Goal: Task Accomplishment & Management: Complete application form

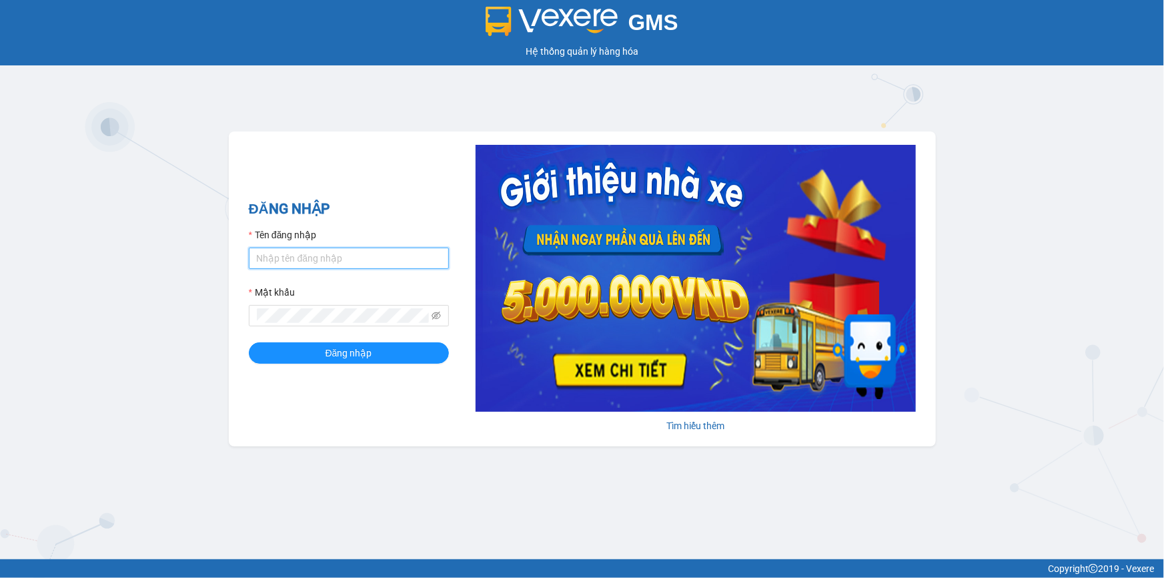
click at [367, 257] on input "Tên đăng nhập" at bounding box center [349, 258] width 200 height 21
type input "minhquang.tienoanh"
click at [249, 257] on button "Đăng nhập" at bounding box center [349, 352] width 200 height 21
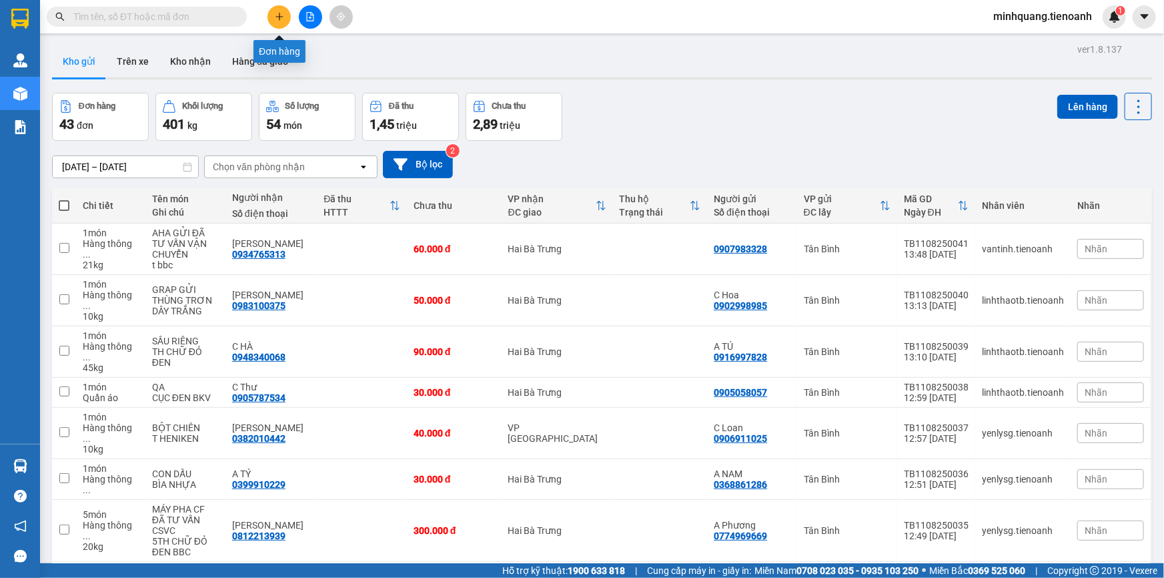
click at [280, 15] on icon "plus" at bounding box center [279, 16] width 9 height 9
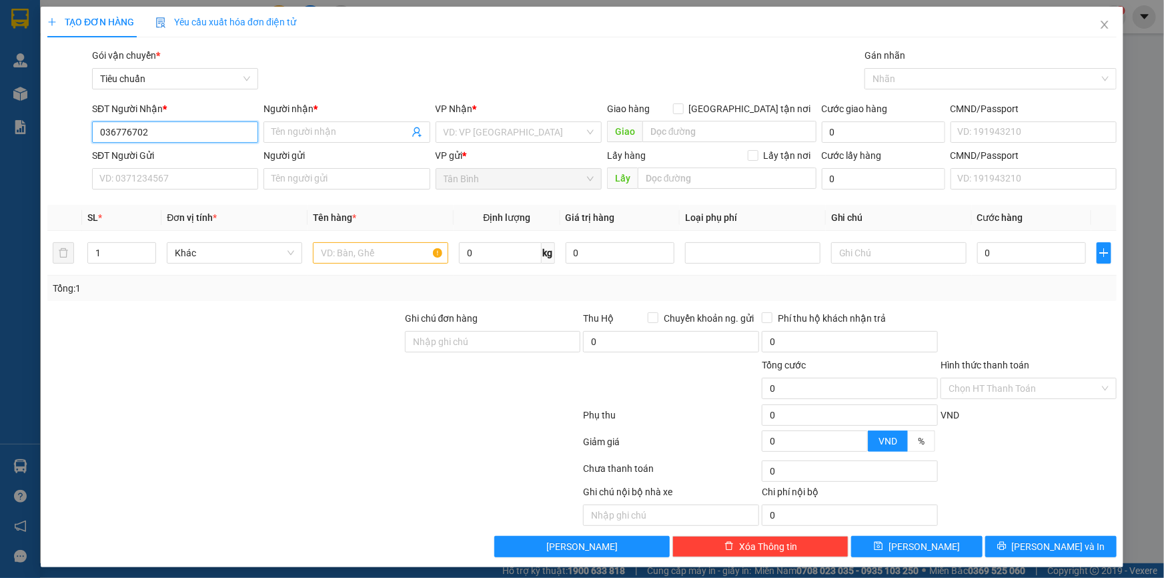
type input "0367767020"
click at [145, 163] on div "0367767020 - C UYÊN" at bounding box center [173, 158] width 149 height 15
type input "C UYÊN"
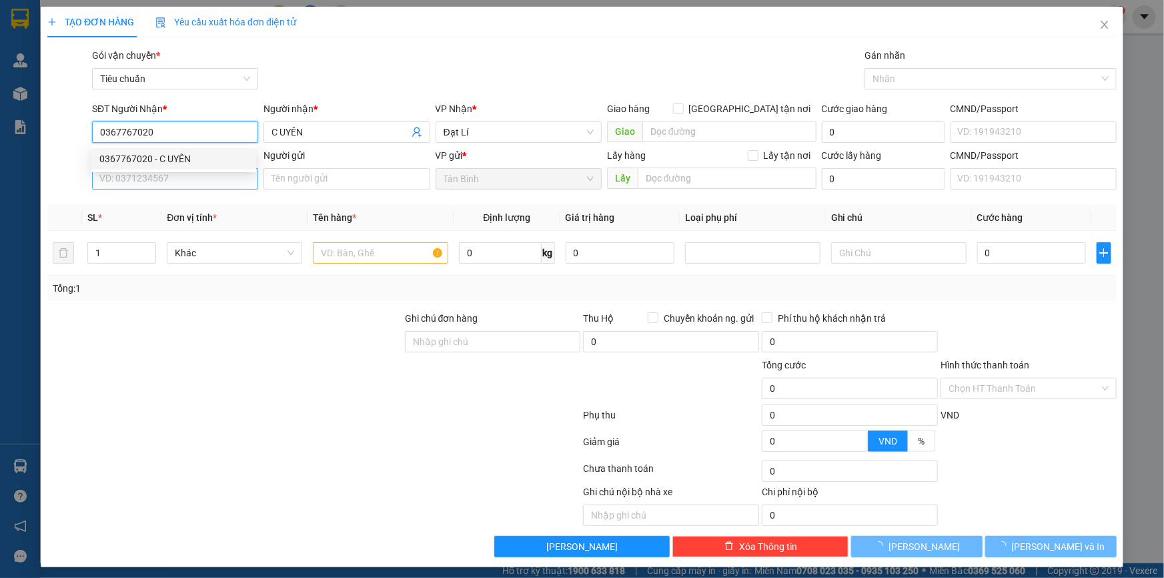
type input "0367767020"
type input "30.000"
click at [157, 184] on input "SĐT Người Gửi" at bounding box center [175, 178] width 166 height 21
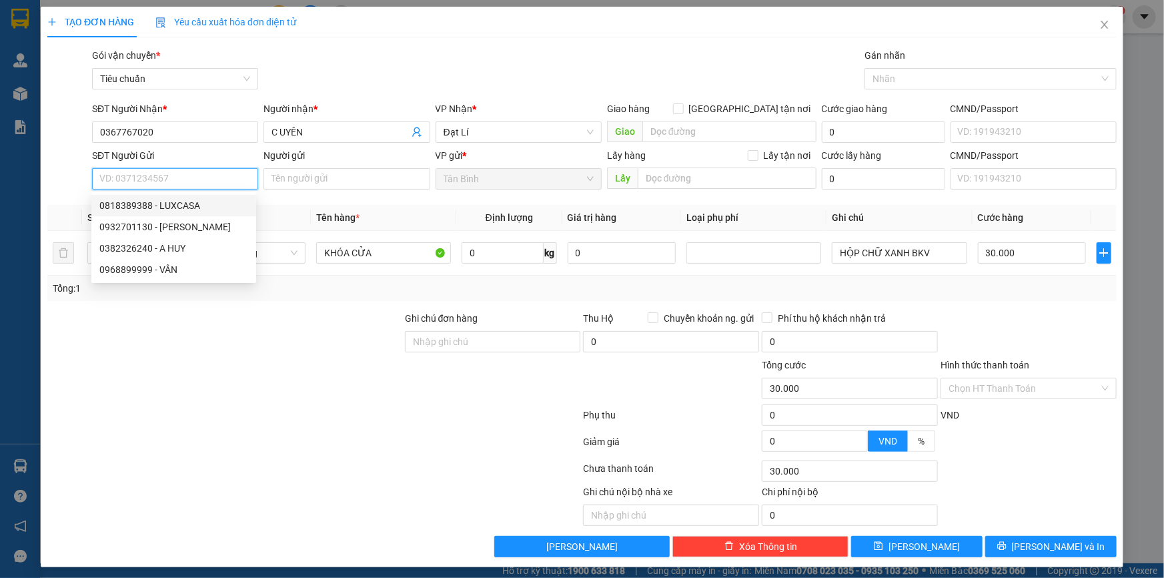
click at [193, 204] on div "0818389388 - LUXCASA" at bounding box center [173, 205] width 149 height 15
type input "0818389388"
type input "LUXCASA"
type input "140.000"
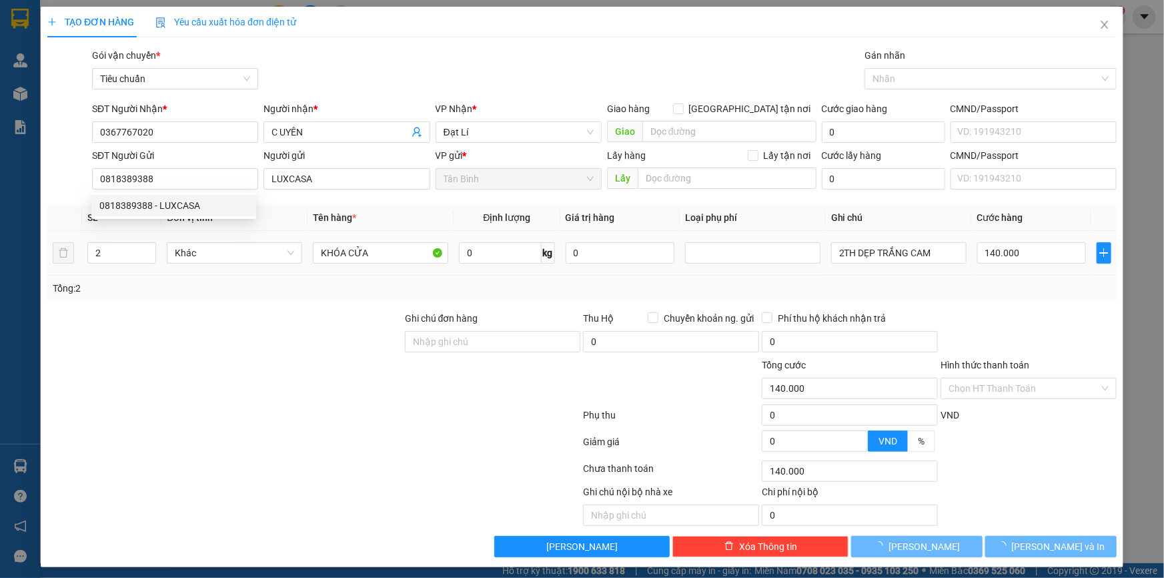
click at [262, 257] on div "Tổng: 2" at bounding box center [582, 288] width 1070 height 25
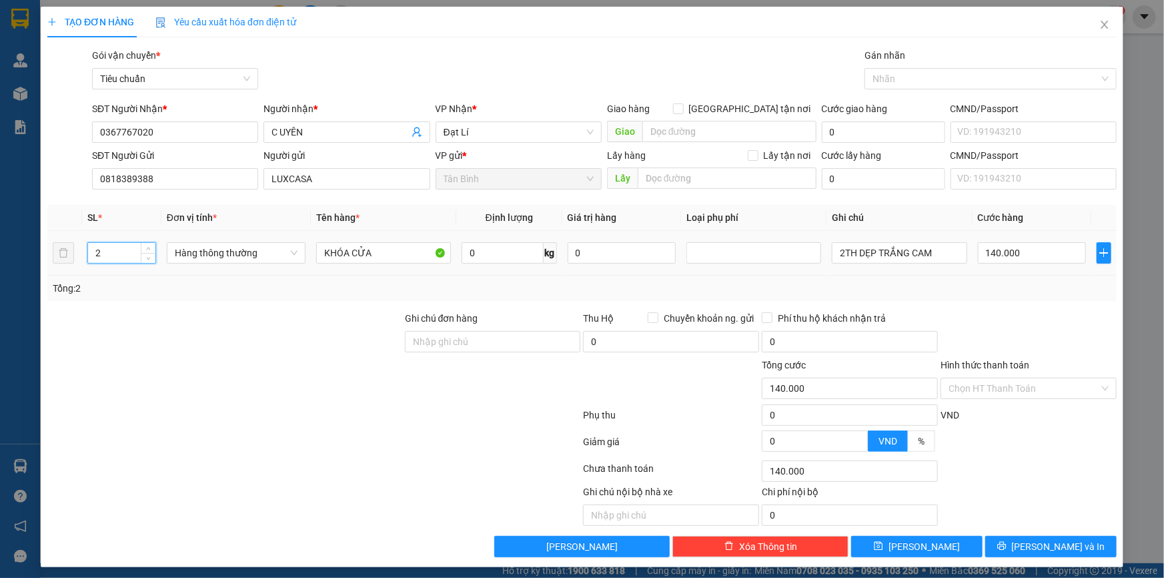
drag, startPoint x: 109, startPoint y: 254, endPoint x: 29, endPoint y: 250, distance: 80.9
click at [20, 257] on div "TẠO ĐƠN HÀNG Yêu cầu xuất hóa đơn điện tử Transit Pickup Surcharge Ids Transit …" at bounding box center [582, 289] width 1164 height 578
type input "5"
click at [155, 257] on div at bounding box center [225, 334] width 358 height 47
type input "0"
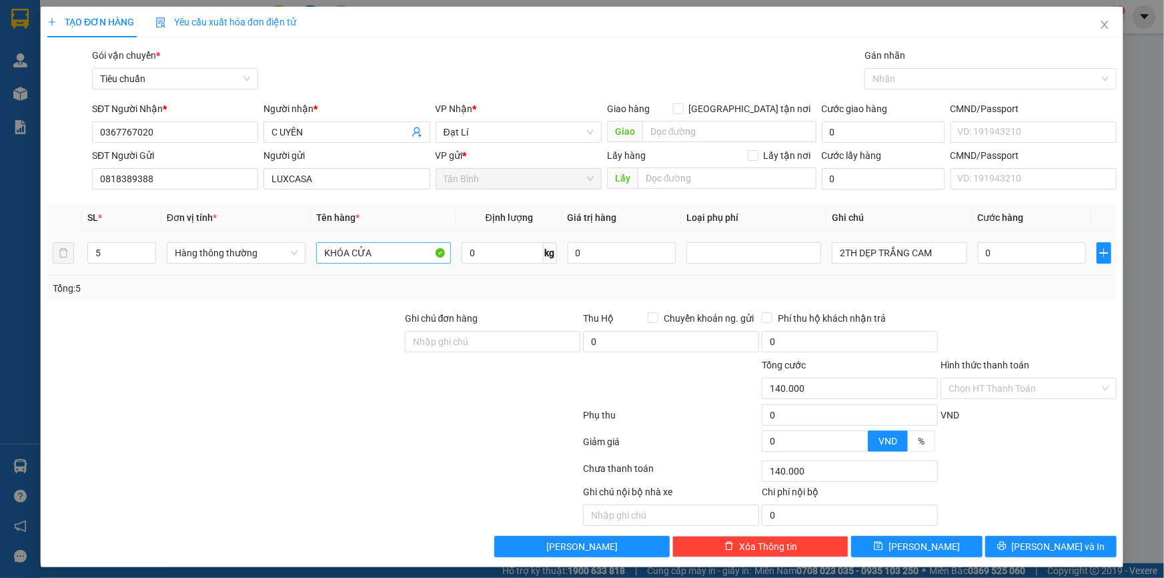
type input "0"
drag, startPoint x: 374, startPoint y: 252, endPoint x: 240, endPoint y: 252, distance: 133.4
click at [244, 252] on tr "5 Hàng thông thường KHÓA CỬA 0 kg 0 2TH DẸP TRẮNG CAM 0" at bounding box center [582, 253] width 1070 height 45
type input "gạch đã tư vấn vận chuyển"
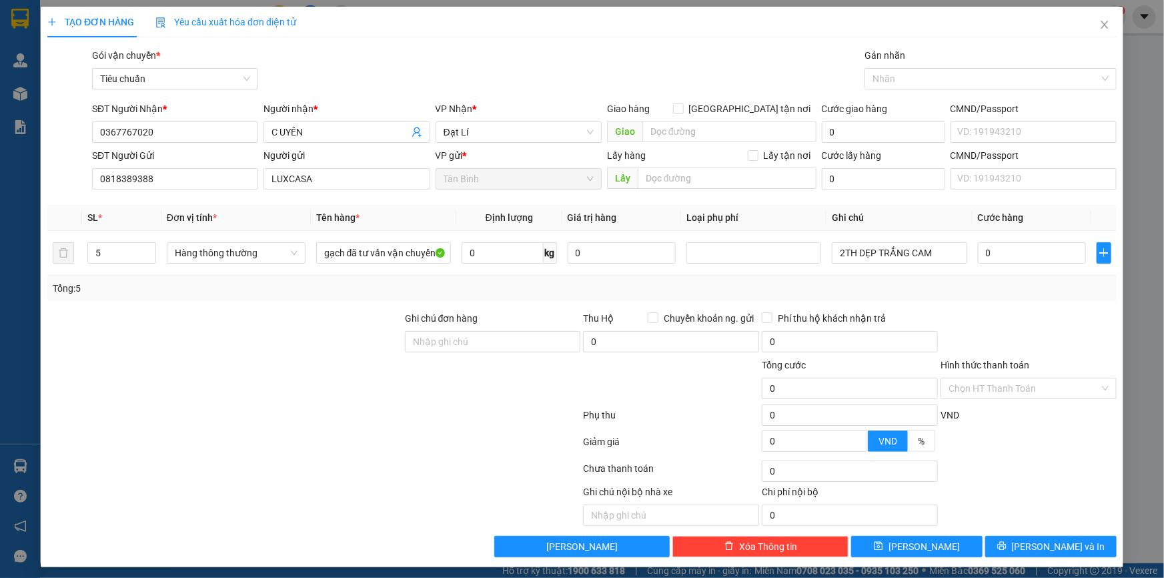
drag, startPoint x: 290, startPoint y: 387, endPoint x: 297, endPoint y: 383, distance: 7.8
click at [291, 257] on div at bounding box center [225, 381] width 358 height 47
click at [484, 257] on input "0" at bounding box center [503, 252] width 82 height 21
click at [507, 256] on input "0" at bounding box center [503, 252] width 82 height 21
click at [501, 252] on input "0" at bounding box center [503, 252] width 82 height 21
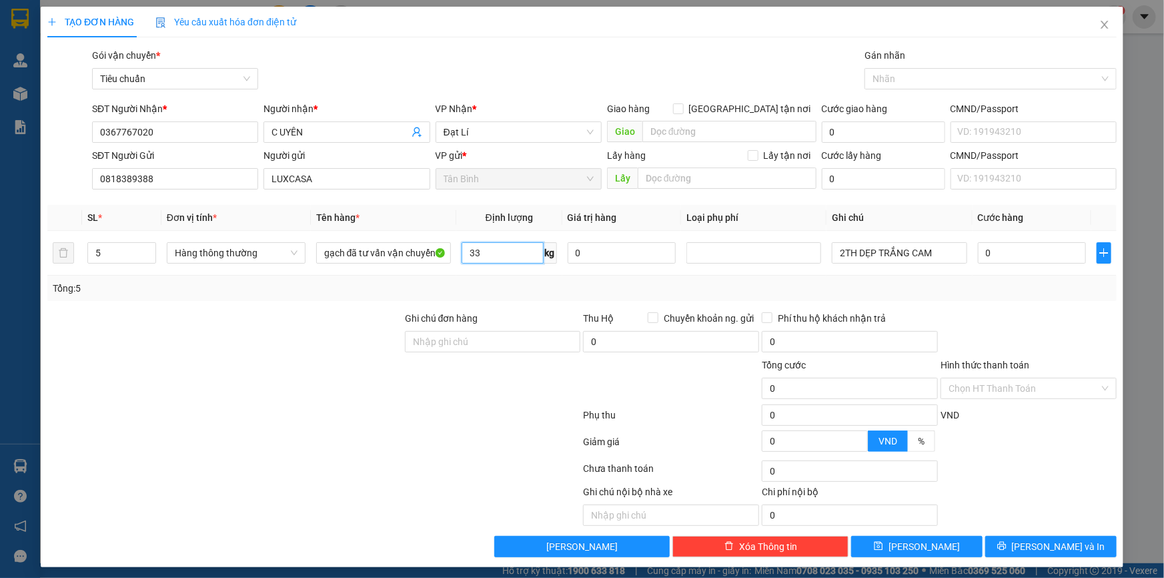
type input "33"
click at [252, 257] on div at bounding box center [225, 334] width 358 height 47
type input "70.000"
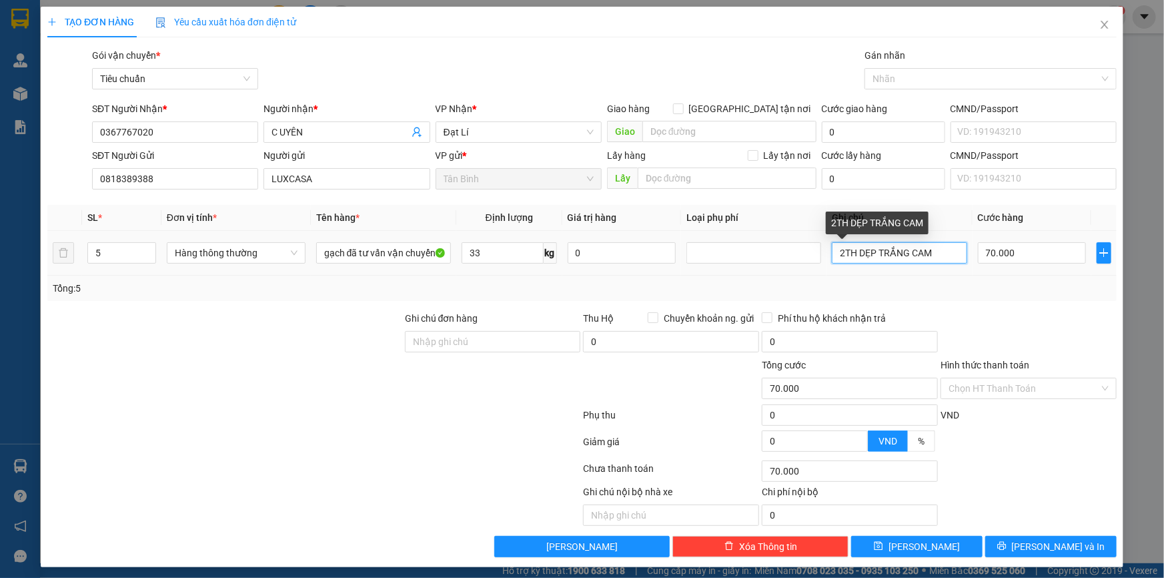
drag, startPoint x: 940, startPoint y: 254, endPoint x: 558, endPoint y: 258, distance: 381.7
click at [572, 257] on tr "5 Hàng thông thường gạch đã tư vấn vận chuyển 33 kg 0 2TH DẸP TRẮNG CAM 70.000" at bounding box center [582, 253] width 1070 height 45
type input "5 TẤM DẸP CARTON"
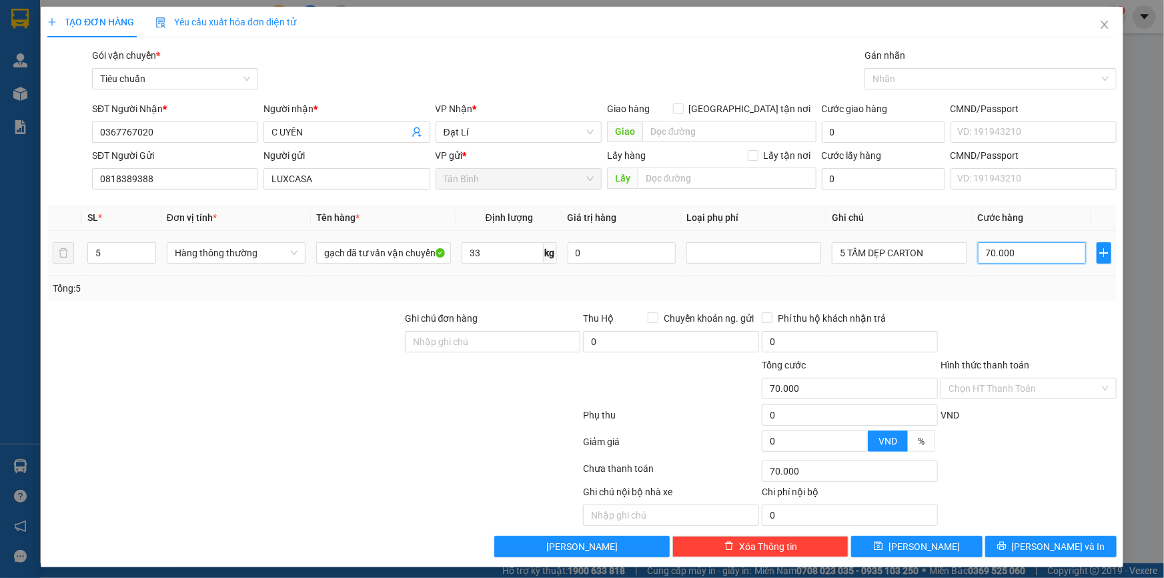
click at [572, 254] on input "70.000" at bounding box center [1032, 252] width 109 height 21
type input "3"
type input "35"
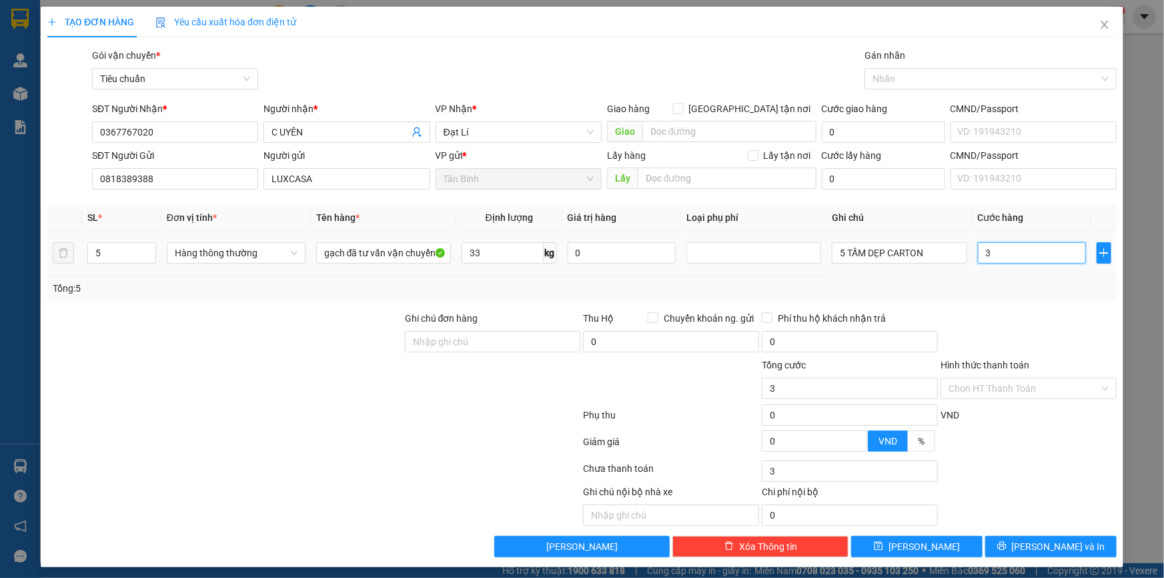
type input "35"
type input "350"
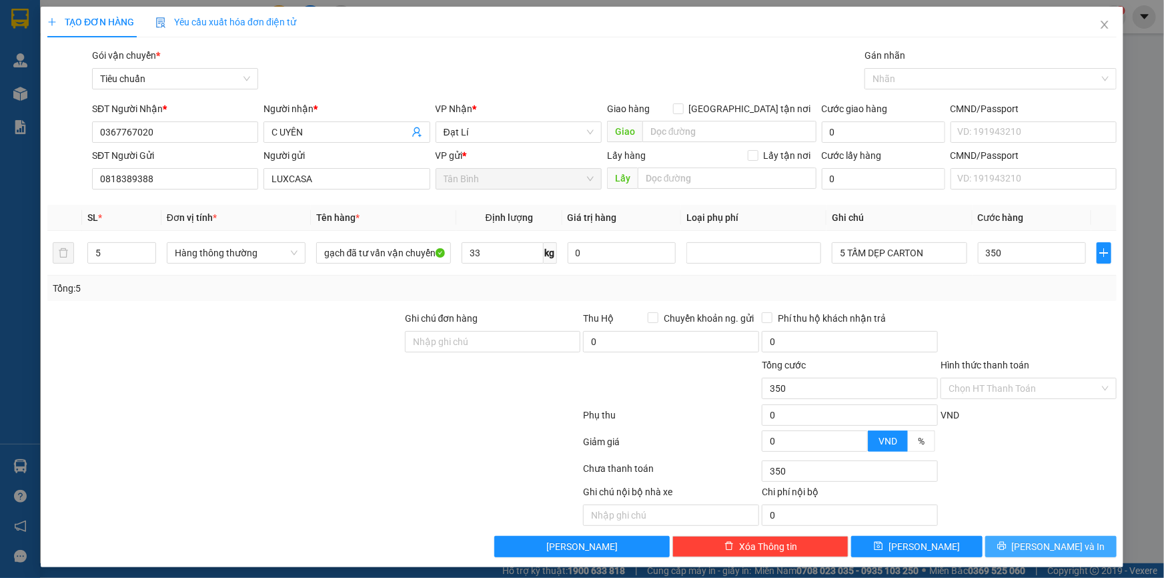
type input "350.000"
click at [572, 257] on span "Lưu và In" at bounding box center [1058, 546] width 93 height 15
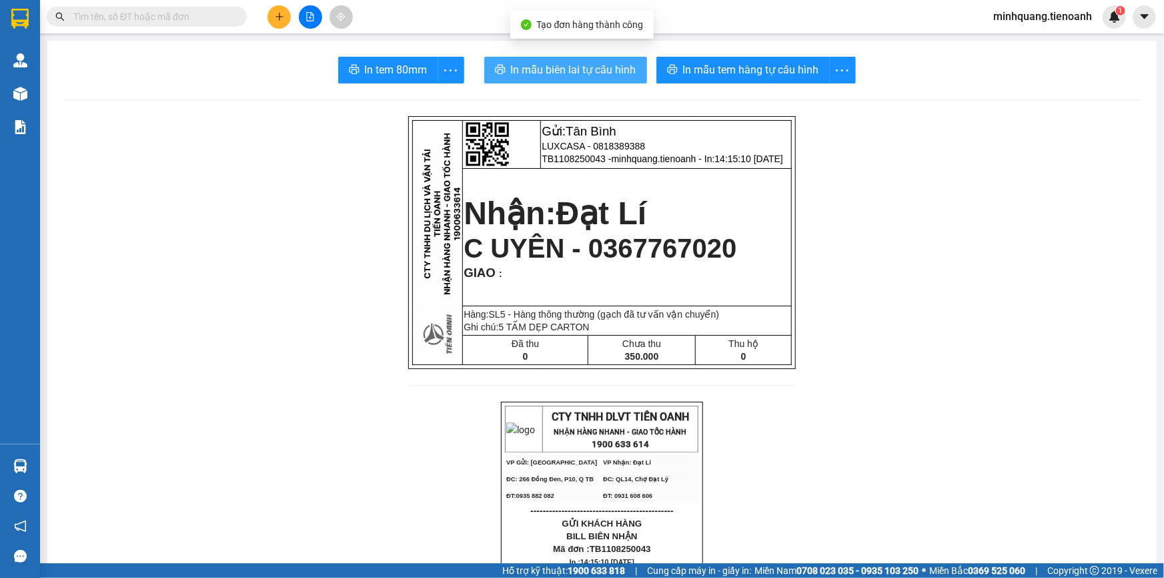
click at [528, 60] on button "In mẫu biên lai tự cấu hình" at bounding box center [565, 70] width 163 height 27
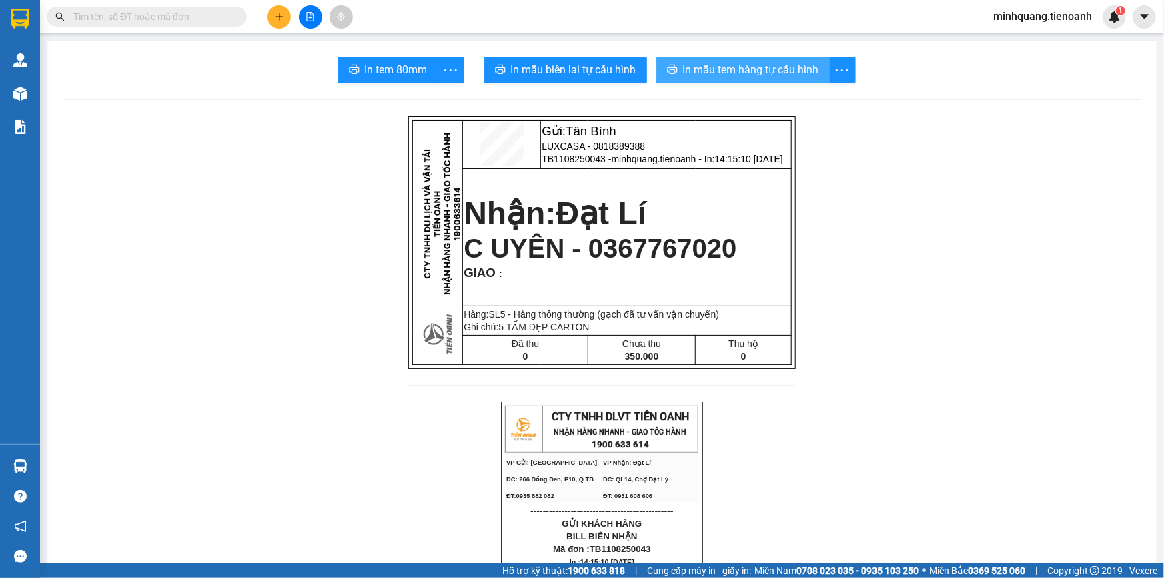
click at [572, 76] on span "In mẫu tem hàng tự cấu hình" at bounding box center [751, 69] width 136 height 17
click at [167, 20] on input "text" at bounding box center [151, 16] width 157 height 15
click at [273, 17] on button at bounding box center [279, 16] width 23 height 23
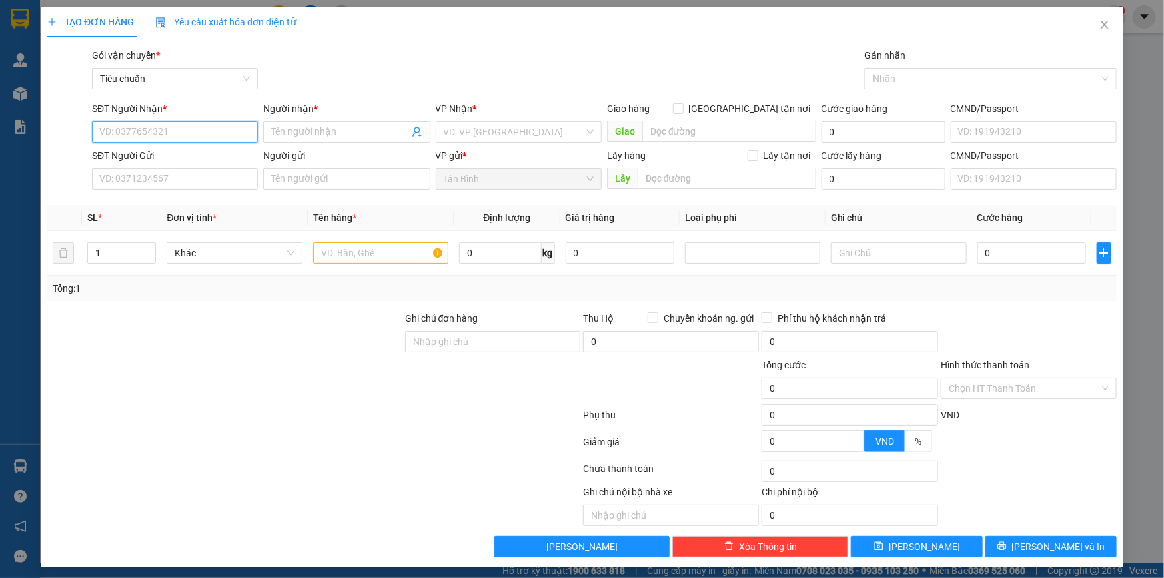
click at [185, 138] on input "SĐT Người Nhận *" at bounding box center [175, 131] width 166 height 21
click at [185, 136] on input "SĐT Người Nhận *" at bounding box center [175, 131] width 166 height 21
click at [151, 132] on input "SĐT Người Nhận *" at bounding box center [175, 131] width 166 height 21
type input "0984331471"
click at [202, 163] on div "0984331471 - C HOÀI" at bounding box center [173, 158] width 149 height 15
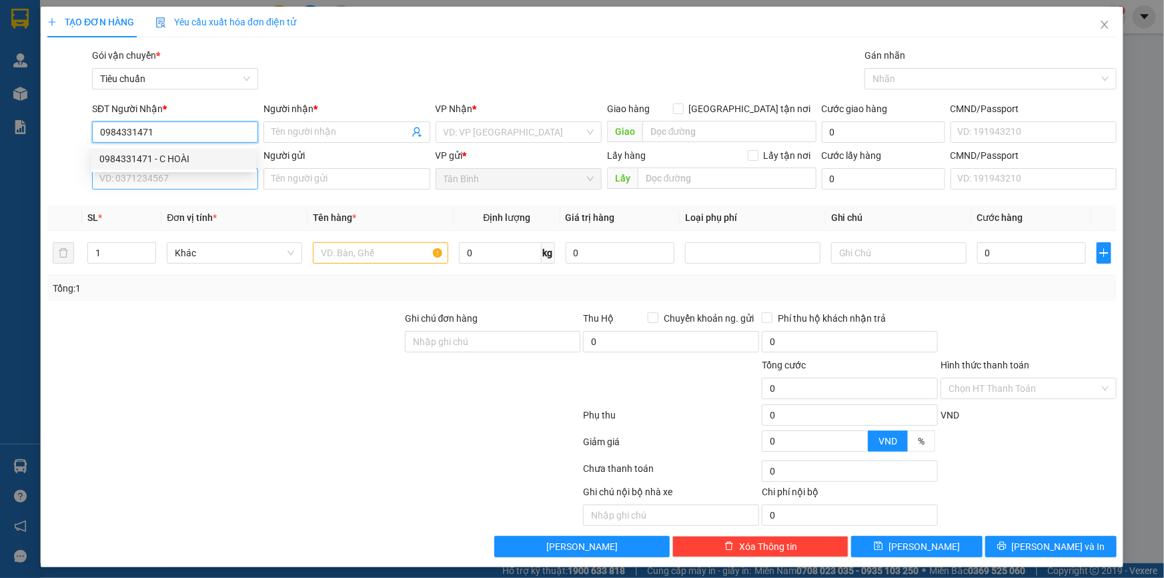
type input "C HOÀI"
type input "0984331471"
click at [185, 183] on input "SĐT Người Gửi" at bounding box center [175, 178] width 166 height 21
type input "70.000"
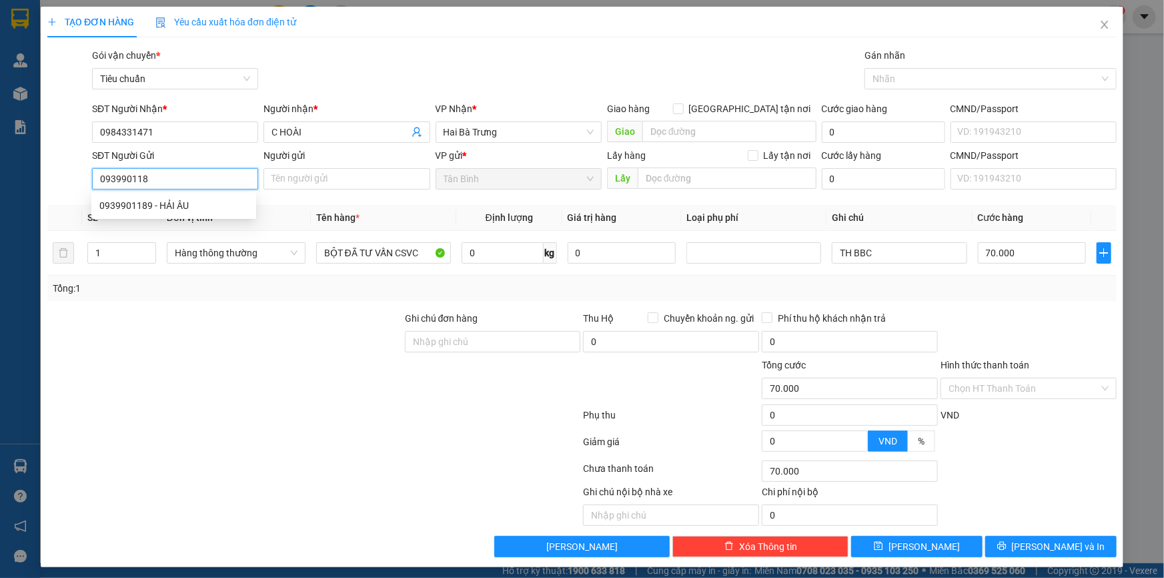
type input "0939901189"
click at [173, 211] on div "0939901189 - HẢI ÂU" at bounding box center [173, 205] width 149 height 15
type input "HẢI ÂU"
type input "0939901189"
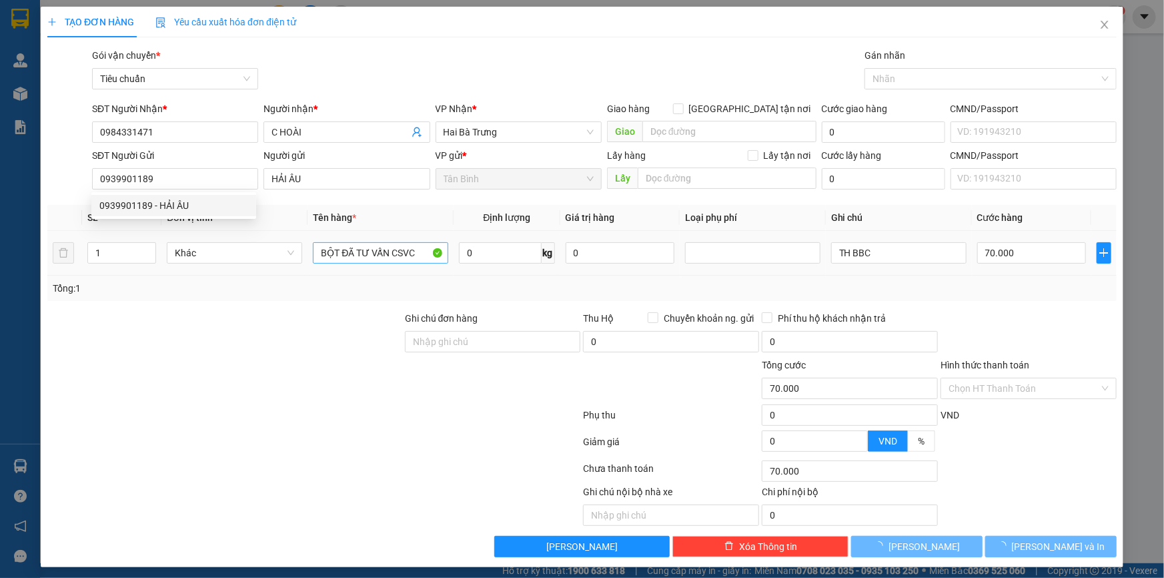
drag, startPoint x: 282, startPoint y: 320, endPoint x: 353, endPoint y: 251, distance: 99.6
click at [282, 257] on div at bounding box center [225, 334] width 358 height 47
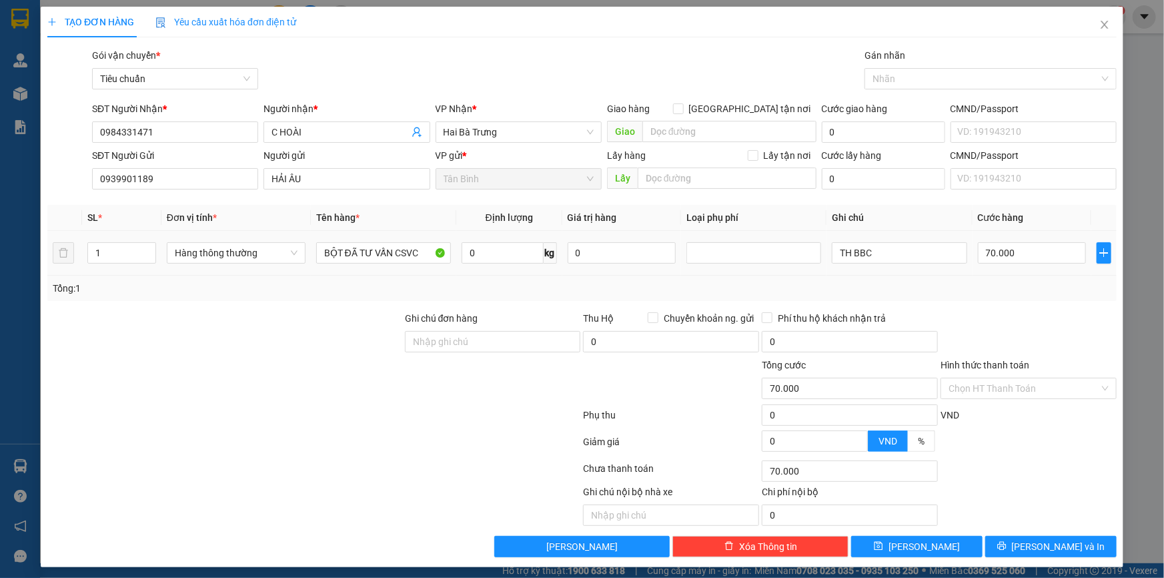
click at [316, 257] on div "Tổng: 1" at bounding box center [582, 288] width 1070 height 25
click at [508, 257] on input "0" at bounding box center [503, 252] width 82 height 21
type input "25"
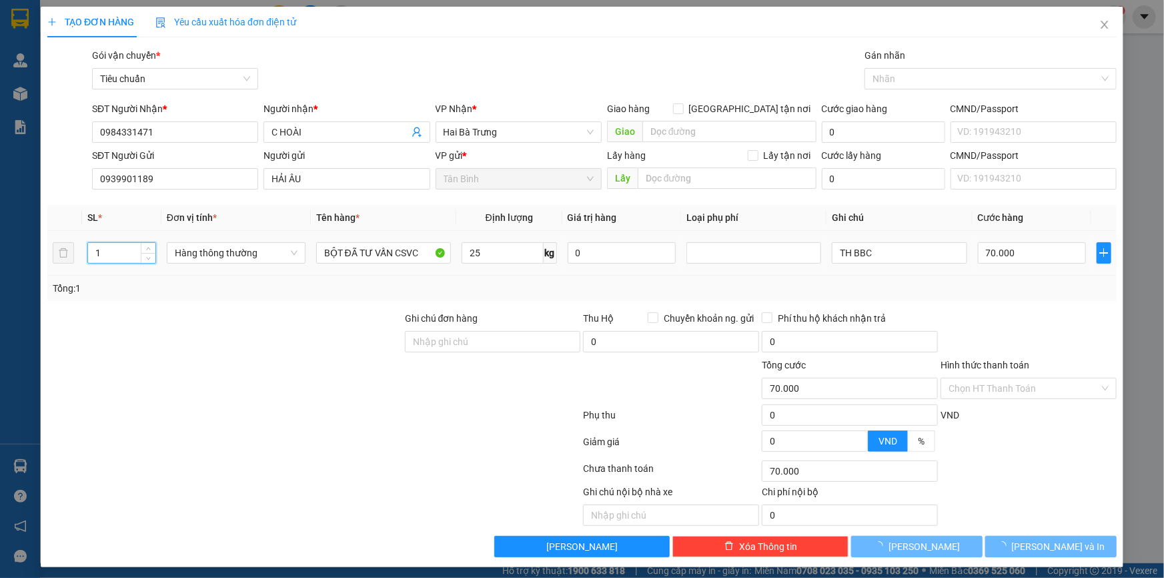
drag, startPoint x: 100, startPoint y: 254, endPoint x: 137, endPoint y: 286, distance: 48.7
click at [47, 255] on tr "1 Hàng thông thường BỘT ĐÃ TƯ VẤN CSVC 25 kg 0 TH BBC 70.000" at bounding box center [582, 253] width 1070 height 45
type input "2"
click at [214, 257] on div "Transit Pickup Surcharge Ids Transit Deliver Surcharge Ids Transit Deliver Surc…" at bounding box center [582, 302] width 1070 height 509
type input "60.000"
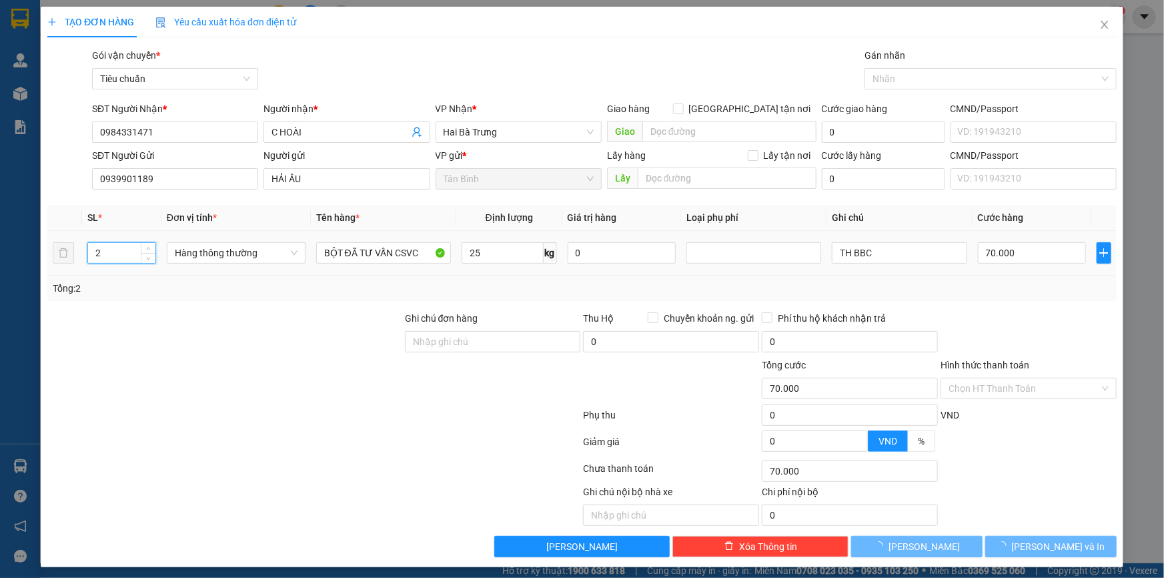
type input "60.000"
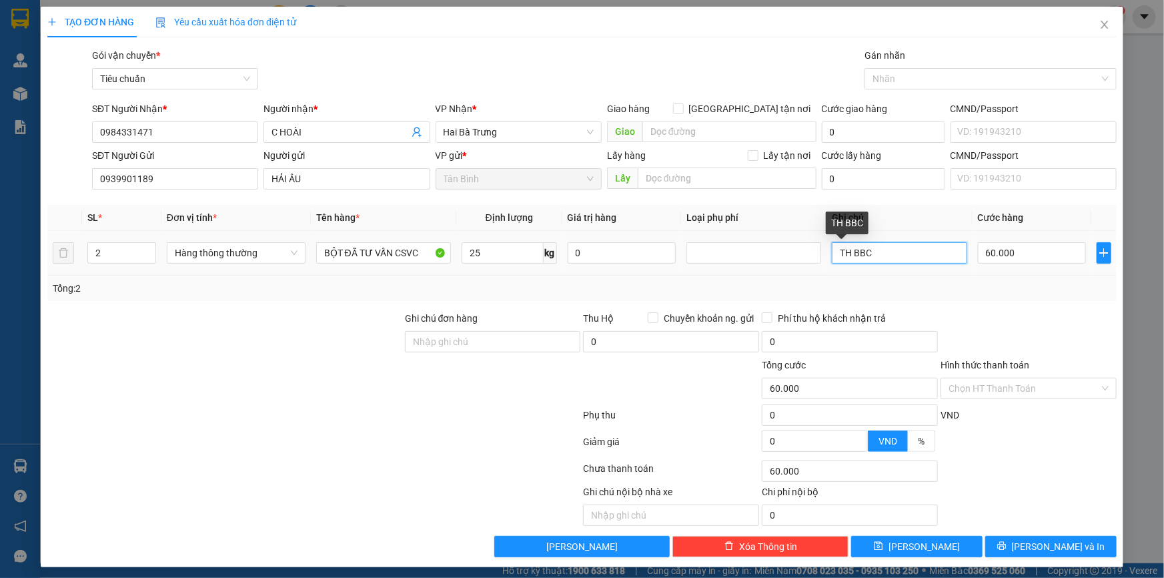
click at [572, 256] on input "TH BBC" at bounding box center [899, 252] width 135 height 21
type input "2TH BBC"
click at [572, 257] on div "Tổng: 2" at bounding box center [582, 288] width 1059 height 15
click at [572, 256] on input "60.000" at bounding box center [1032, 252] width 109 height 21
type input "1"
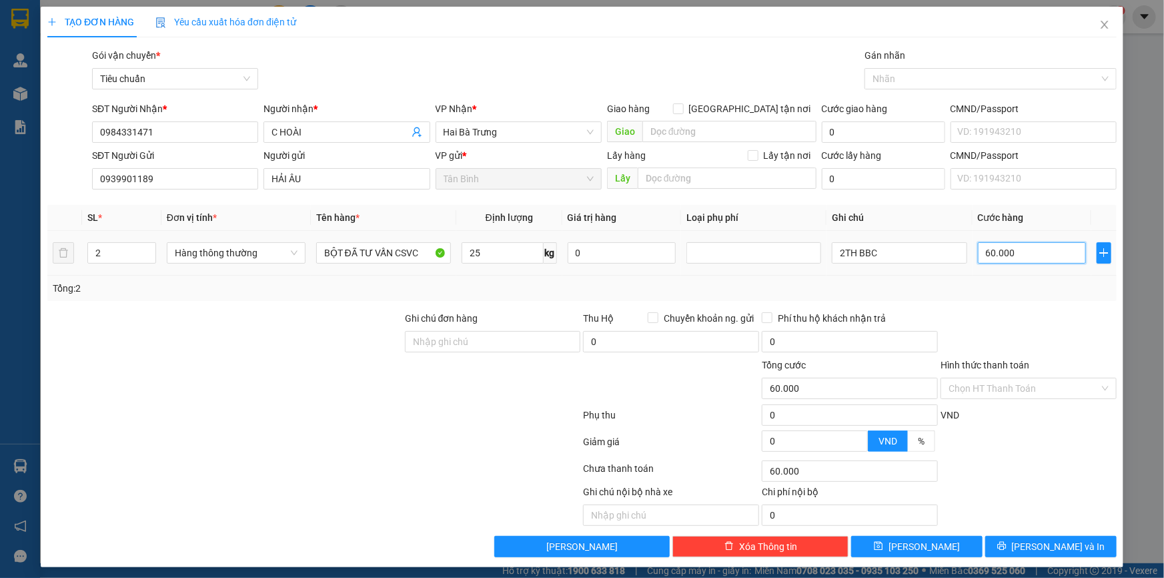
type input "1"
type input "12"
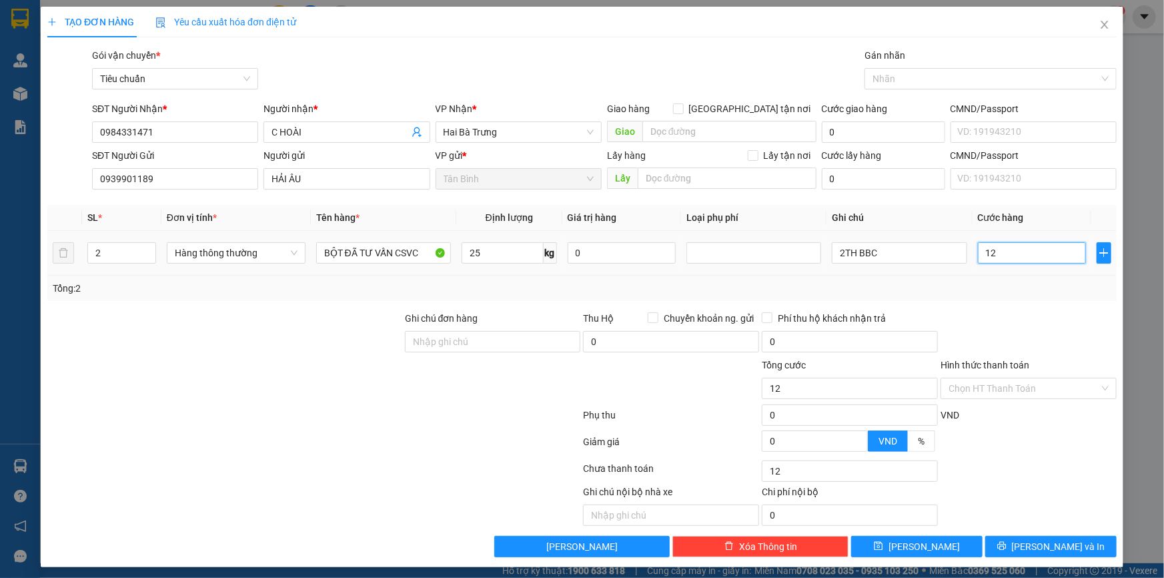
type input "120"
type input "120.000"
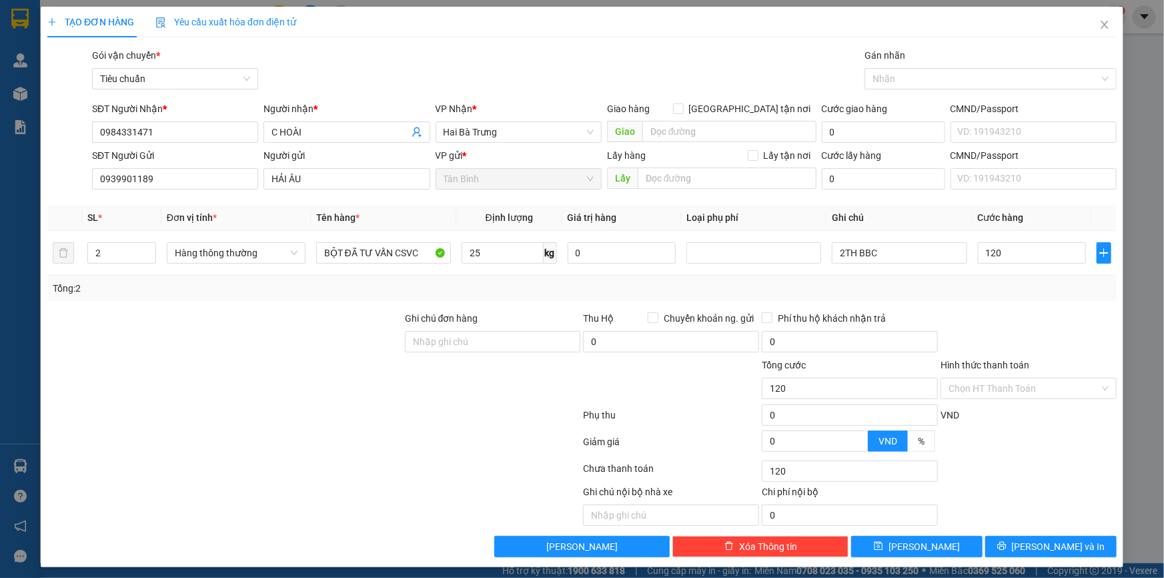
type input "120.000"
click at [572, 257] on div "Tổng: 2" at bounding box center [582, 288] width 1070 height 25
click at [572, 257] on button "Lưu và In" at bounding box center [1051, 546] width 131 height 21
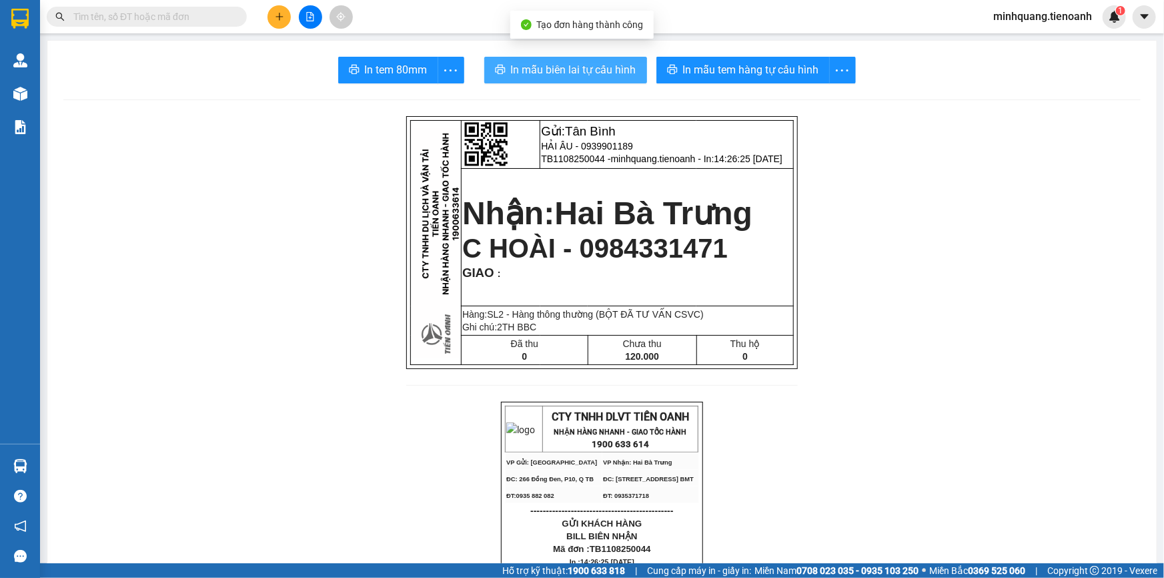
click at [572, 66] on span "In mẫu biên lai tự cấu hình" at bounding box center [573, 69] width 125 height 17
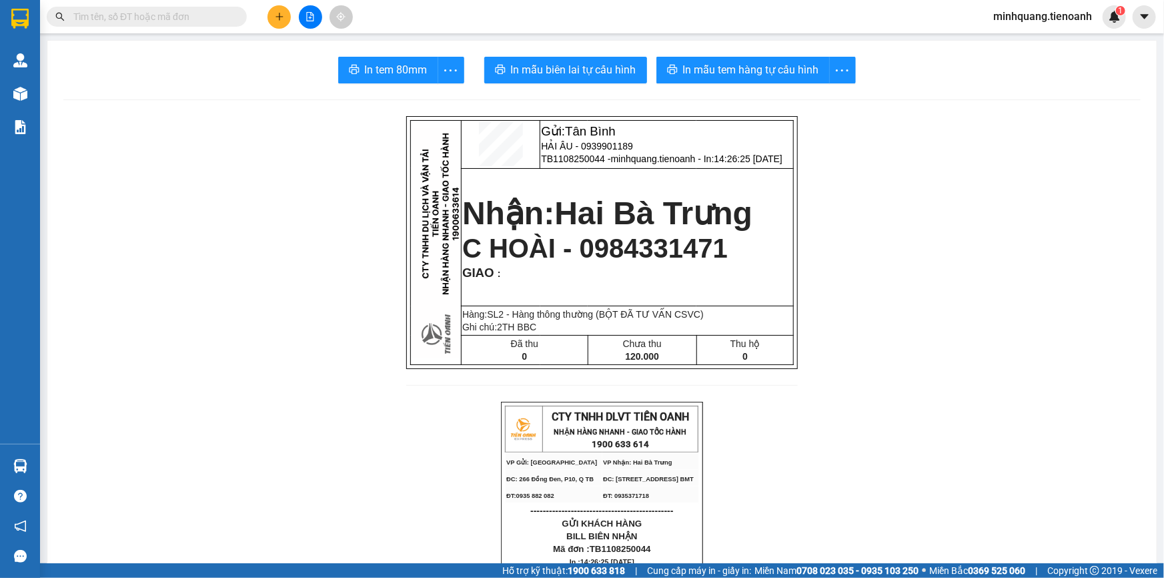
click at [572, 67] on span "In mẫu tem hàng tự cấu hình" at bounding box center [751, 69] width 136 height 17
click at [274, 10] on button at bounding box center [279, 16] width 23 height 23
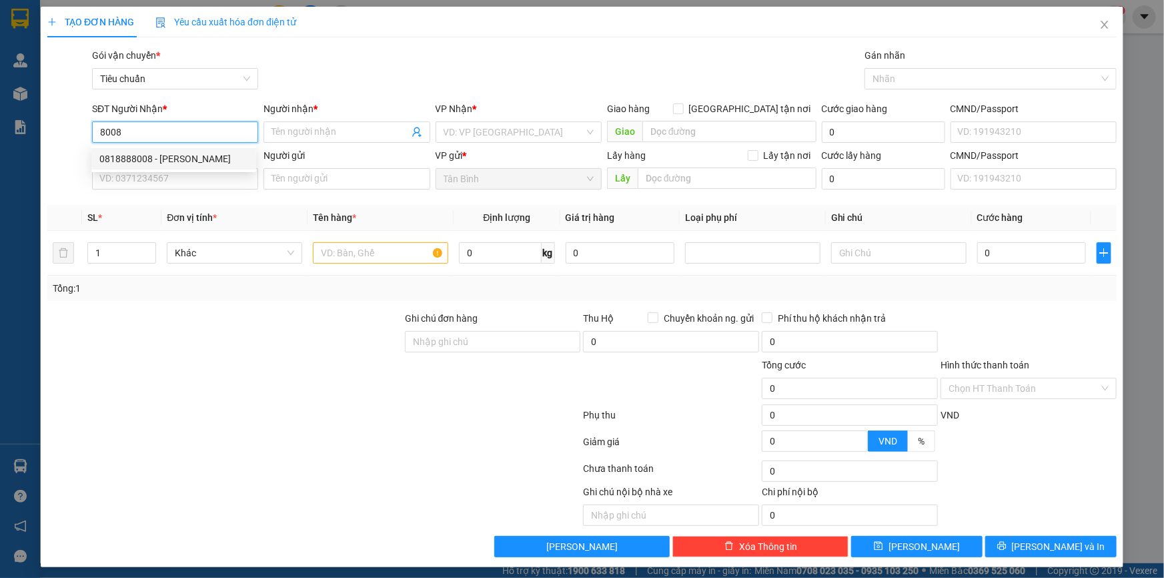
click at [185, 164] on div "0818888008 - MAI LAN" at bounding box center [173, 158] width 149 height 15
type input "0818888008"
type input "MAI LAN"
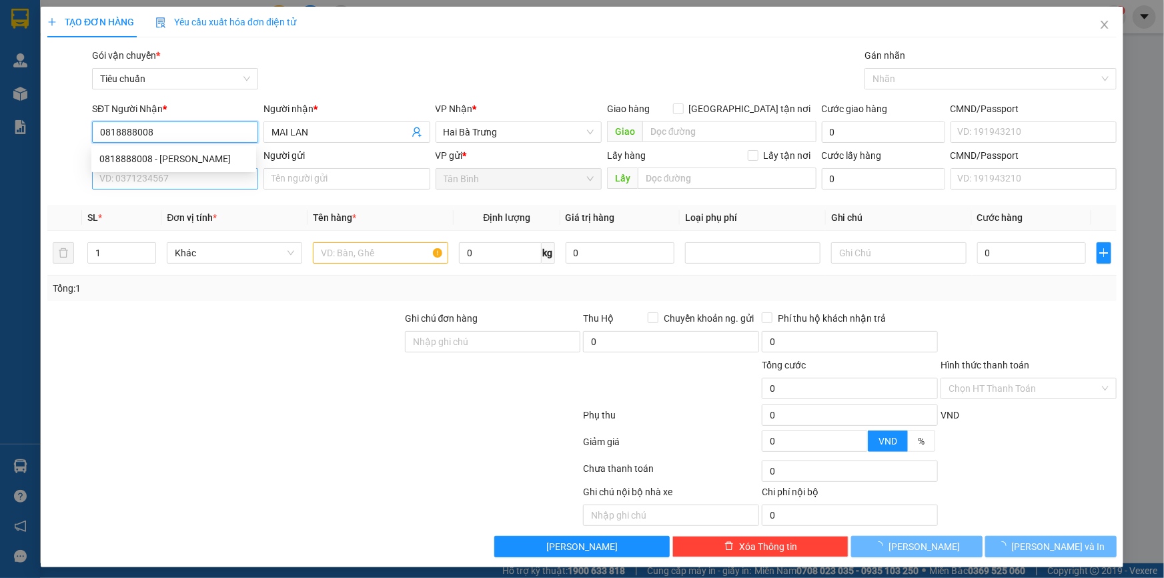
type input "0818888008"
click at [179, 180] on input "SĐT Người Gửi" at bounding box center [175, 178] width 166 height 21
type input "60.000"
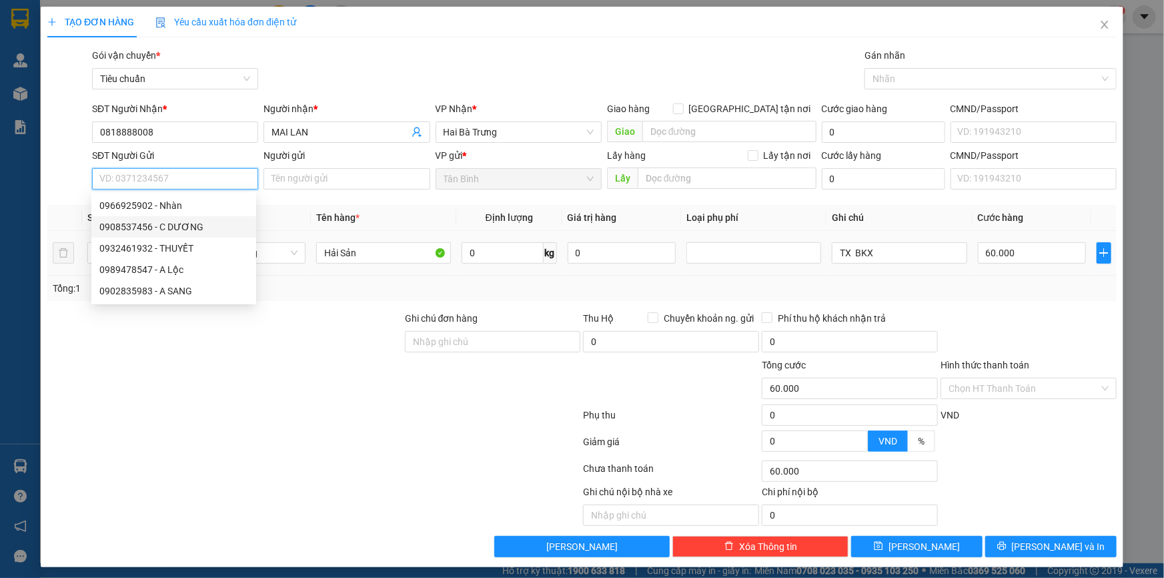
click at [204, 225] on div "0908537456 - C DƯƠNG" at bounding box center [173, 227] width 149 height 15
type input "0908537456"
type input "C DƯƠNG"
type input "120.000"
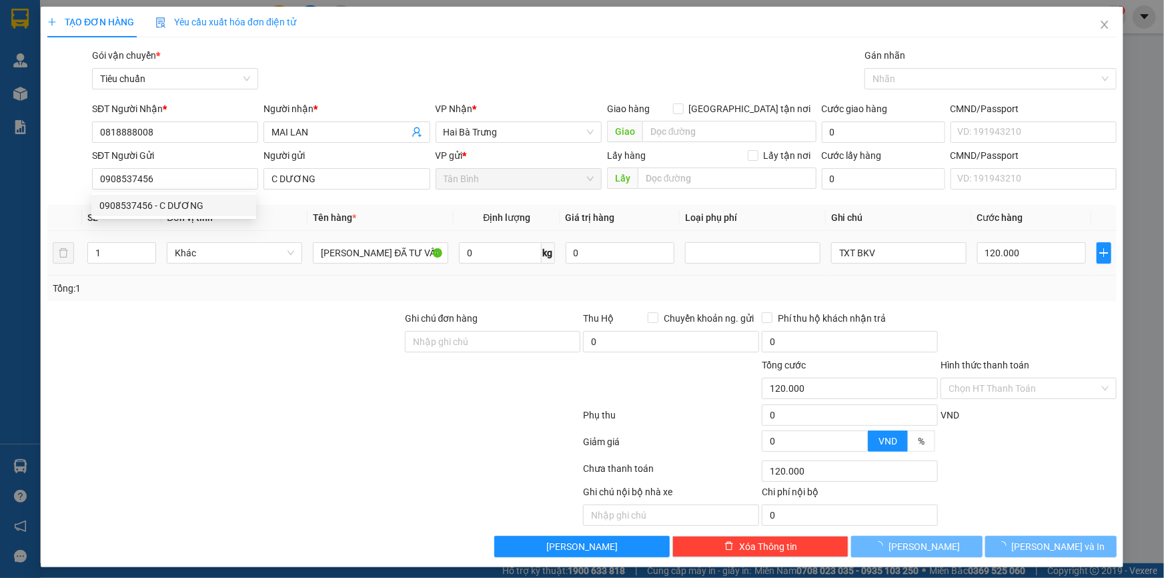
click at [306, 257] on div "Tổng: 1" at bounding box center [251, 288] width 397 height 15
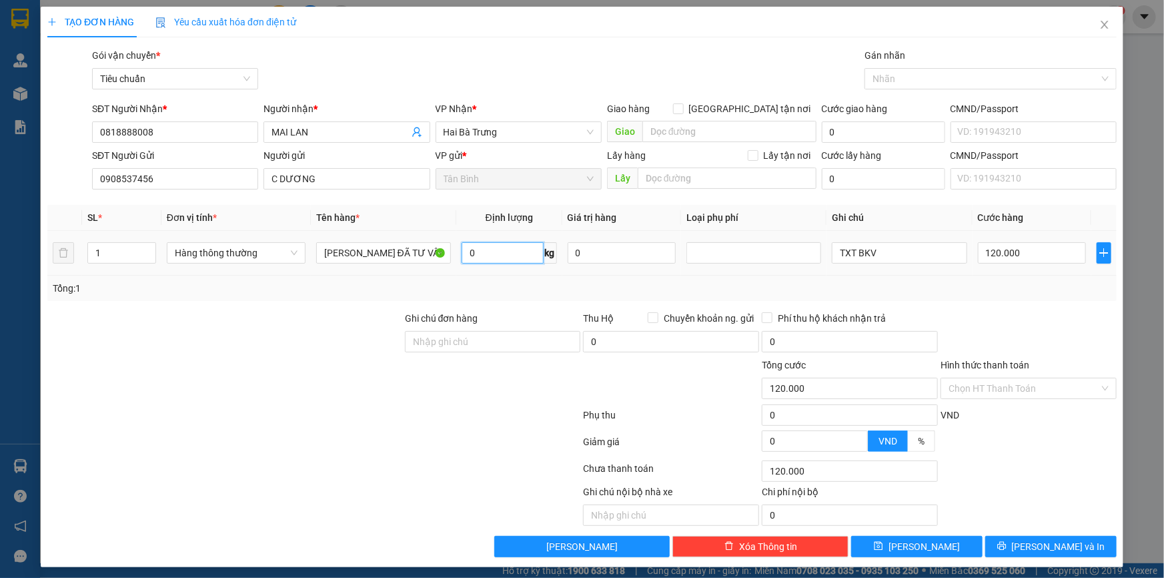
click at [504, 256] on input "0" at bounding box center [503, 252] width 82 height 21
type input "7"
drag, startPoint x: 270, startPoint y: 346, endPoint x: 869, endPoint y: 296, distance: 601.2
click at [271, 257] on div at bounding box center [225, 334] width 358 height 47
type input "40.000"
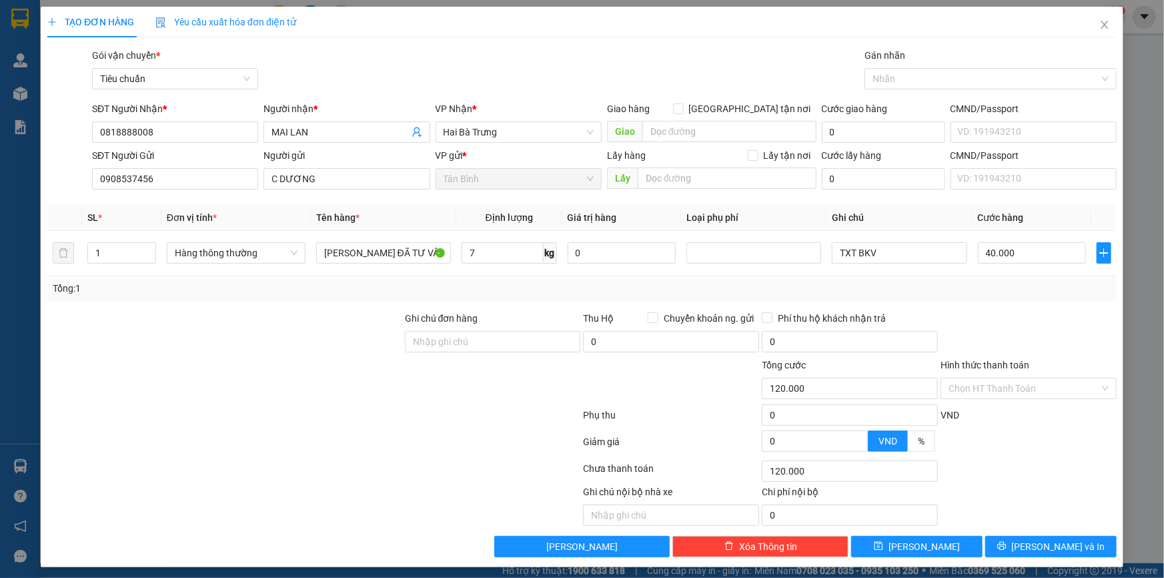
type input "40.000"
click at [507, 252] on input "7" at bounding box center [503, 252] width 82 height 21
type input "70"
click at [352, 257] on div at bounding box center [225, 334] width 358 height 47
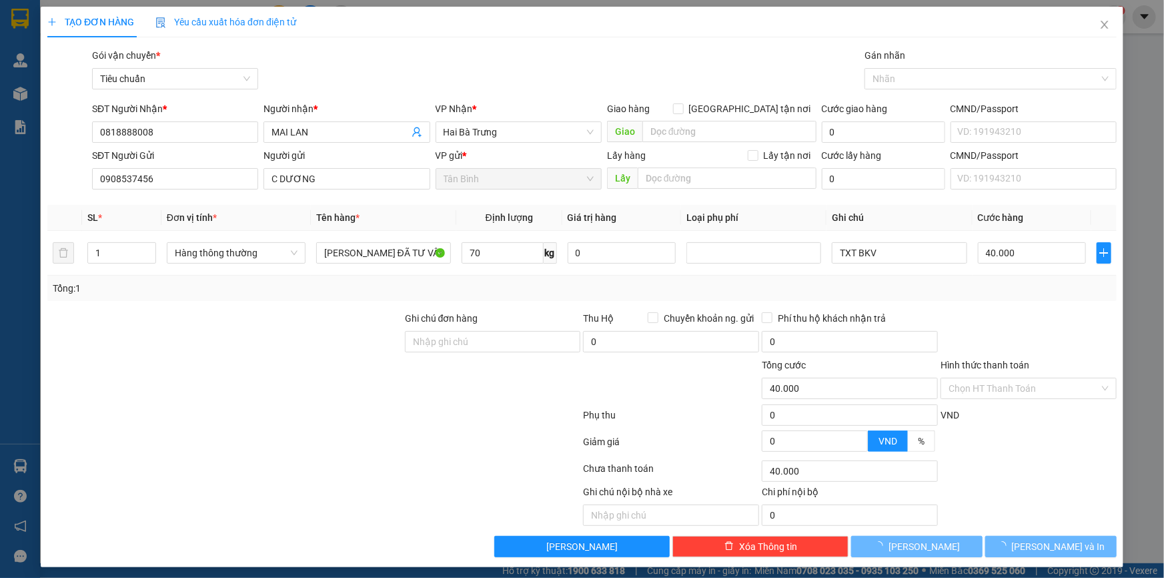
type input "110.800"
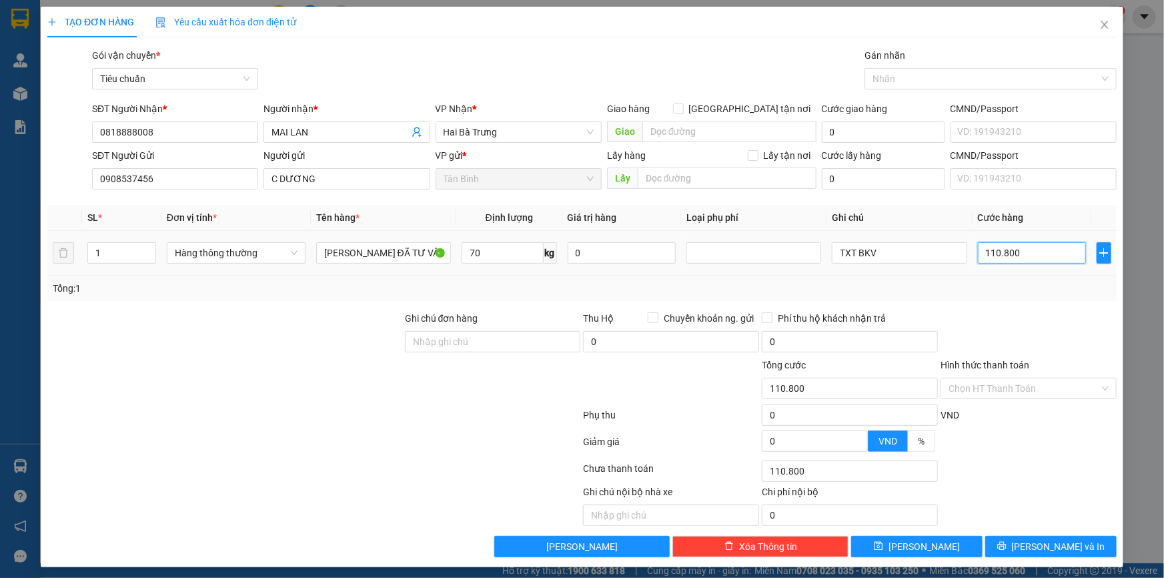
click at [572, 248] on input "110.800" at bounding box center [1032, 252] width 109 height 21
type input "1"
type input "11"
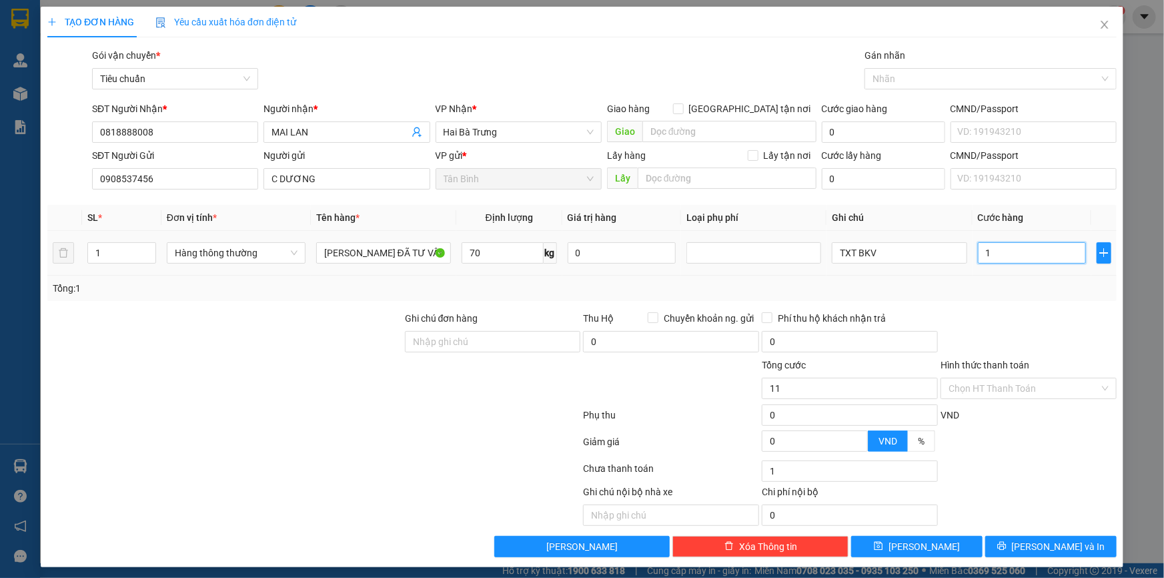
type input "11"
type input "110"
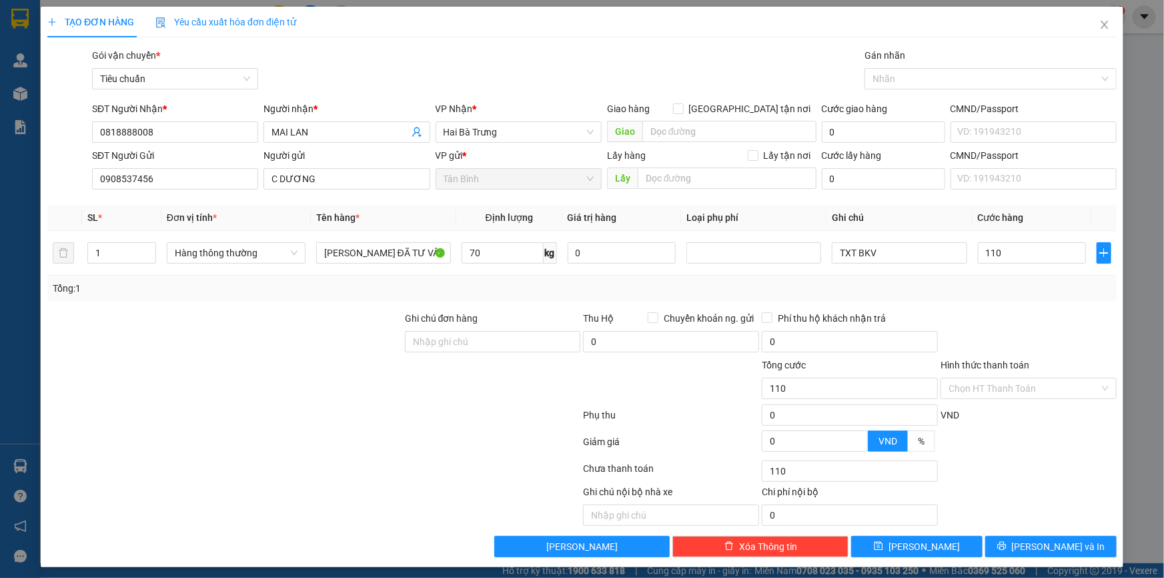
type input "110.000"
click at [254, 257] on div at bounding box center [225, 334] width 358 height 47
click at [572, 257] on span "Lưu và In" at bounding box center [1058, 546] width 93 height 15
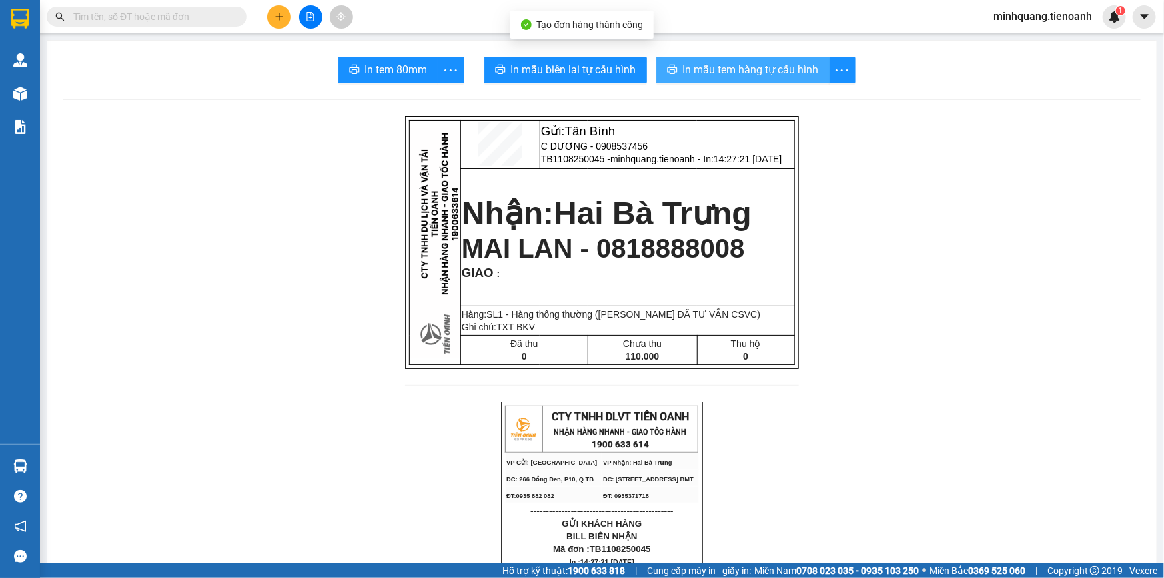
click at [572, 79] on button "In mẫu tem hàng tự cấu hình" at bounding box center [743, 70] width 173 height 27
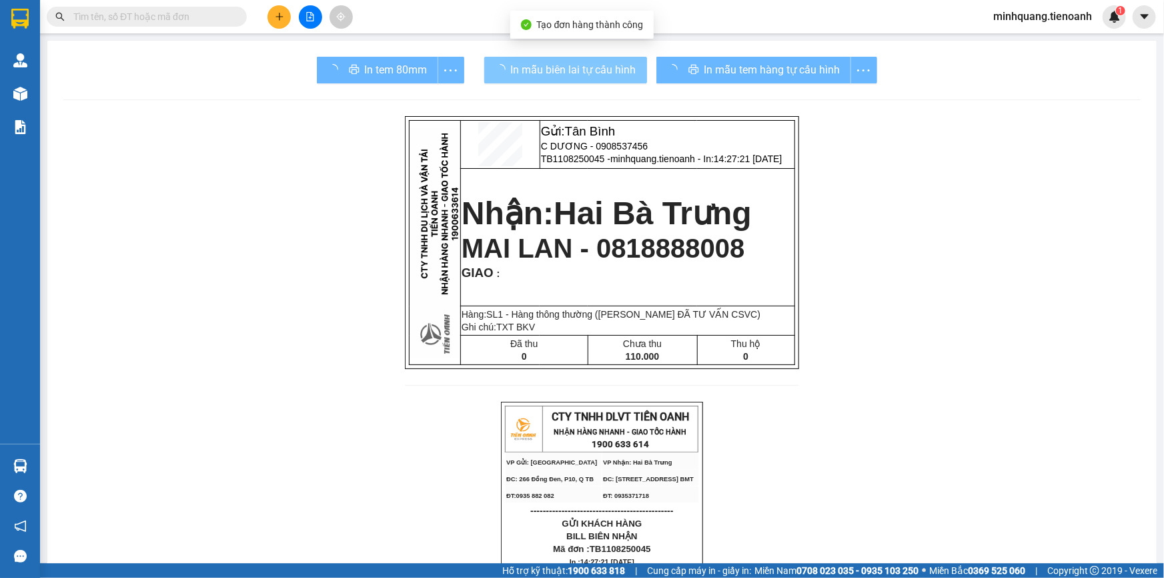
click at [568, 65] on span "In mẫu biên lai tự cấu hình" at bounding box center [573, 69] width 125 height 17
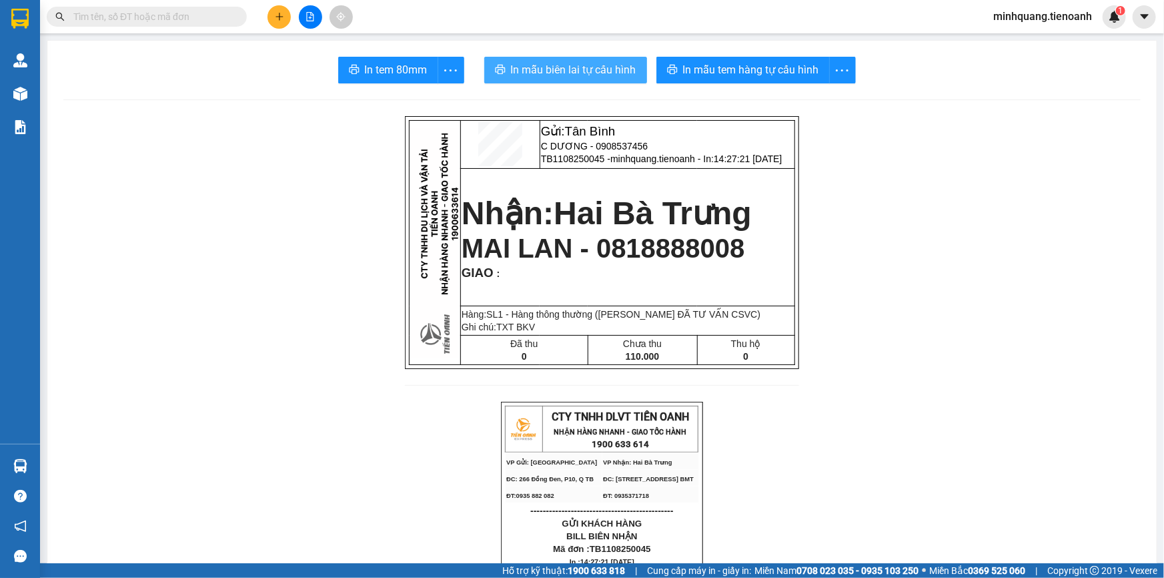
click at [568, 65] on span "In mẫu biên lai tự cấu hình" at bounding box center [573, 69] width 125 height 17
click at [280, 16] on icon "plus" at bounding box center [279, 16] width 7 height 1
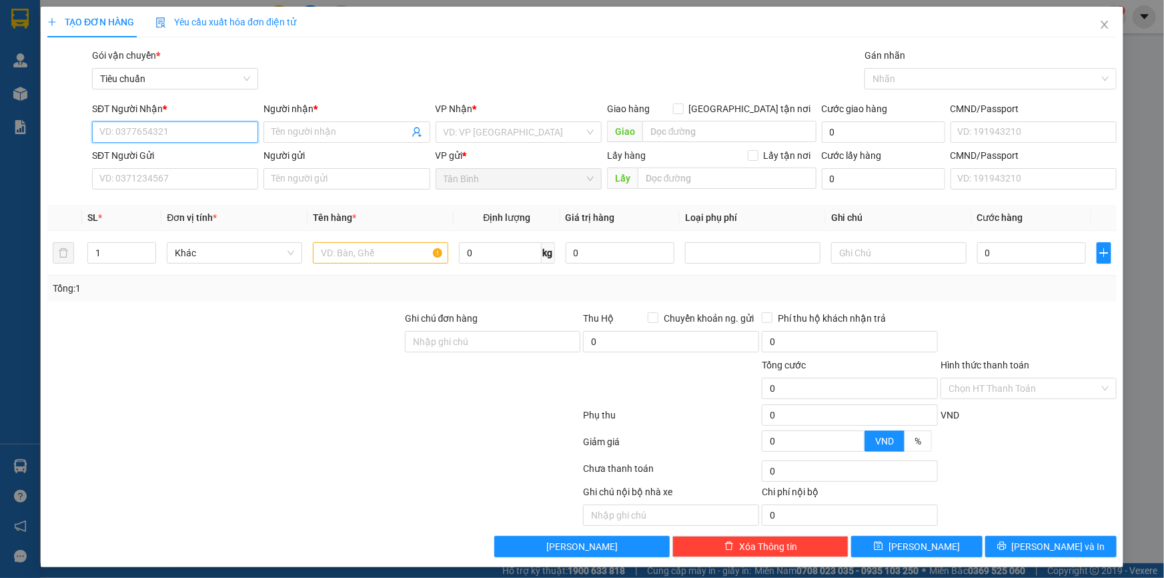
click at [158, 127] on input "SĐT Người Nhận *" at bounding box center [175, 131] width 166 height 21
type input "0975454647"
click at [179, 157] on div "0975454647 - A Nguyên" at bounding box center [173, 158] width 149 height 15
type input "A Nguyên"
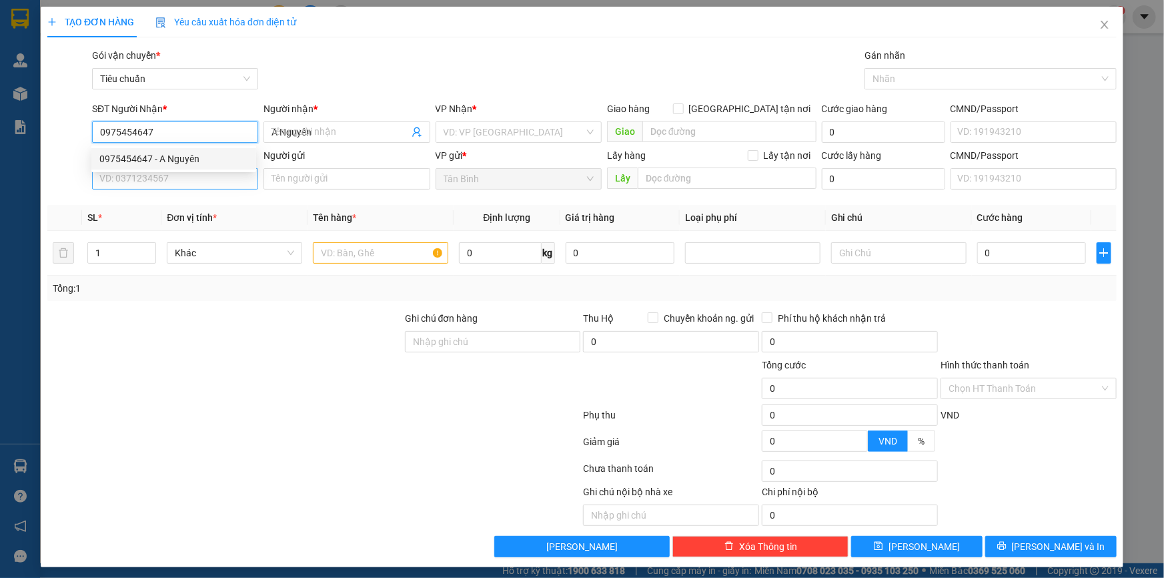
type input "0975454647"
type input "30.000"
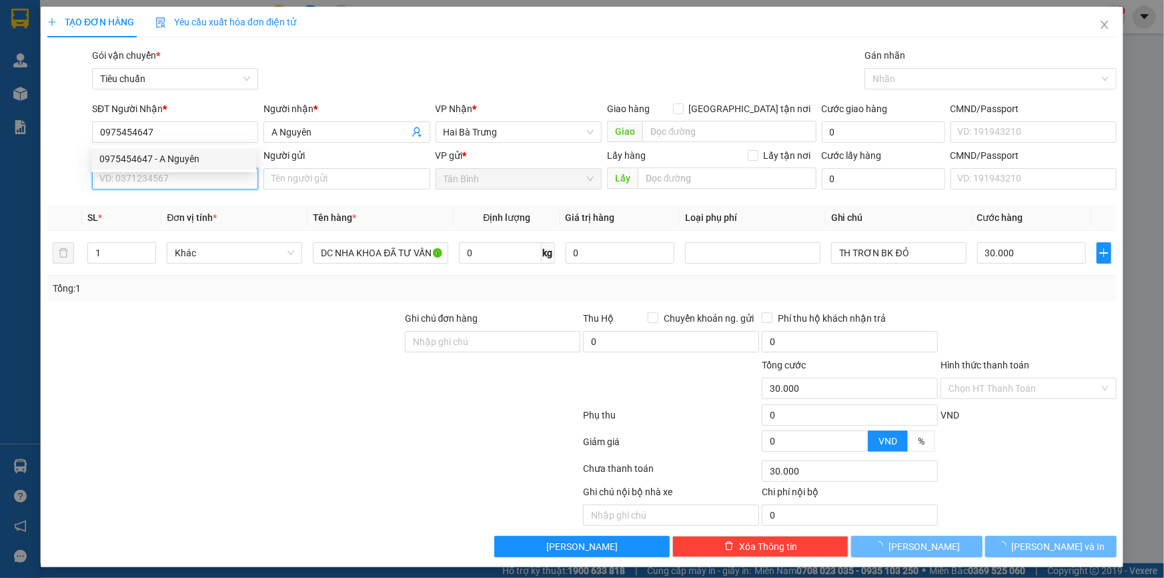
click at [178, 173] on input "SĐT Người Gửi" at bounding box center [175, 178] width 166 height 21
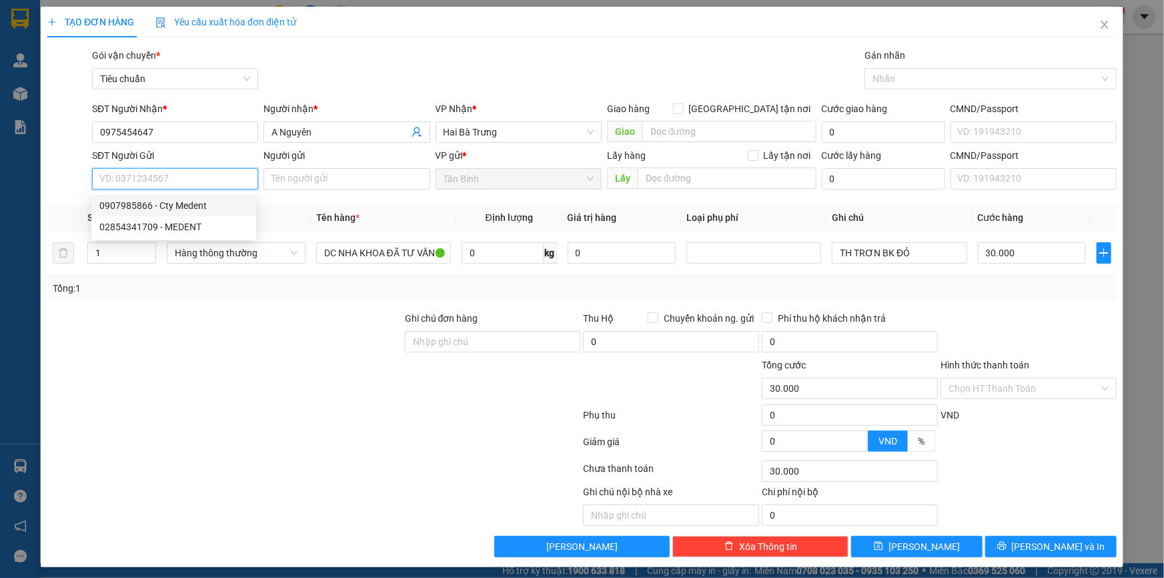
click at [183, 202] on div "0907985866 - Cty Medent" at bounding box center [173, 205] width 149 height 15
type input "0907985866"
type input "Cty Medent"
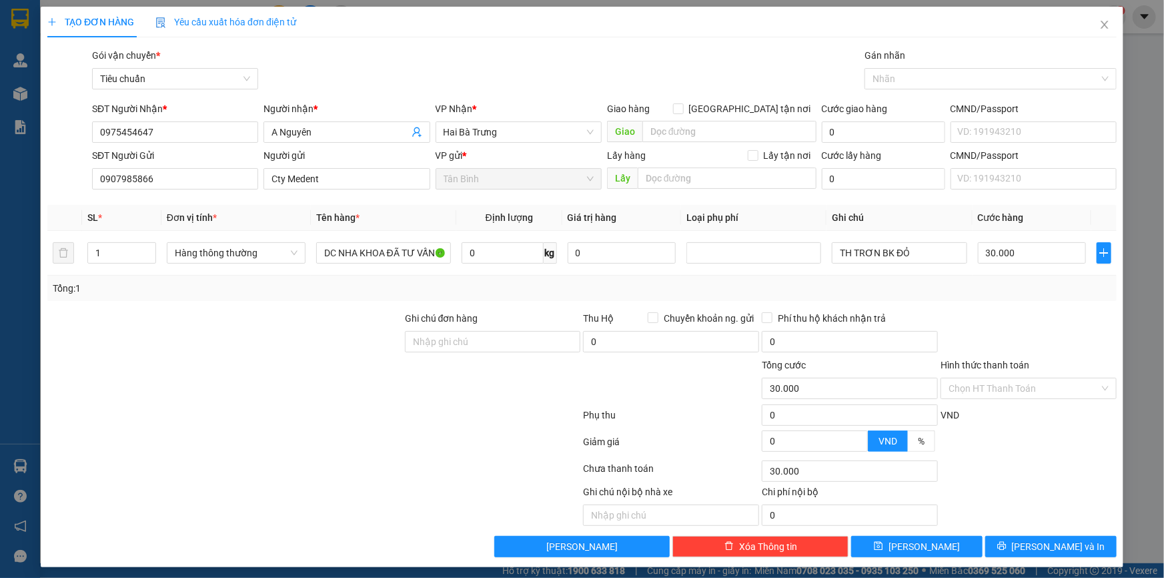
click at [250, 257] on div at bounding box center [225, 334] width 358 height 47
click at [572, 257] on span "Lưu và In" at bounding box center [1058, 546] width 93 height 15
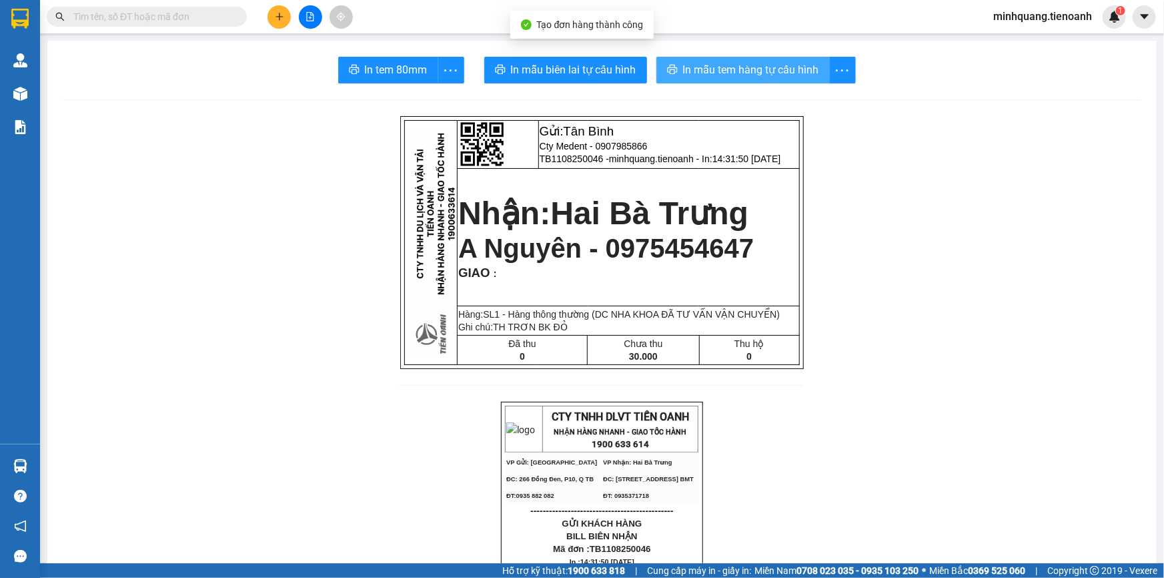
click at [572, 67] on icon "printer" at bounding box center [672, 69] width 11 height 11
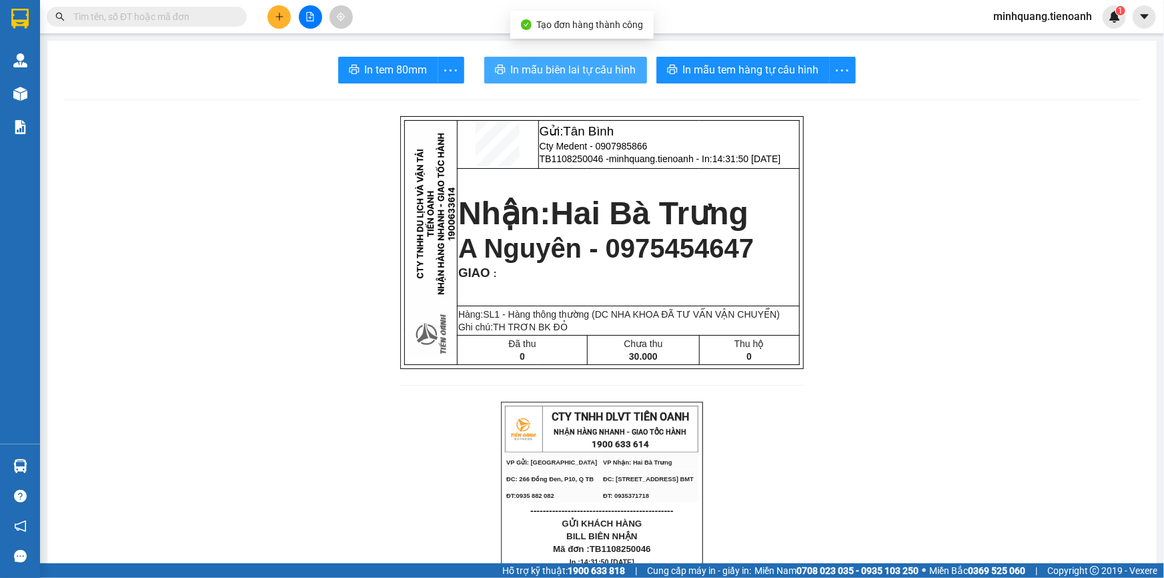
click at [572, 73] on span "In mẫu biên lai tự cấu hình" at bounding box center [573, 69] width 125 height 17
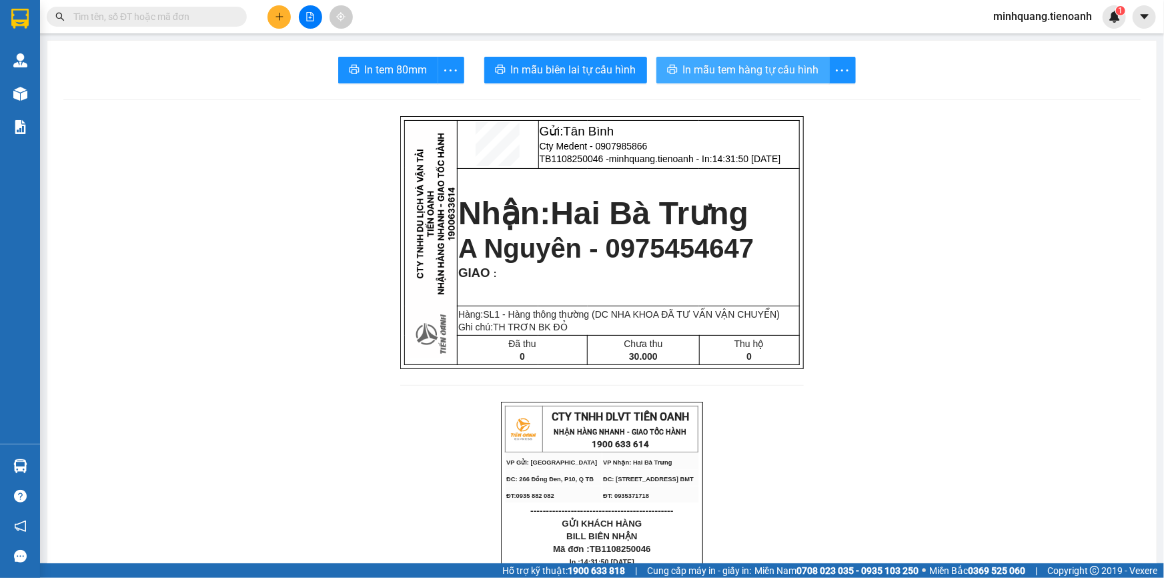
click at [572, 63] on span "In mẫu tem hàng tự cấu hình" at bounding box center [751, 69] width 136 height 17
click at [275, 13] on icon "plus" at bounding box center [279, 16] width 9 height 9
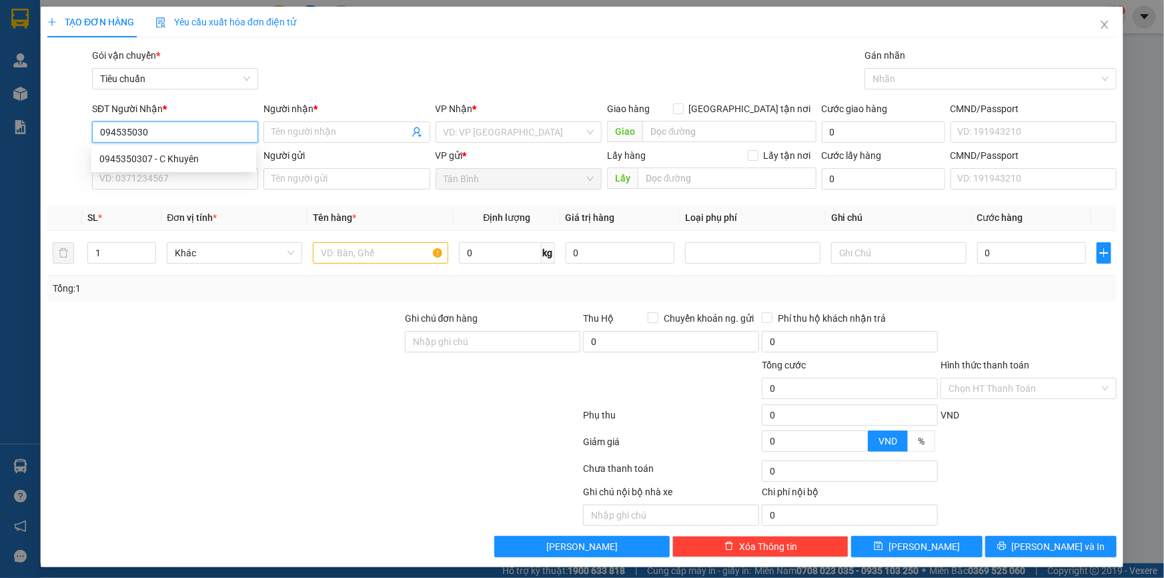
type input "0945350307"
click at [184, 157] on div "0945350307 - C Khuyên" at bounding box center [173, 158] width 149 height 15
type input "C Khuyên"
type input "240485656"
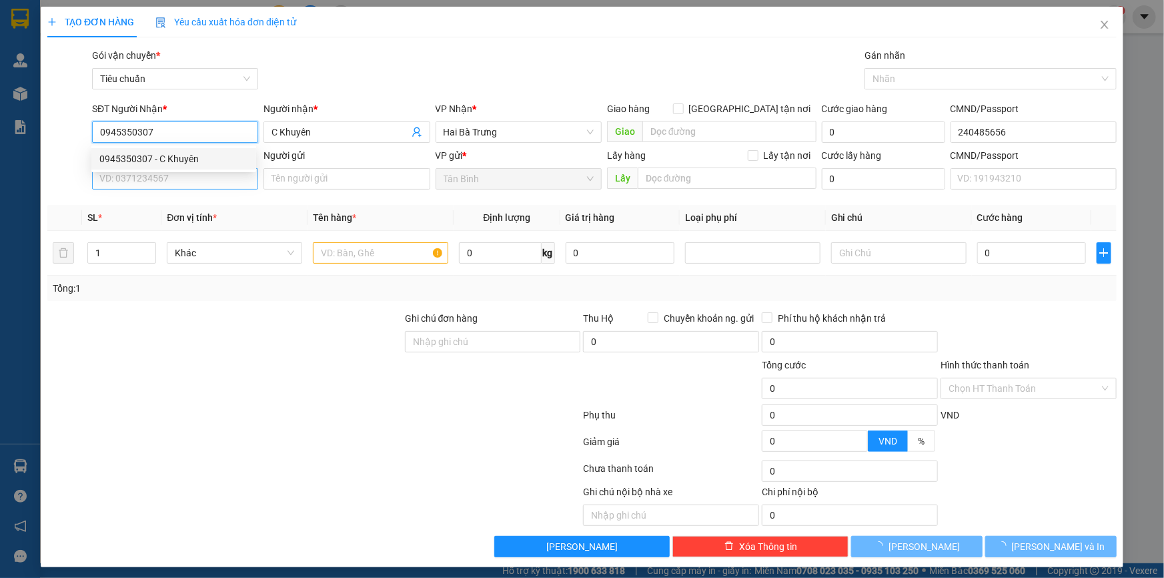
type input "0945350307"
click at [183, 180] on input "SĐT Người Gửi" at bounding box center [175, 178] width 166 height 21
type input "30.000"
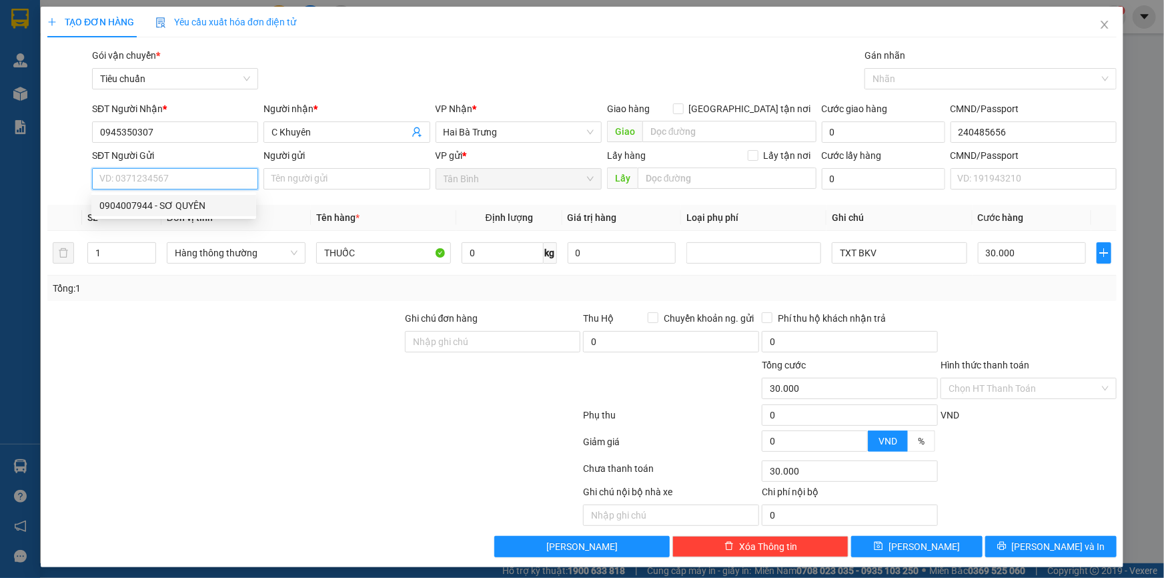
click at [189, 210] on div "0904007944 - SƠ QUYÊN" at bounding box center [173, 205] width 149 height 15
type input "0904007944"
type input "SƠ QUYÊN"
type input "240592483"
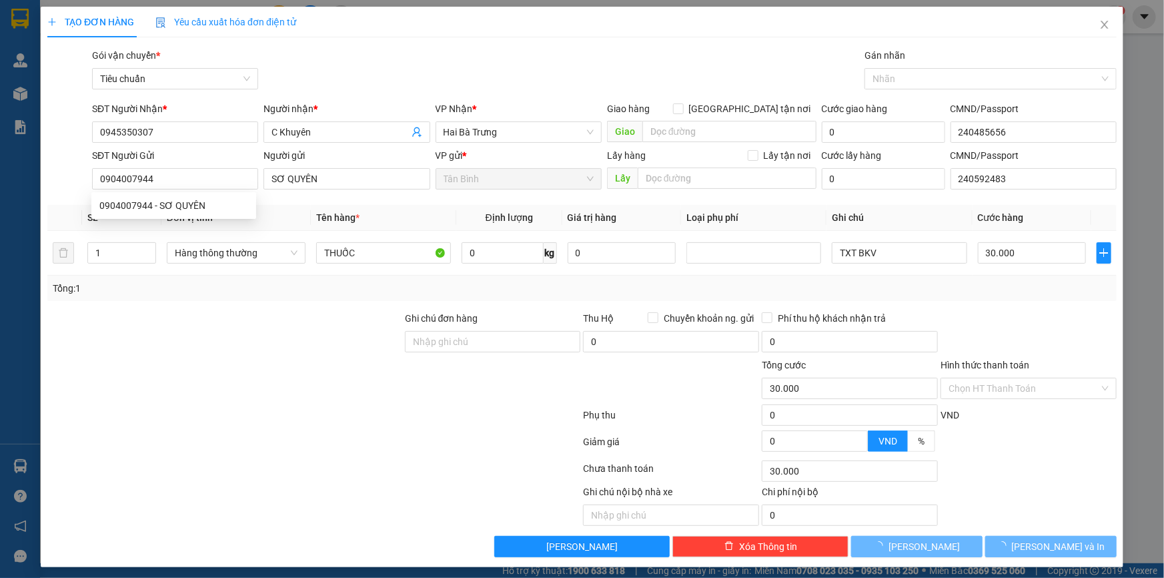
click at [297, 257] on div at bounding box center [225, 334] width 358 height 47
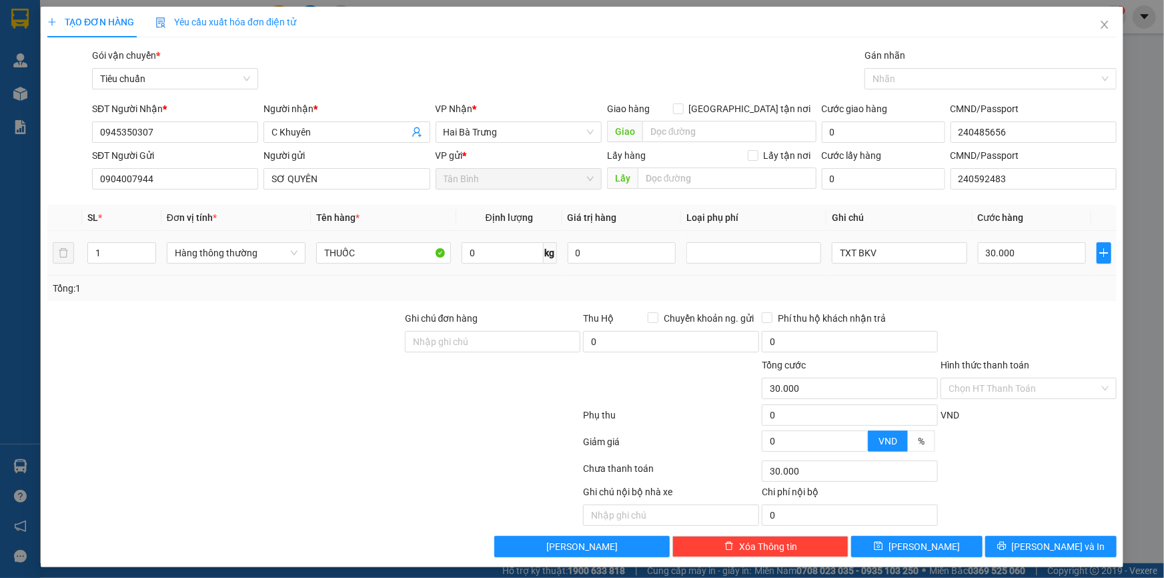
click at [508, 257] on td "0 kg" at bounding box center [509, 253] width 106 height 45
click at [505, 254] on input "0" at bounding box center [503, 252] width 82 height 21
type input "7"
click at [250, 257] on div at bounding box center [225, 334] width 358 height 47
type input "40.000"
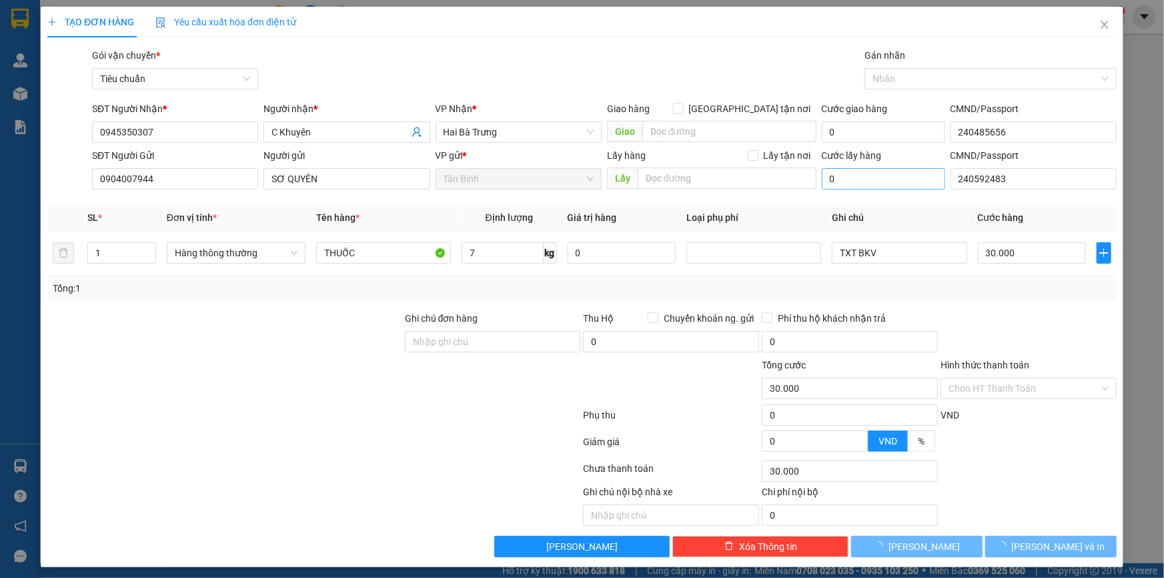
type input "40.000"
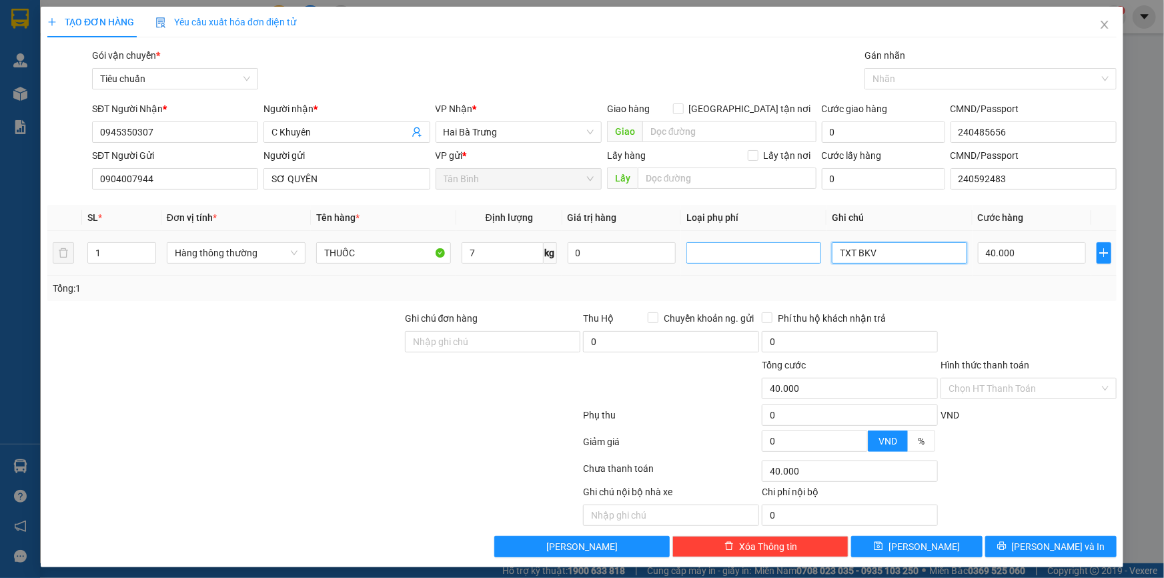
click at [572, 254] on tr "1 Hàng thông thường THUỐC 7 kg 0 TXT BKV 40.000" at bounding box center [582, 253] width 1070 height 45
type input "T CHỮ XANH BKV"
drag, startPoint x: 316, startPoint y: 257, endPoint x: 266, endPoint y: 257, distance: 50.0
click at [271, 257] on tr "1 Hàng thông thường THUỐC 7 kg 0 T CHỮ XANH BKV 40.000" at bounding box center [582, 253] width 1070 height 45
click at [266, 257] on span "Hàng thông thường" at bounding box center [236, 253] width 123 height 20
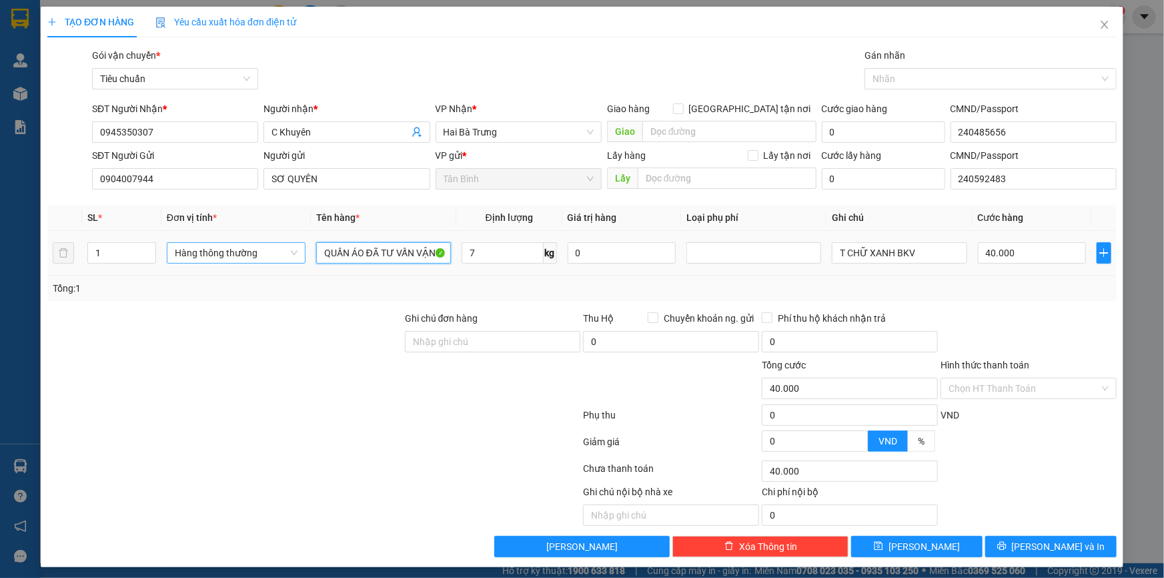
type input "QUẦN ÁO ĐÃ TƯ VẤN VẬN CHUYỂN"
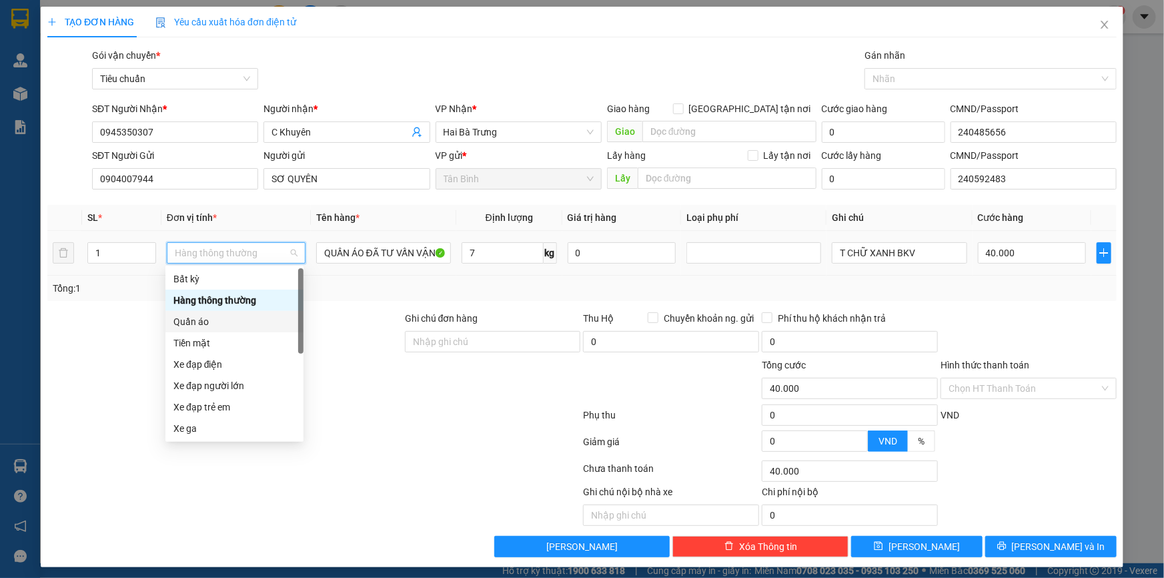
click at [218, 257] on div "Quần áo" at bounding box center [234, 321] width 122 height 15
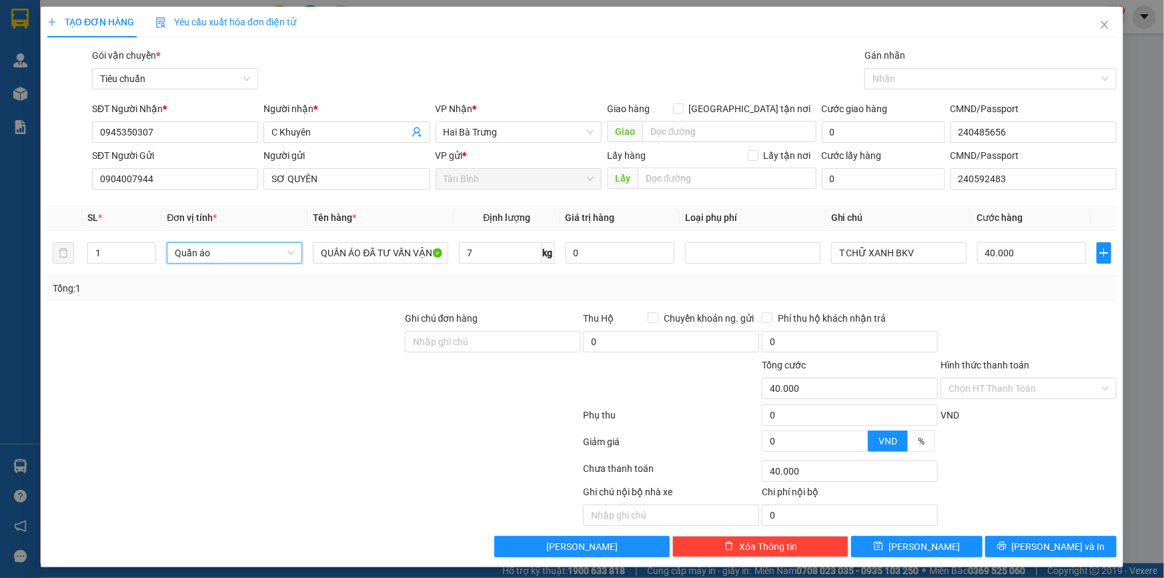
drag, startPoint x: 138, startPoint y: 324, endPoint x: 1068, endPoint y: 312, distance: 929.6
click at [140, 257] on div at bounding box center [225, 334] width 358 height 47
click at [572, 257] on input "Hình thức thanh toán" at bounding box center [1024, 388] width 151 height 20
click at [572, 257] on div "Tại văn phòng" at bounding box center [1020, 414] width 159 height 15
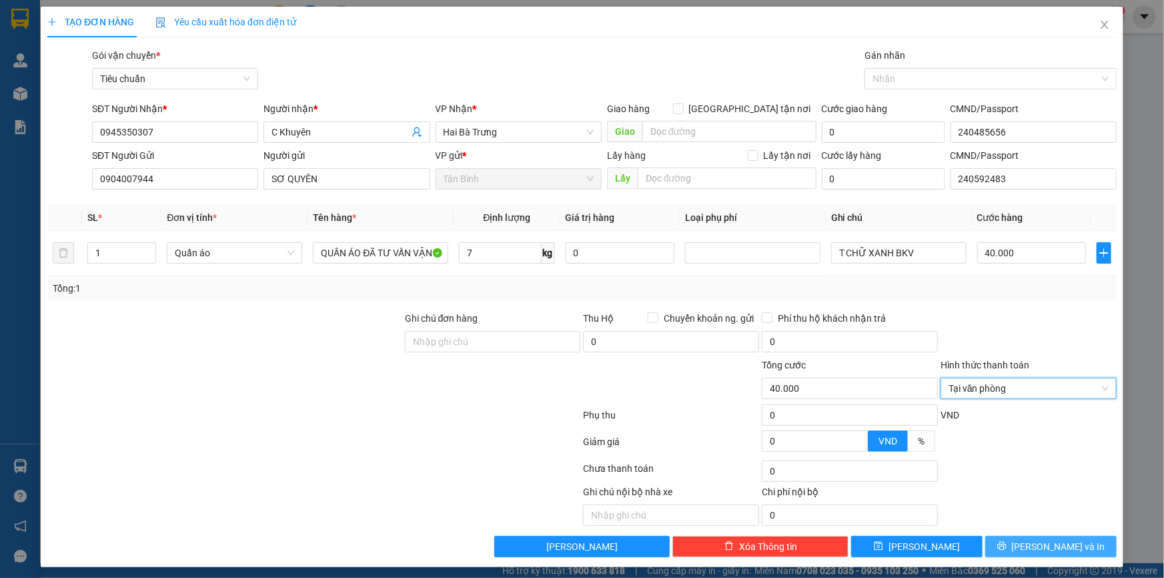
click at [572, 257] on button "Lưu và In" at bounding box center [1051, 546] width 131 height 21
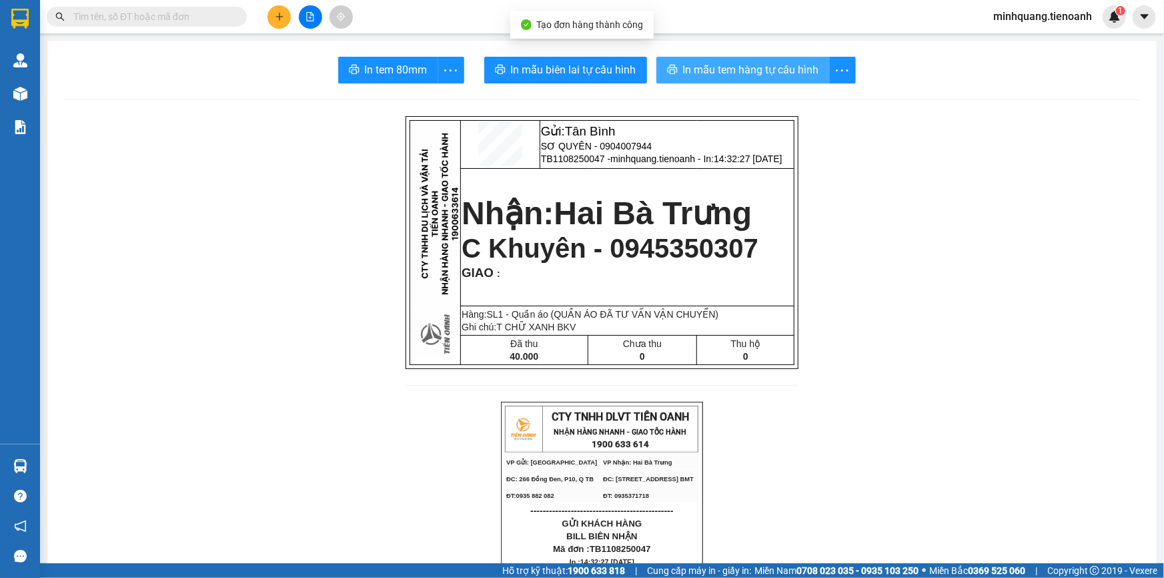
click at [572, 73] on span "In mẫu tem hàng tự cấu hình" at bounding box center [751, 69] width 136 height 17
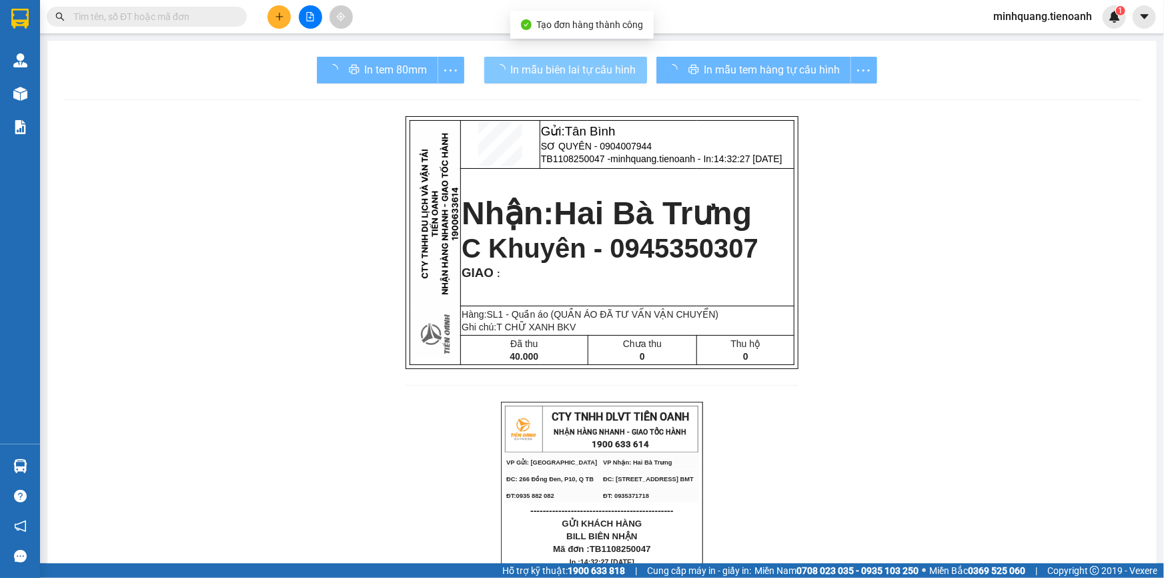
click at [572, 71] on span "In mẫu biên lai tự cấu hình" at bounding box center [573, 69] width 125 height 17
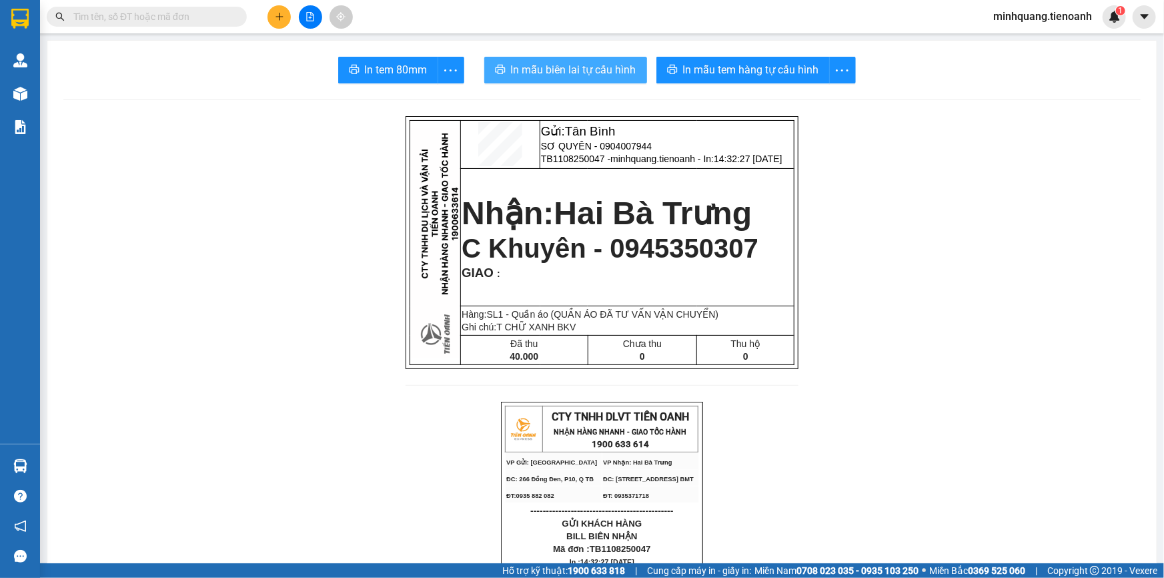
click at [572, 67] on span "In mẫu biên lai tự cấu hình" at bounding box center [573, 69] width 125 height 17
click at [274, 15] on button at bounding box center [279, 16] width 23 height 23
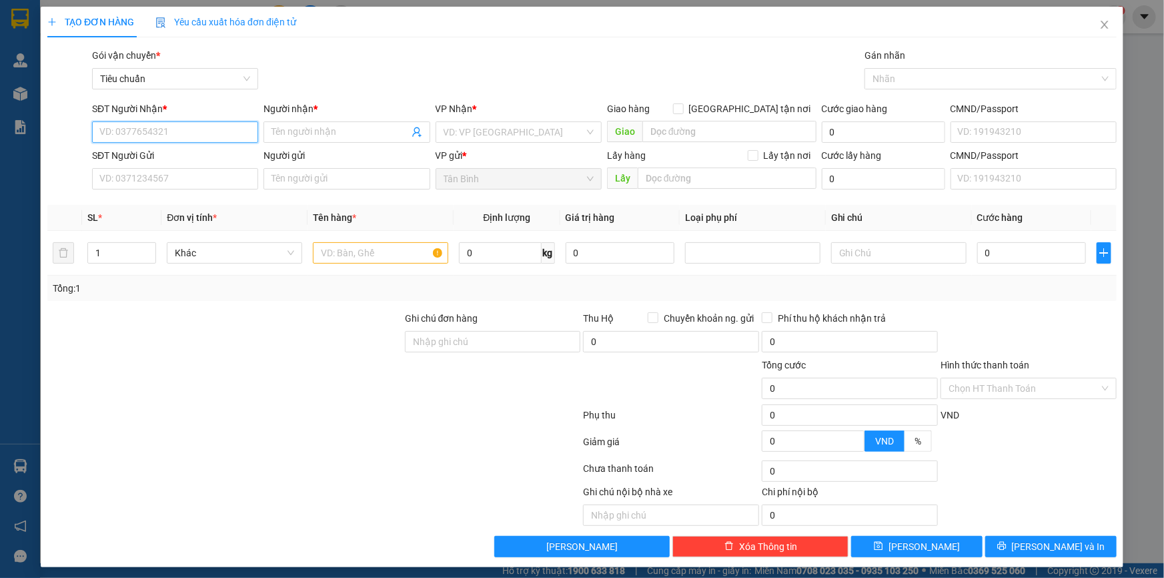
click at [198, 124] on input "SĐT Người Nhận *" at bounding box center [175, 131] width 166 height 21
type input "0982396939"
click at [175, 165] on div "0982396939 - Thanh Mai" at bounding box center [174, 158] width 150 height 15
type input "Thanh Mai"
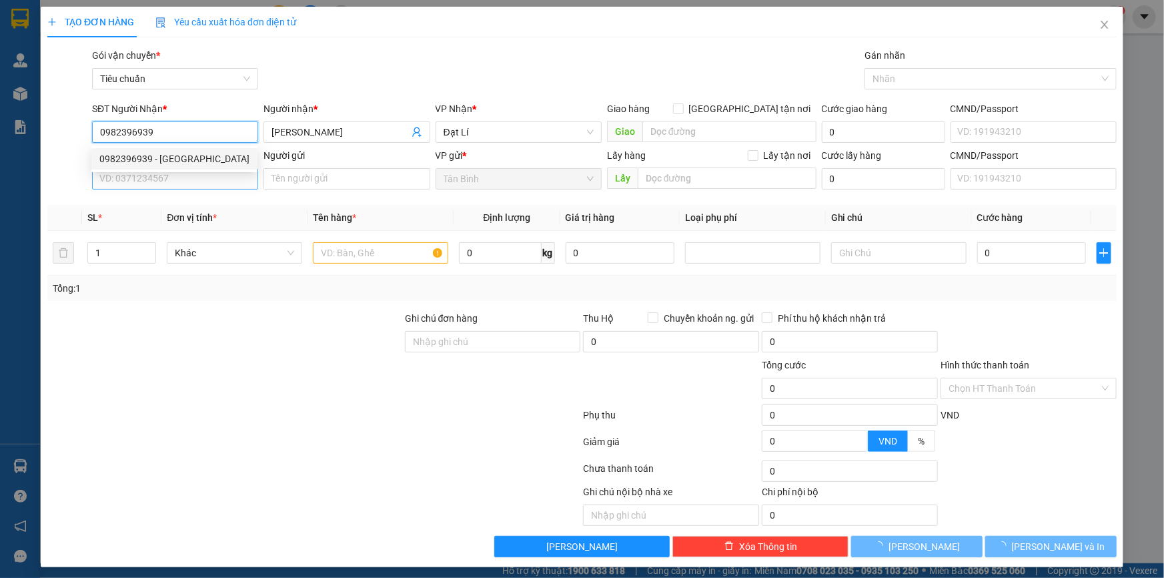
type input "0982396939"
type input "90.000"
click at [182, 178] on input "SĐT Người Gửi" at bounding box center [175, 178] width 166 height 21
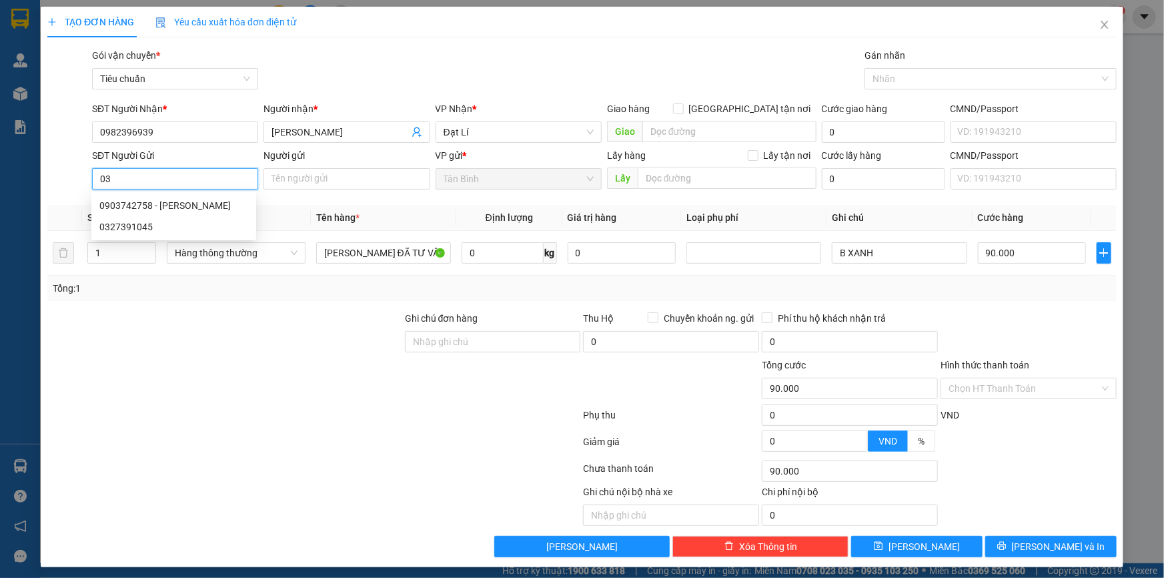
type input "0"
type input "0935629623"
click at [175, 204] on div "0935629623 - A Lục" at bounding box center [173, 205] width 149 height 15
type input "A Lục"
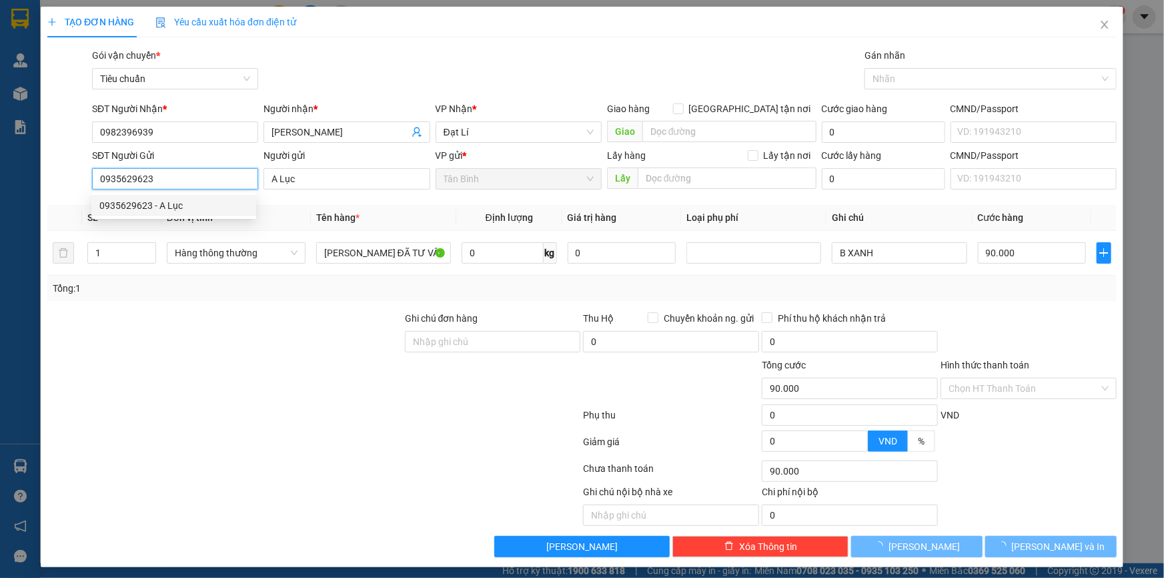
type input "0935629623"
click at [224, 257] on div "Transit Pickup Surcharge Ids Transit Deliver Surcharge Ids Transit Deliver Surc…" at bounding box center [582, 302] width 1070 height 509
type input "80.000"
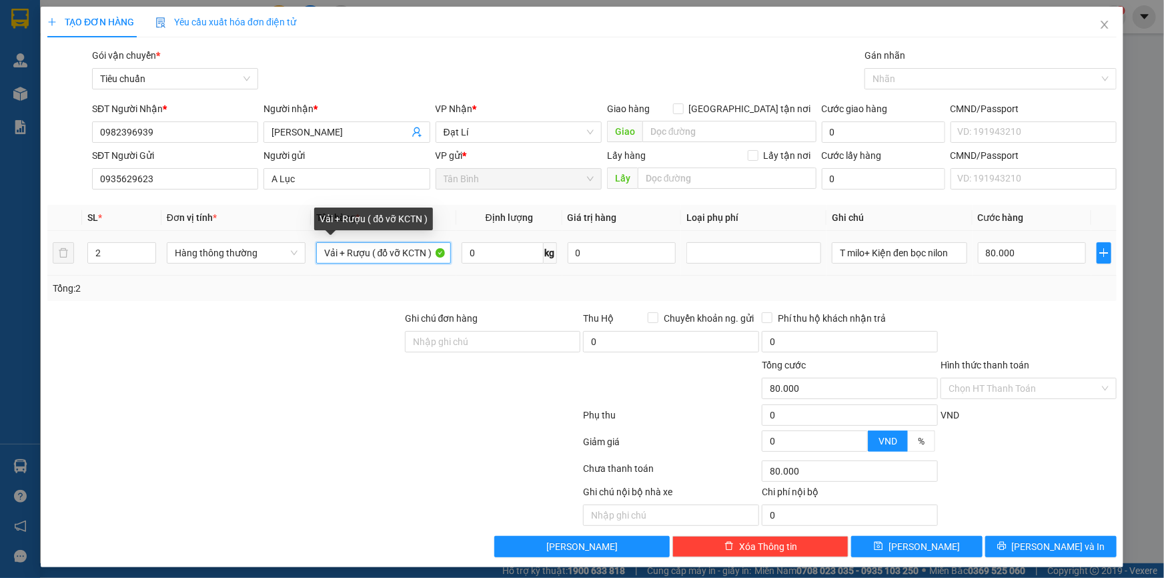
drag, startPoint x: 336, startPoint y: 260, endPoint x: 447, endPoint y: 251, distance: 111.2
click at [443, 252] on input "Vải + Rượu ( đổ vỡ KCTN )" at bounding box center [383, 252] width 135 height 21
type input "Vải ĐÃ TƯ VẤN VẬN CHUYỂN"
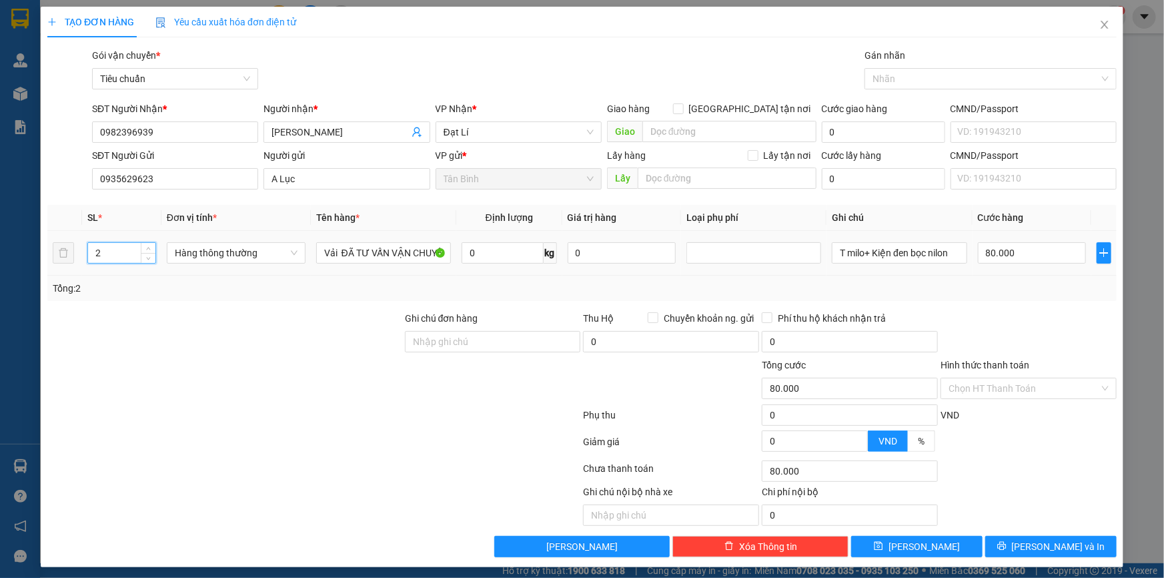
drag, startPoint x: 112, startPoint y: 250, endPoint x: 47, endPoint y: 254, distance: 65.5
click at [47, 254] on tr "2 Hàng thông thường Vải ĐÃ TƯ VẤN VẬN CHUYỂN 0 kg 0 T milo+ Kiện đen bọc nilon …" at bounding box center [582, 253] width 1070 height 45
click at [245, 254] on span "Hàng thông thường" at bounding box center [236, 253] width 123 height 20
type input "1"
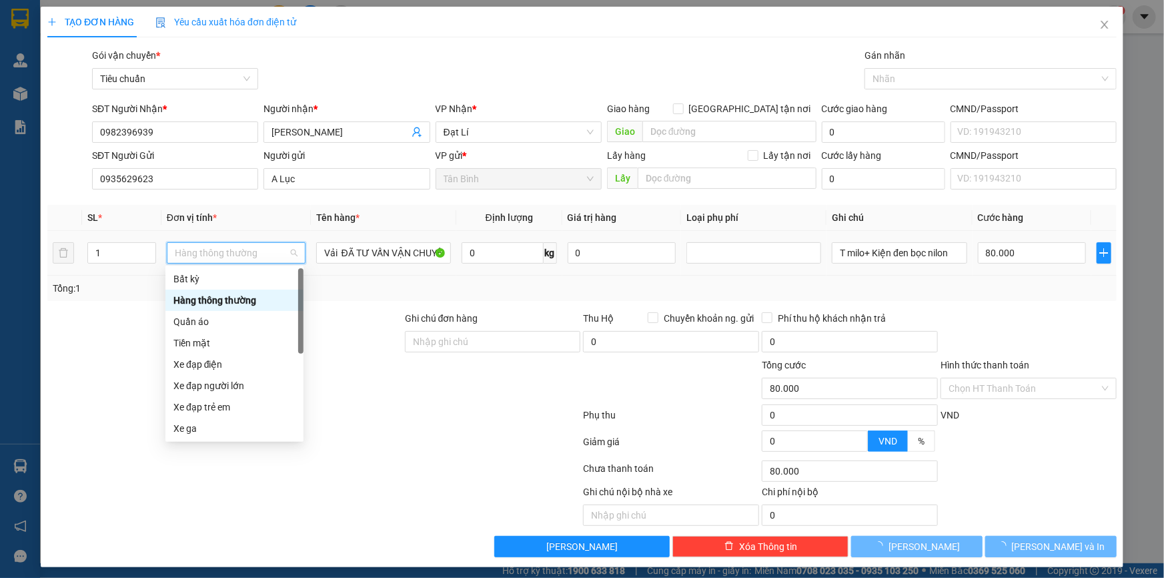
type input "0"
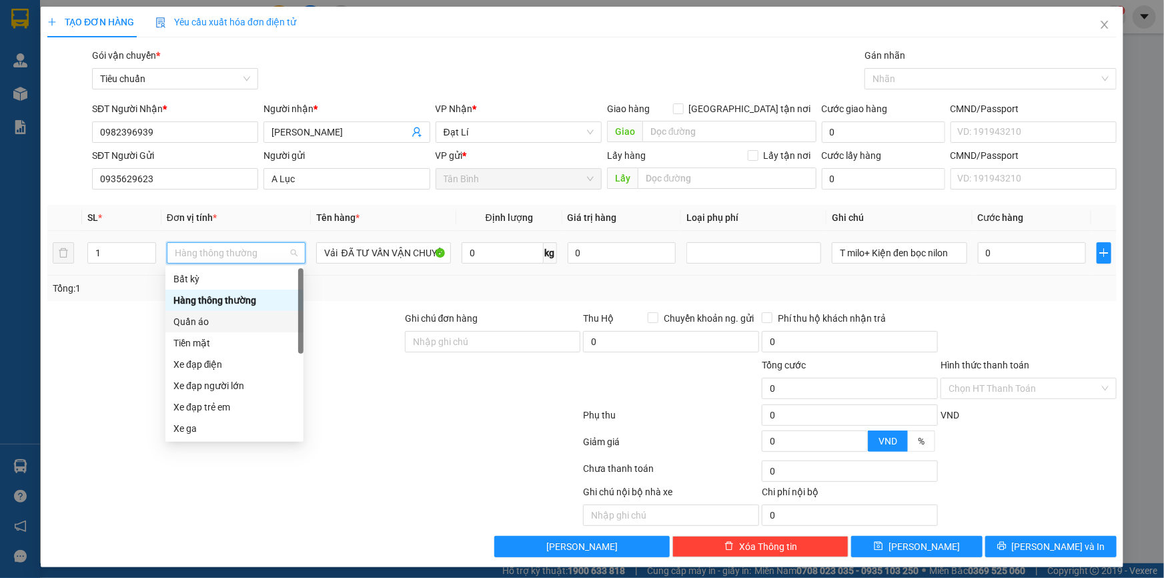
click at [206, 257] on div "Quần áo" at bounding box center [234, 321] width 122 height 15
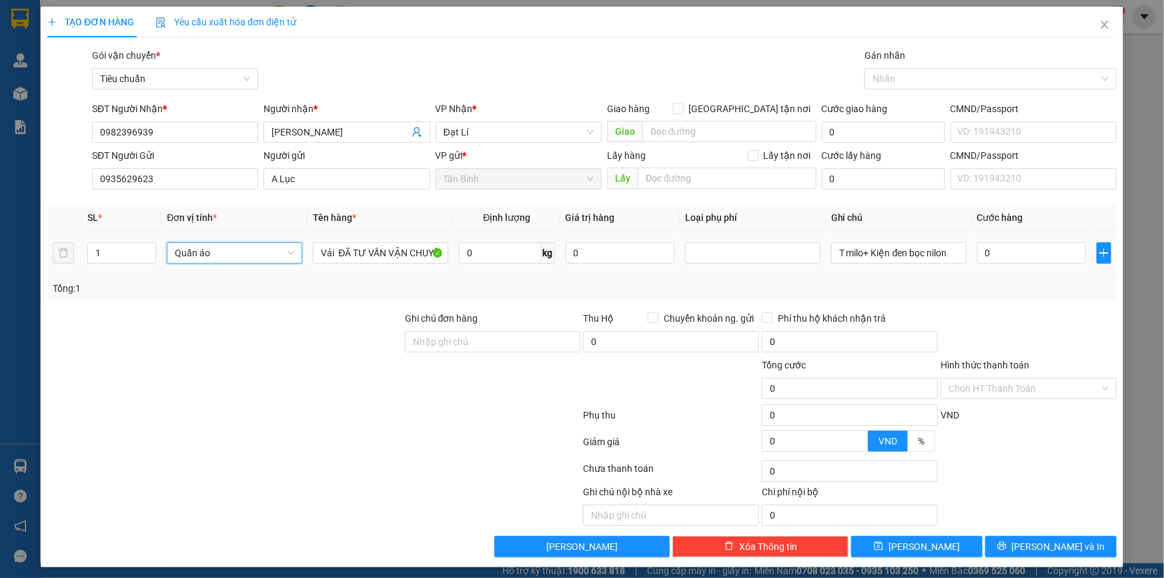
drag, startPoint x: 125, startPoint y: 324, endPoint x: 489, endPoint y: 265, distance: 369.0
click at [125, 257] on div at bounding box center [225, 334] width 358 height 47
click at [496, 257] on input "0" at bounding box center [500, 252] width 82 height 21
click at [496, 256] on input "0" at bounding box center [500, 252] width 82 height 21
type input "20"
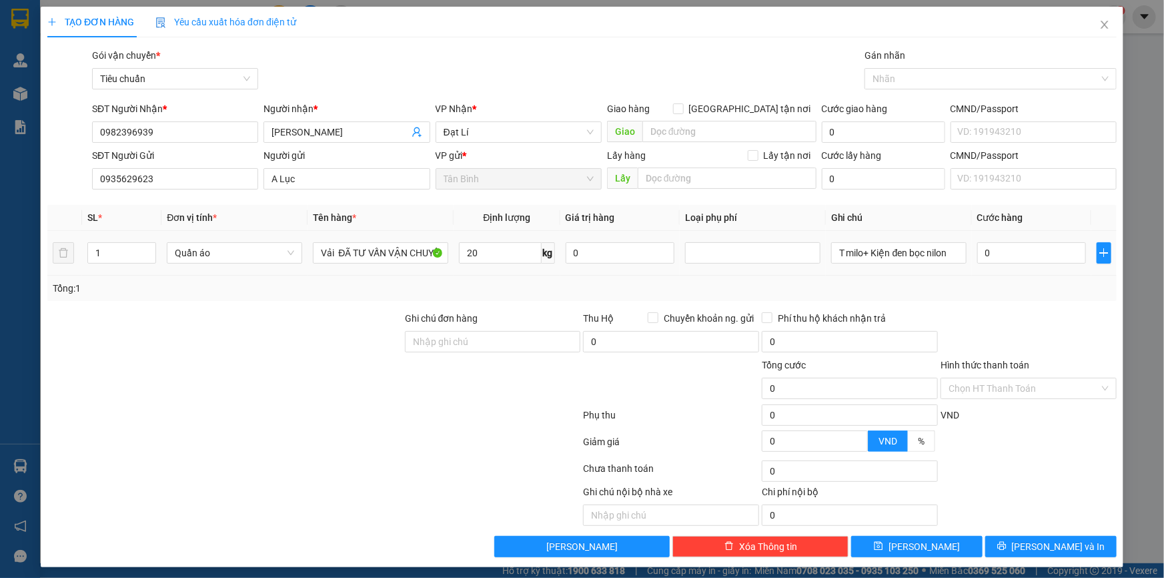
click at [281, 257] on div "Tổng: 1" at bounding box center [251, 288] width 397 height 15
type input "60.000"
click at [572, 251] on input "T milo+ Kiện đen bọc nilon" at bounding box center [898, 252] width 135 height 21
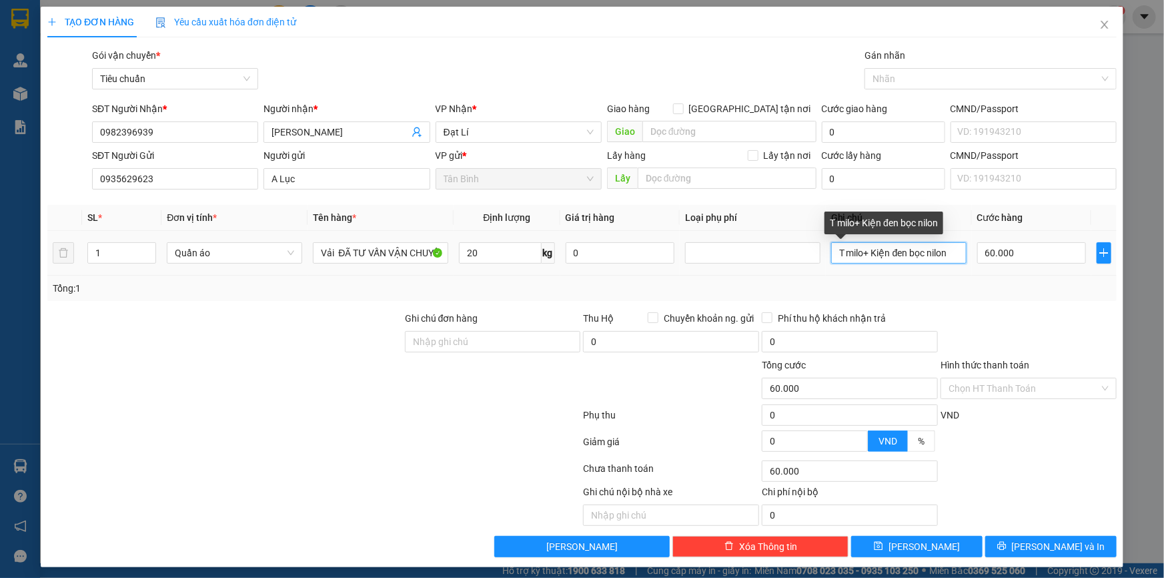
click at [572, 251] on input "T milo+ Kiện đen bọc nilon" at bounding box center [898, 252] width 135 height 21
click at [572, 252] on input "T milo+ Kiện đen bọc nilon" at bounding box center [898, 252] width 135 height 21
type input "CÂY BNL"
click at [572, 257] on div "Tổng: 1" at bounding box center [582, 288] width 1059 height 15
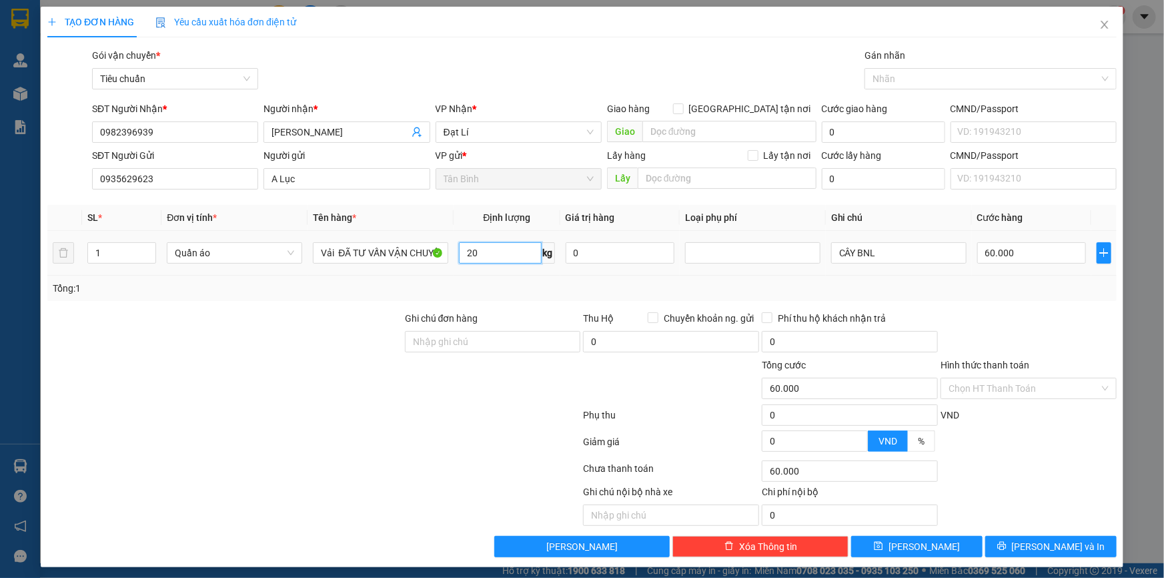
click at [502, 250] on input "20" at bounding box center [500, 252] width 82 height 21
type input "21"
click at [438, 257] on div "Tổng: 1" at bounding box center [251, 288] width 397 height 15
click at [572, 257] on icon "printer" at bounding box center [1002, 545] width 9 height 9
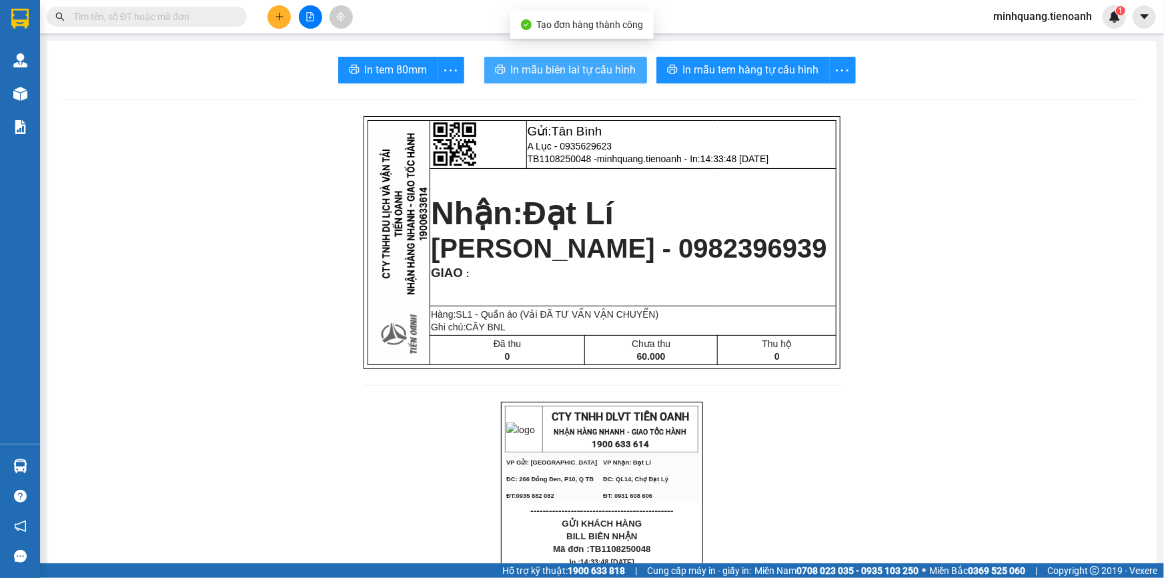
click at [561, 66] on span "In mẫu biên lai tự cấu hình" at bounding box center [573, 69] width 125 height 17
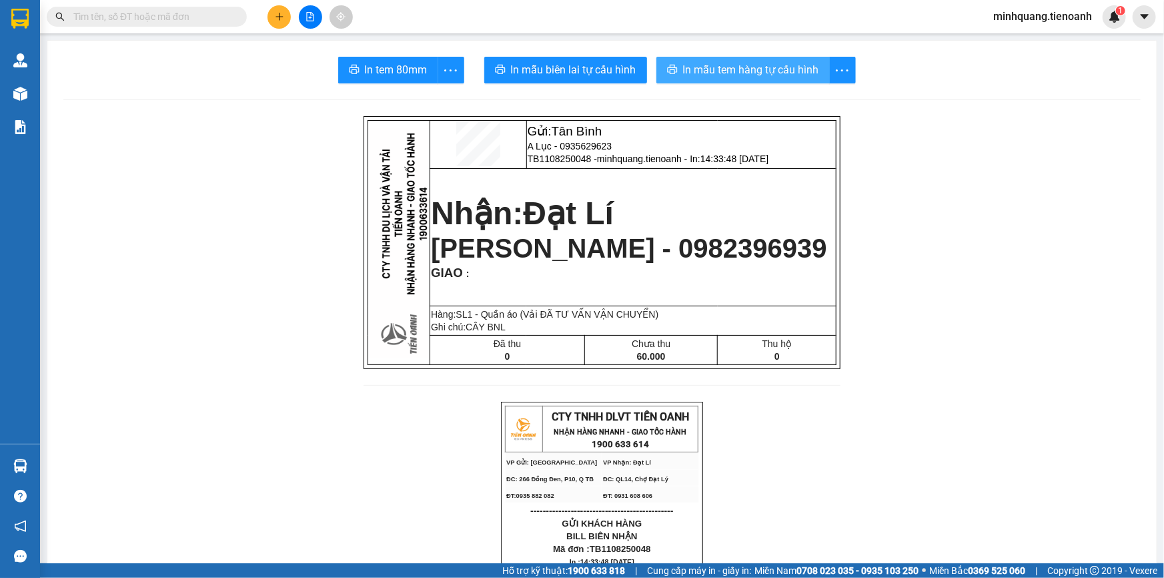
click at [572, 60] on button "In mẫu tem hàng tự cấu hình" at bounding box center [743, 70] width 173 height 27
click at [210, 19] on input "text" at bounding box center [151, 16] width 157 height 15
click at [280, 17] on icon "plus" at bounding box center [279, 16] width 9 height 9
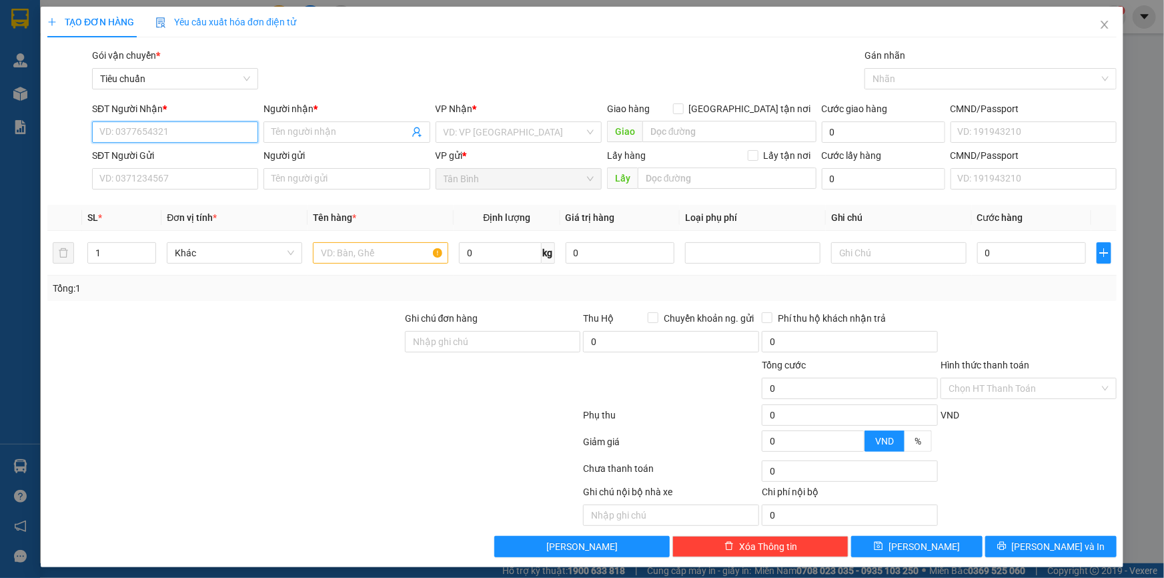
click at [206, 132] on input "SĐT Người Nhận *" at bounding box center [175, 131] width 166 height 21
type input "0948316789"
click at [183, 156] on div "0948316789 - A NGHỊ" at bounding box center [173, 158] width 149 height 15
type input "A NGHỊ"
type input "052080000197"
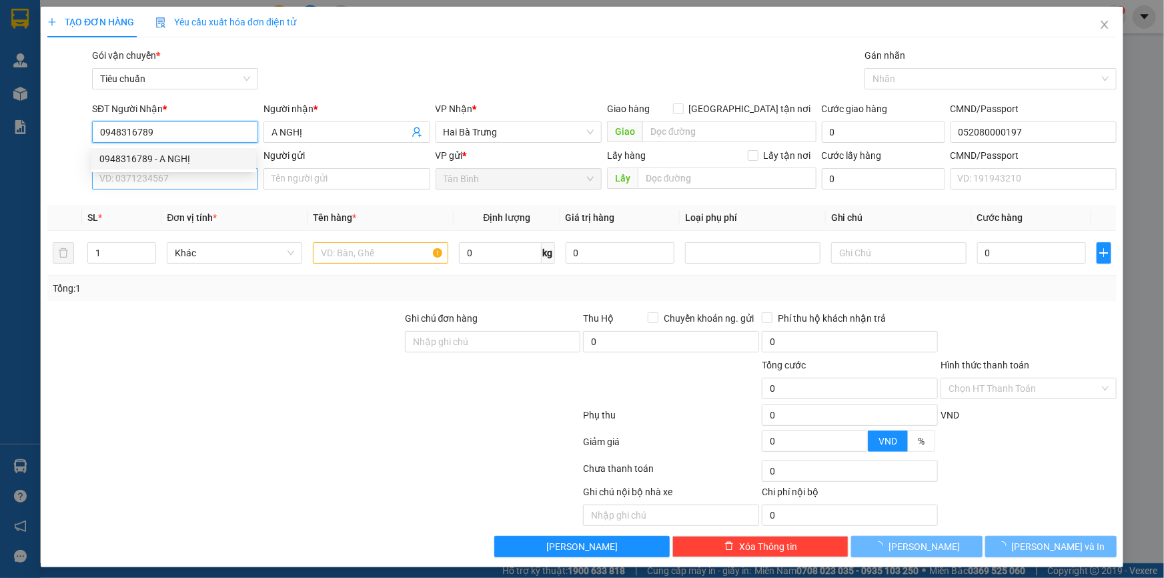
type input "0948316789"
click at [187, 183] on input "SĐT Người Gửi" at bounding box center [175, 178] width 166 height 21
type input "40.000"
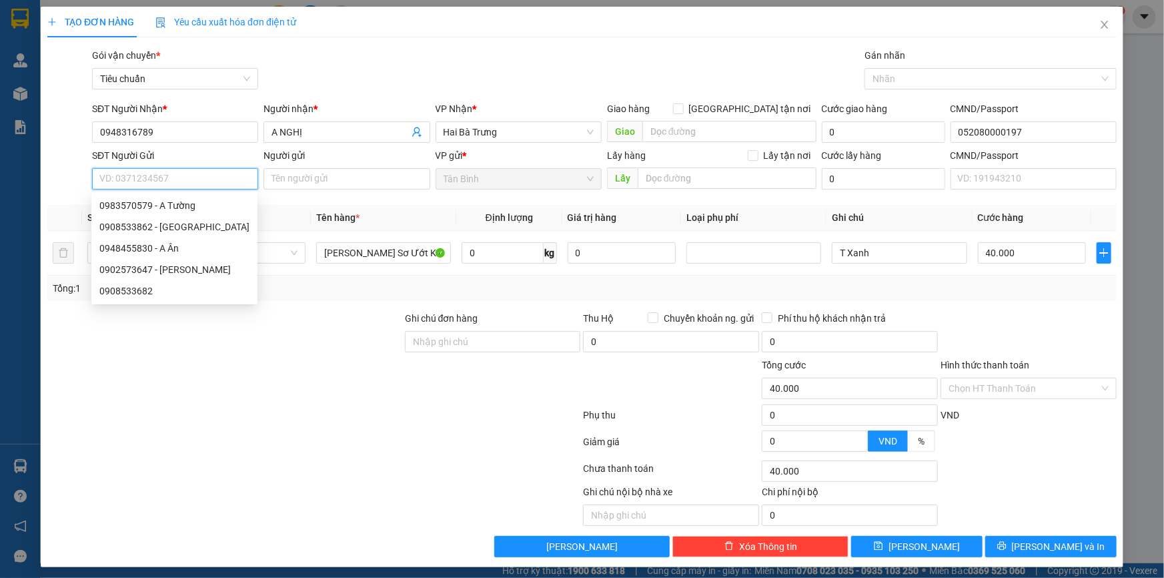
click at [200, 173] on input "SĐT Người Gửi" at bounding box center [175, 178] width 166 height 21
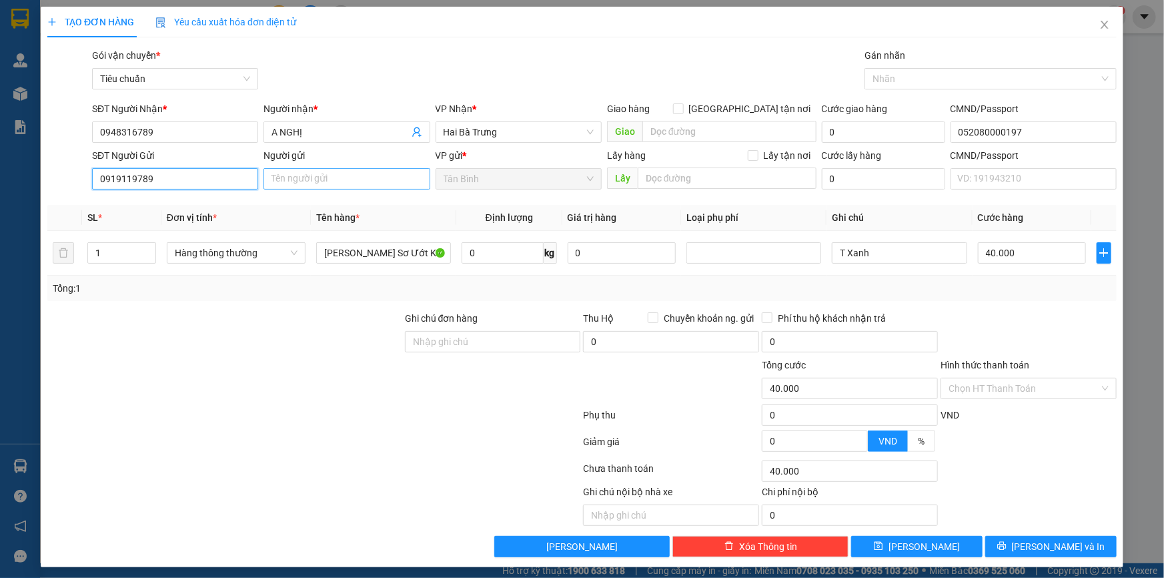
type input "0919119789"
click at [313, 174] on input "Người gửi" at bounding box center [347, 178] width 166 height 21
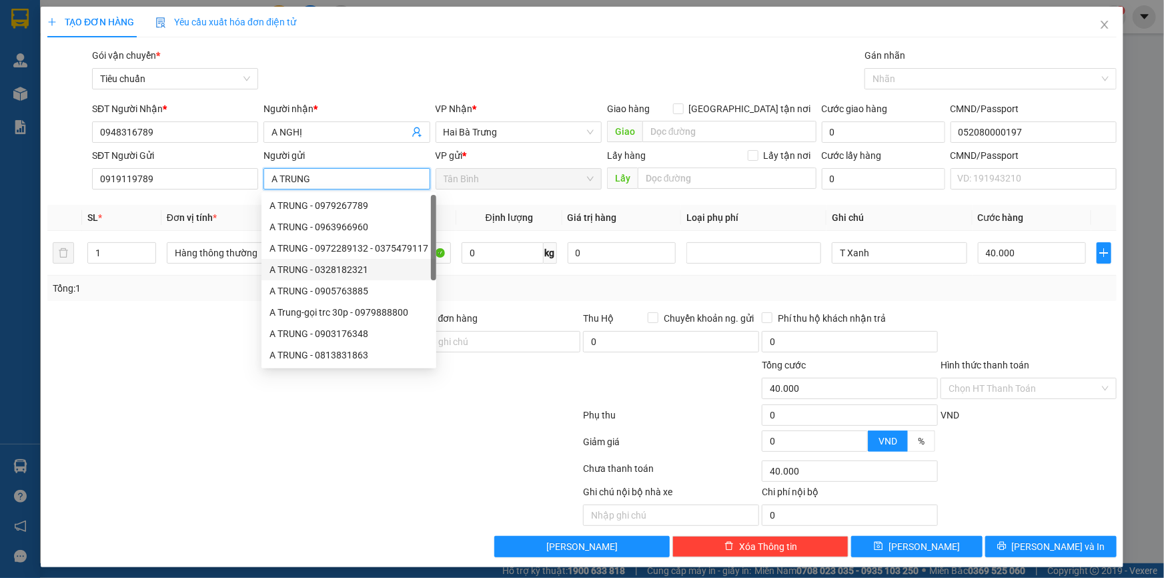
type input "A TRUNG"
click at [508, 257] on div "Tổng: 1" at bounding box center [582, 288] width 1070 height 25
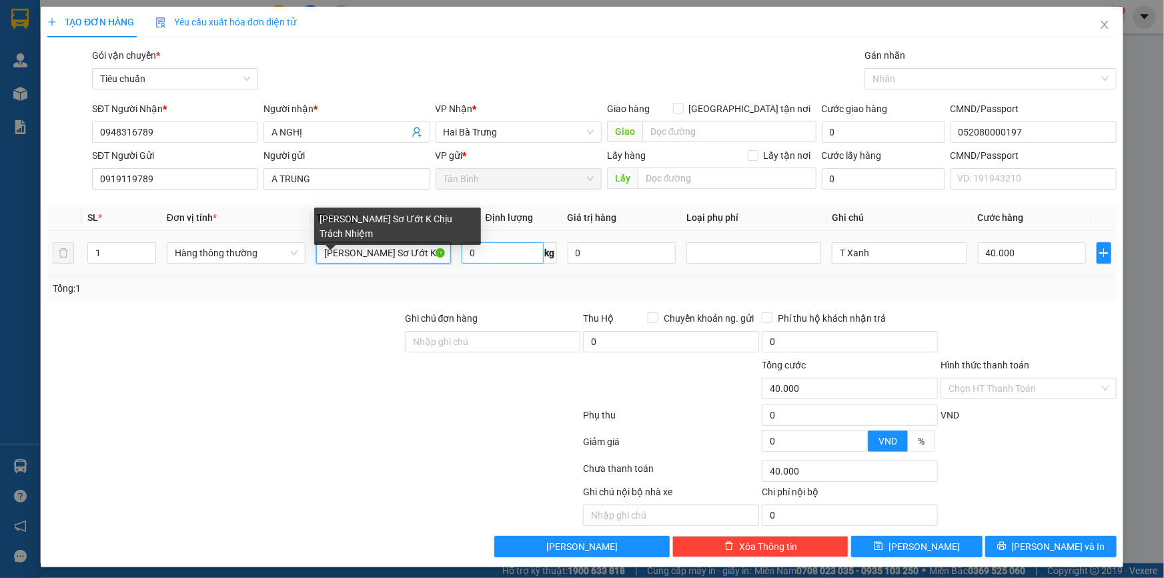
drag, startPoint x: 347, startPoint y: 256, endPoint x: 489, endPoint y: 254, distance: 142.1
click at [488, 254] on tr "1 Hàng thông thường Hồ Sơ Ướt K Chịu Trách Nhiệm 0 kg 0 T Xanh 40.000" at bounding box center [582, 253] width 1070 height 45
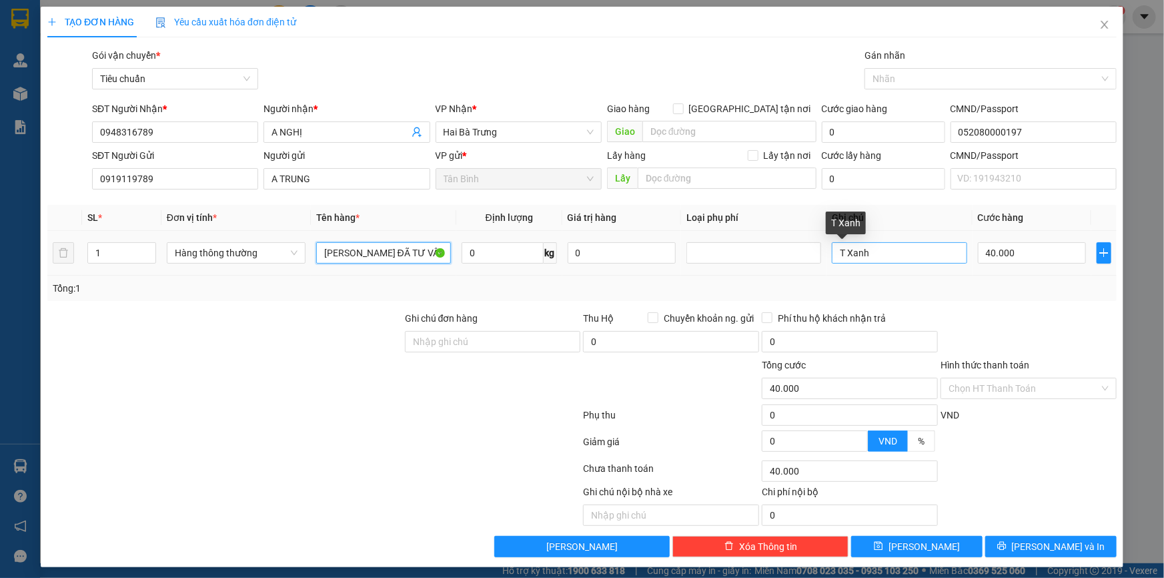
type input "Hồ Sơ ĐÃ TƯ VẤN VẬN CHUYỂN"
drag, startPoint x: 874, startPoint y: 248, endPoint x: 764, endPoint y: 251, distance: 110.1
click at [572, 251] on tr "1 Hàng thông thường Hồ Sơ ĐÃ TƯ VẤN VẬN CHUYỂN 0 kg 0 T Xanh 40.000" at bounding box center [582, 253] width 1070 height 45
type input "BÌA NHỰA"
click at [572, 256] on input "40.000" at bounding box center [1032, 252] width 109 height 21
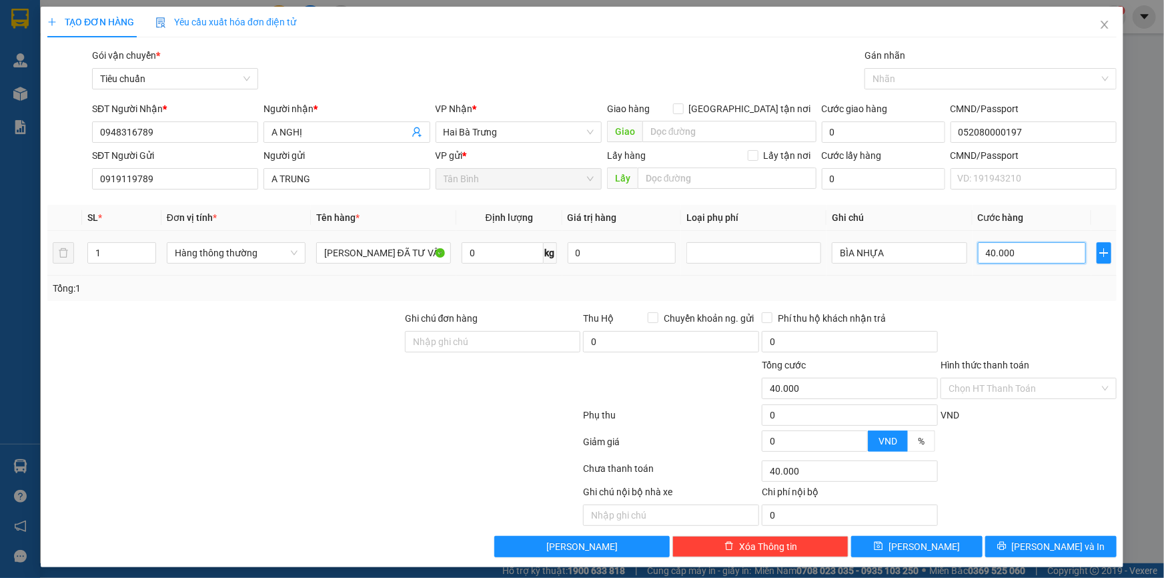
type input "3"
type input "30"
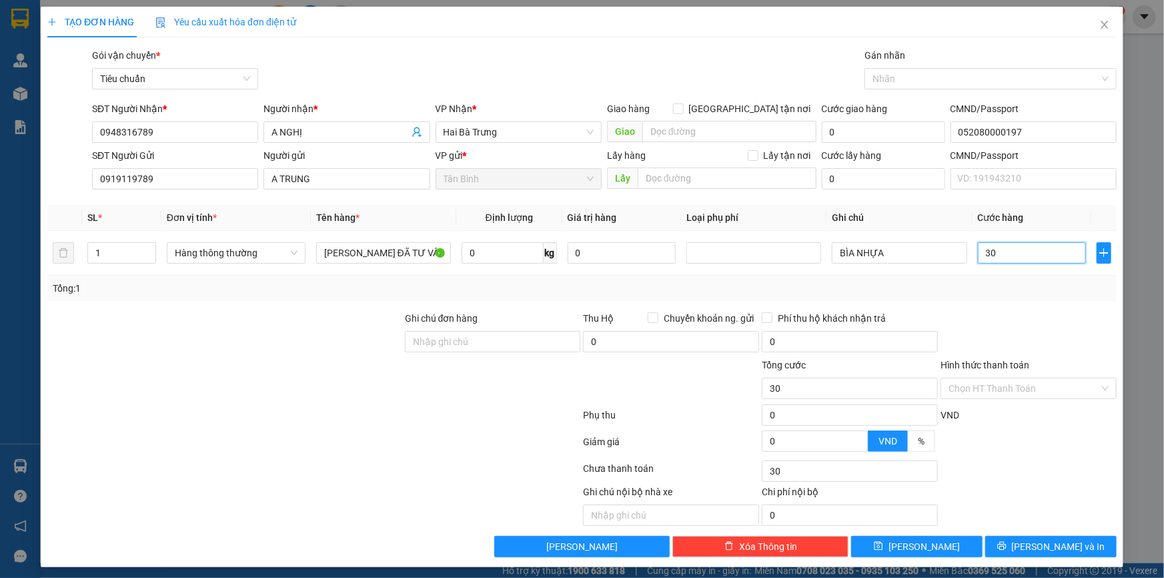
type input "30"
type input "30.000"
click at [572, 257] on div "Tổng: 1" at bounding box center [582, 288] width 1059 height 15
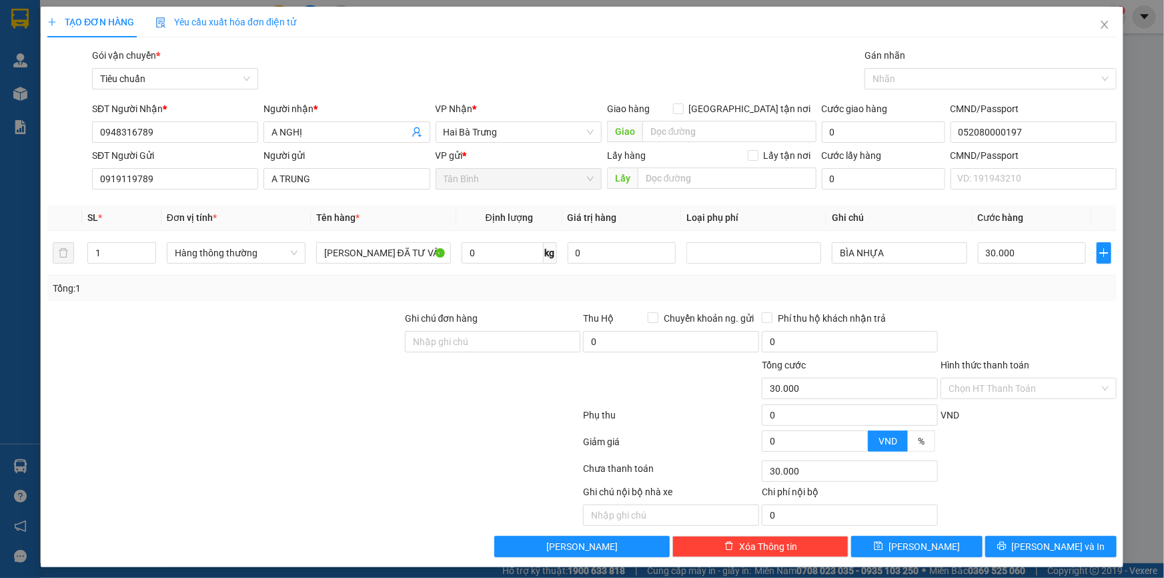
drag, startPoint x: 997, startPoint y: 388, endPoint x: 994, endPoint y: 400, distance: 12.3
click at [572, 257] on input "Hình thức thanh toán" at bounding box center [1024, 388] width 151 height 20
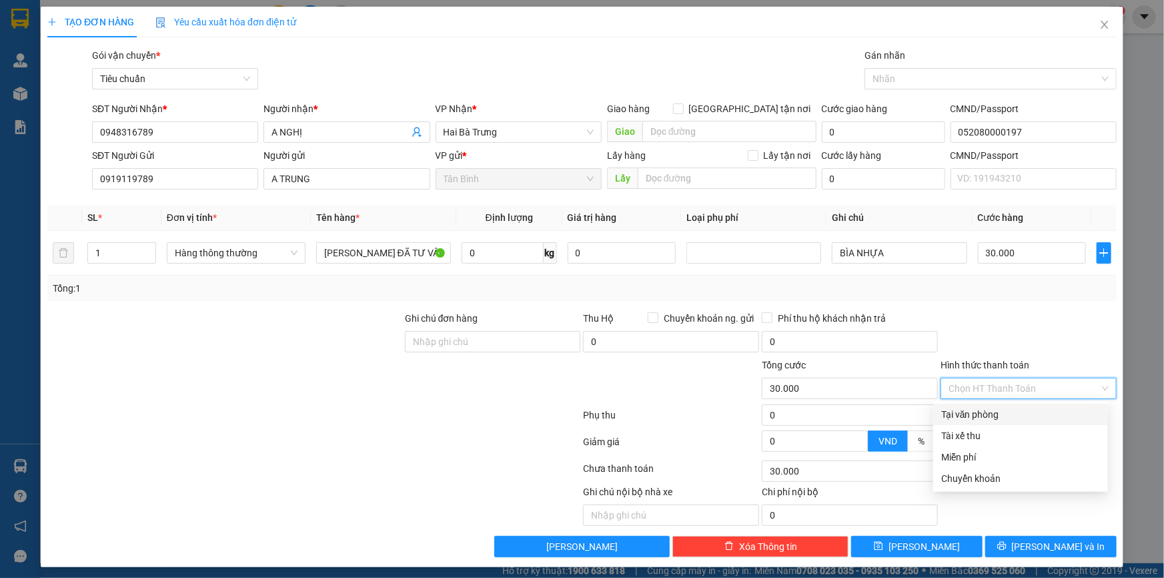
click at [572, 257] on div "Tại văn phòng" at bounding box center [1020, 414] width 159 height 15
type input "0"
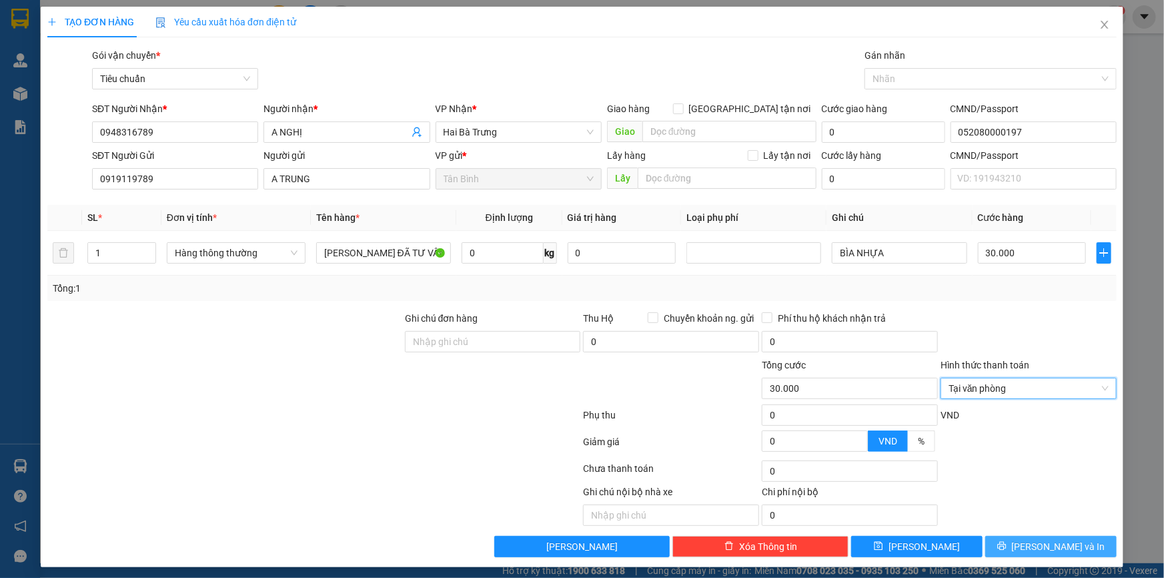
click at [572, 257] on span "Lưu và In" at bounding box center [1058, 546] width 93 height 15
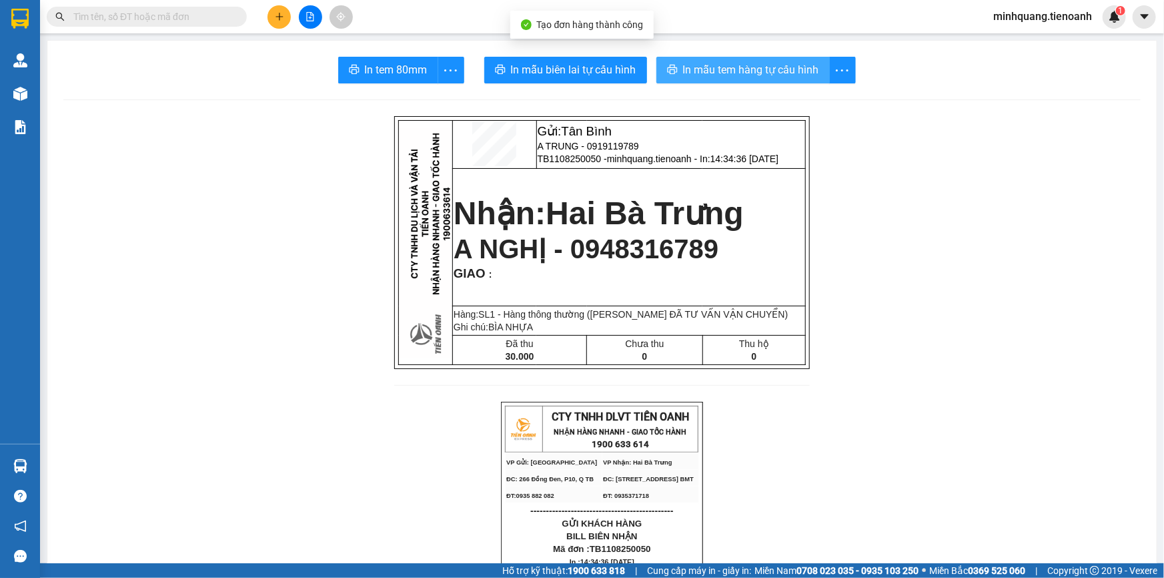
click at [572, 77] on span "In mẫu tem hàng tự cấu hình" at bounding box center [751, 69] width 136 height 17
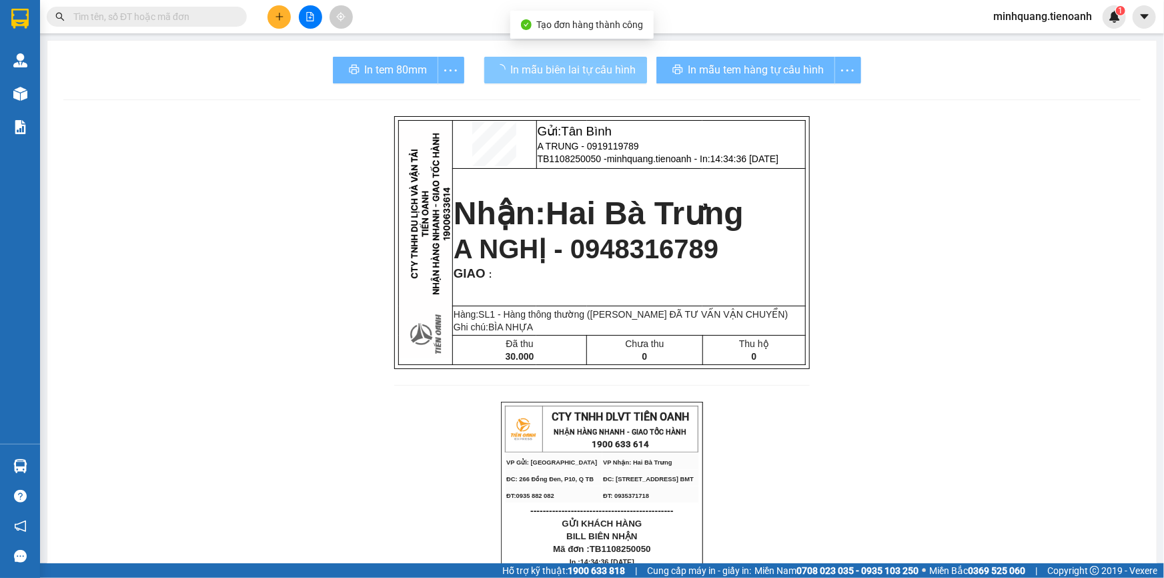
click at [551, 67] on span "In mẫu biên lai tự cấu hình" at bounding box center [573, 69] width 125 height 17
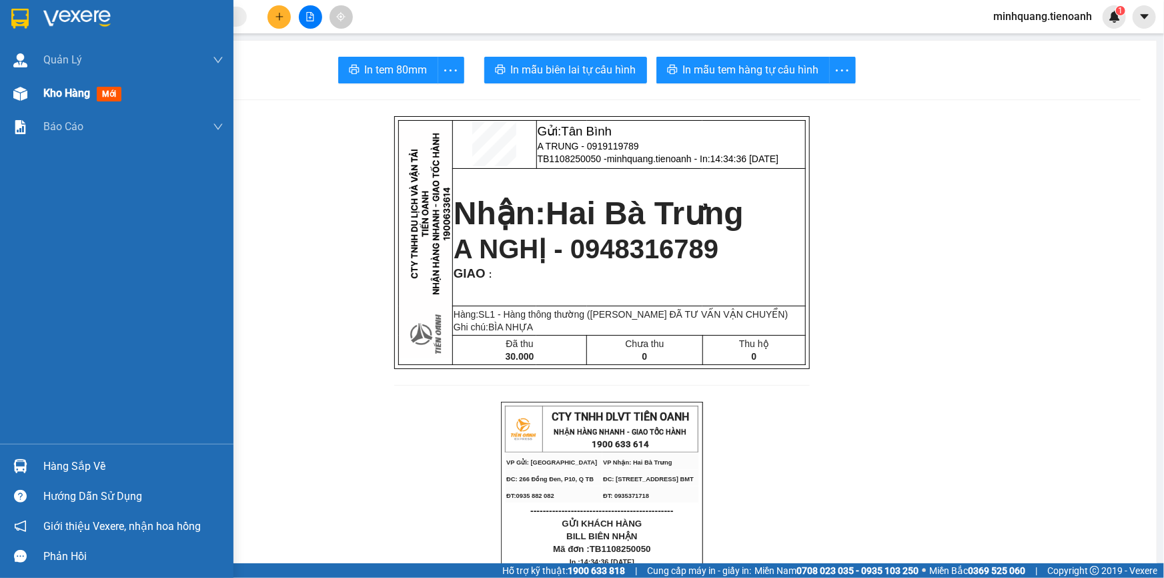
click at [91, 107] on div "Kho hàng mới" at bounding box center [133, 93] width 180 height 33
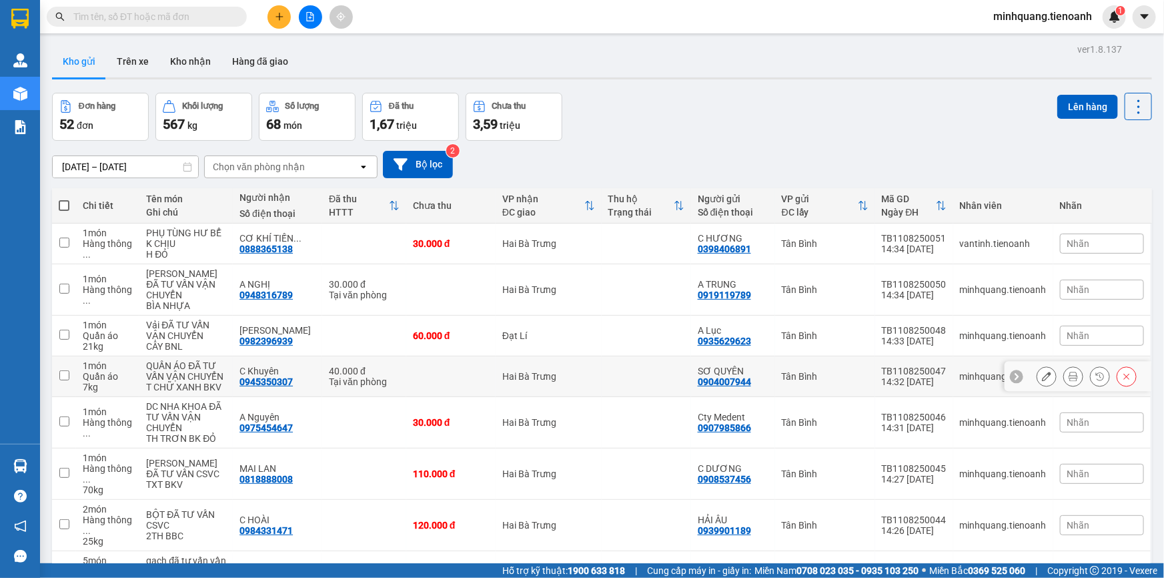
click at [572, 257] on button at bounding box center [1047, 376] width 19 height 23
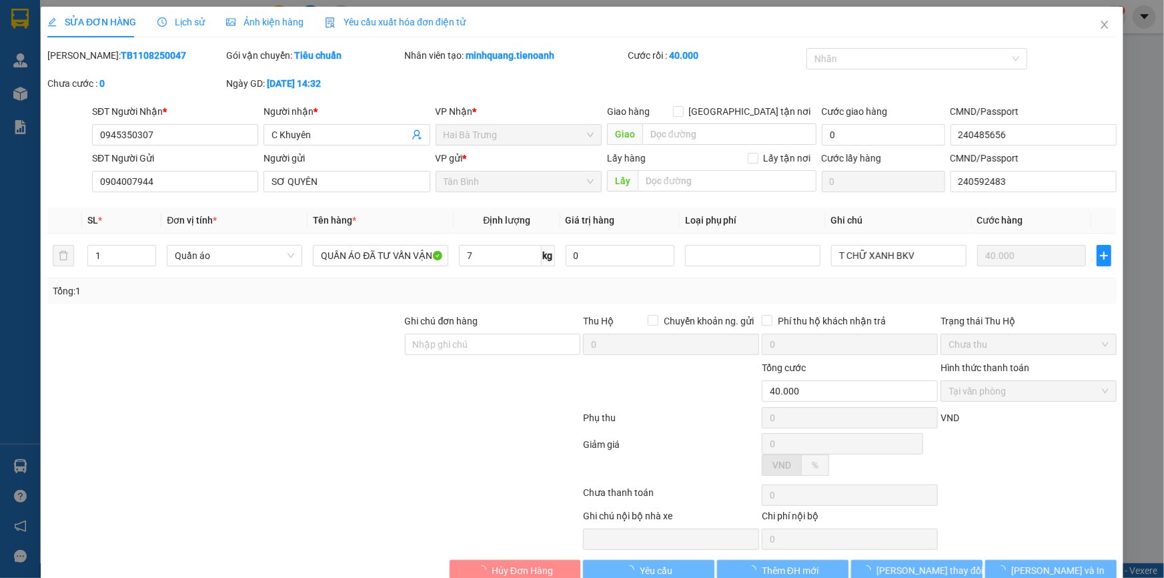
type input "0945350307"
type input "C Khuyên"
type input "240485656"
type input "0904007944"
type input "SƠ QUYÊN"
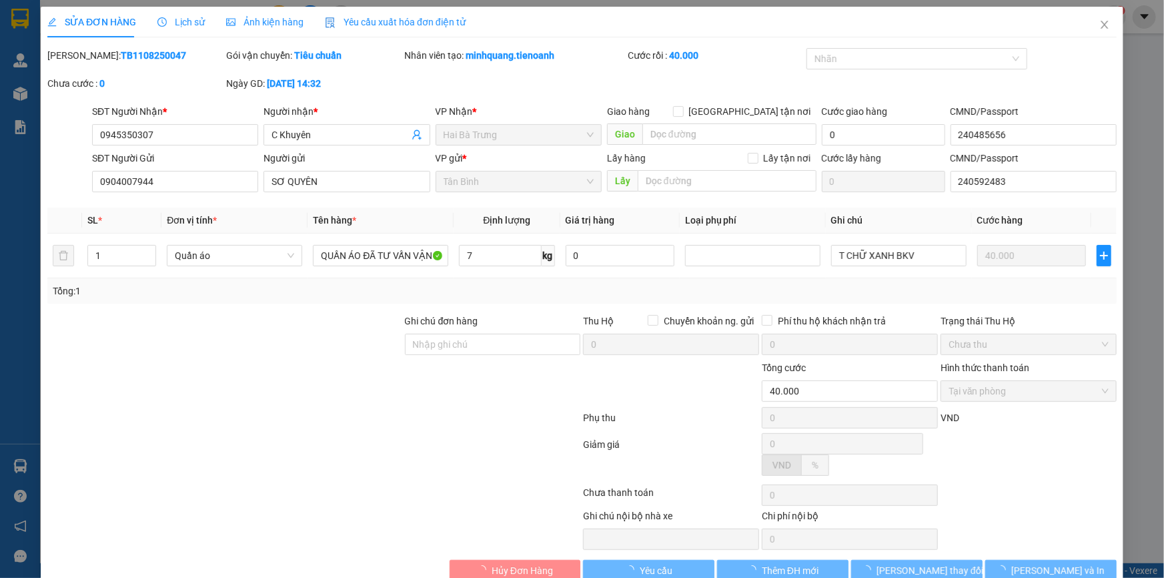
type input "240592483"
type input "40.000"
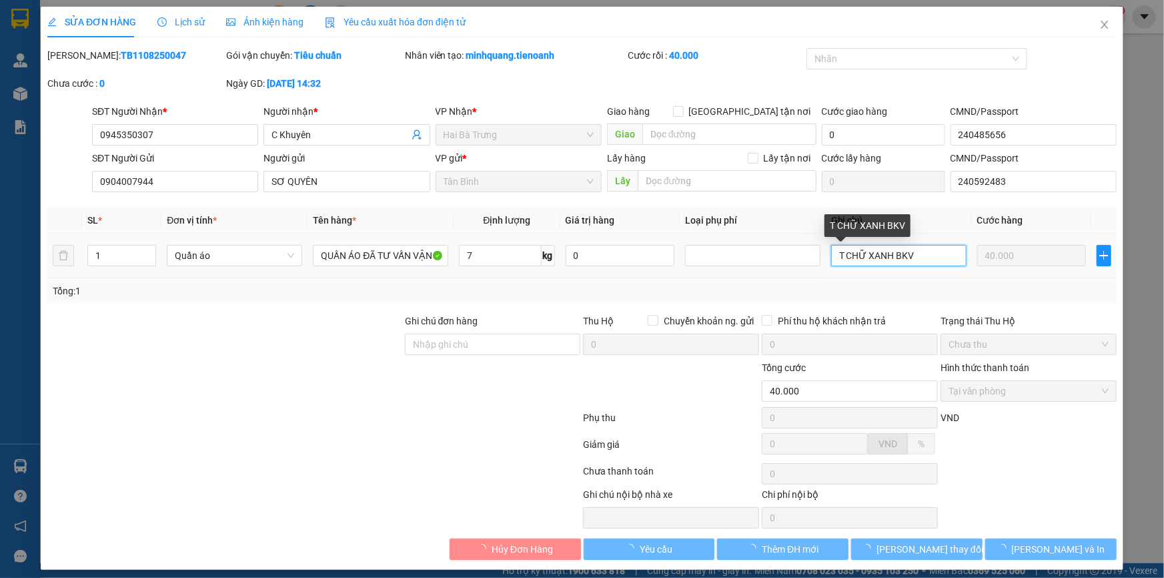
drag, startPoint x: 885, startPoint y: 260, endPoint x: 856, endPoint y: 264, distance: 28.9
click at [572, 257] on input "T CHỮ XANH BKV" at bounding box center [898, 255] width 135 height 21
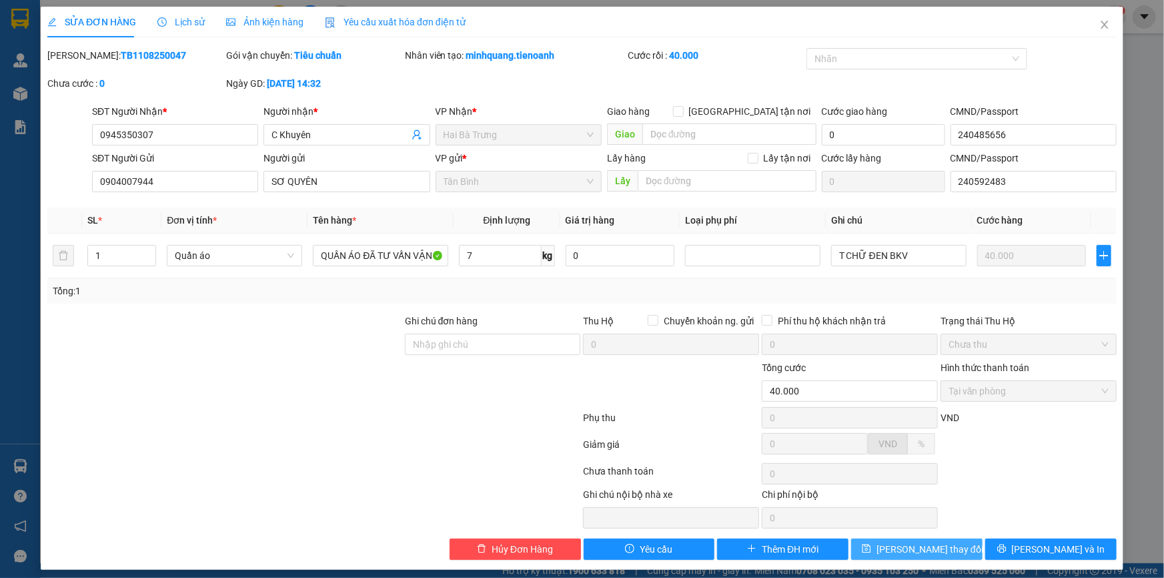
click at [572, 257] on button "Lưu thay đổi" at bounding box center [916, 548] width 131 height 21
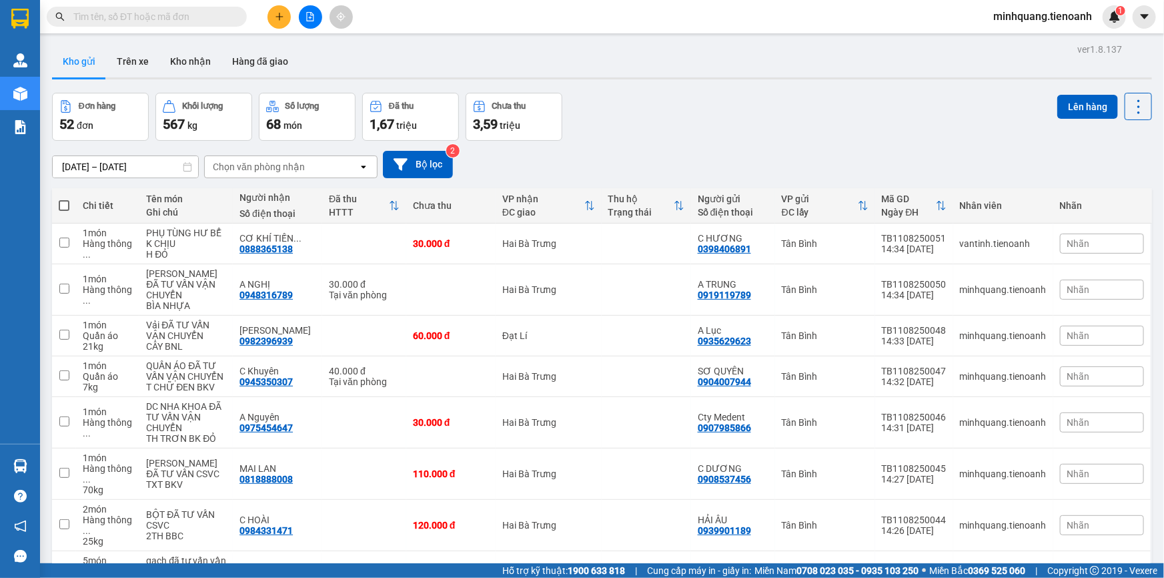
click at [264, 15] on div at bounding box center [310, 16] width 100 height 23
click at [268, 15] on button at bounding box center [279, 16] width 23 height 23
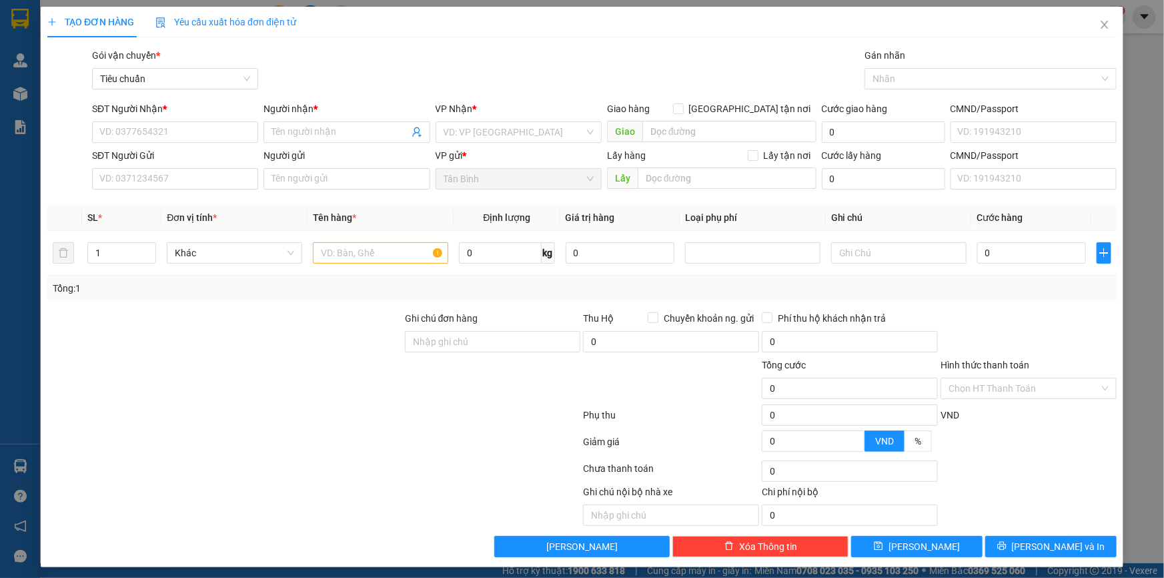
click at [173, 119] on div "SĐT Người Nhận *" at bounding box center [175, 111] width 166 height 20
click at [170, 125] on input "SĐT Người Nhận *" at bounding box center [175, 131] width 166 height 21
click at [185, 162] on div "0976971817 - A Trường" at bounding box center [173, 158] width 149 height 15
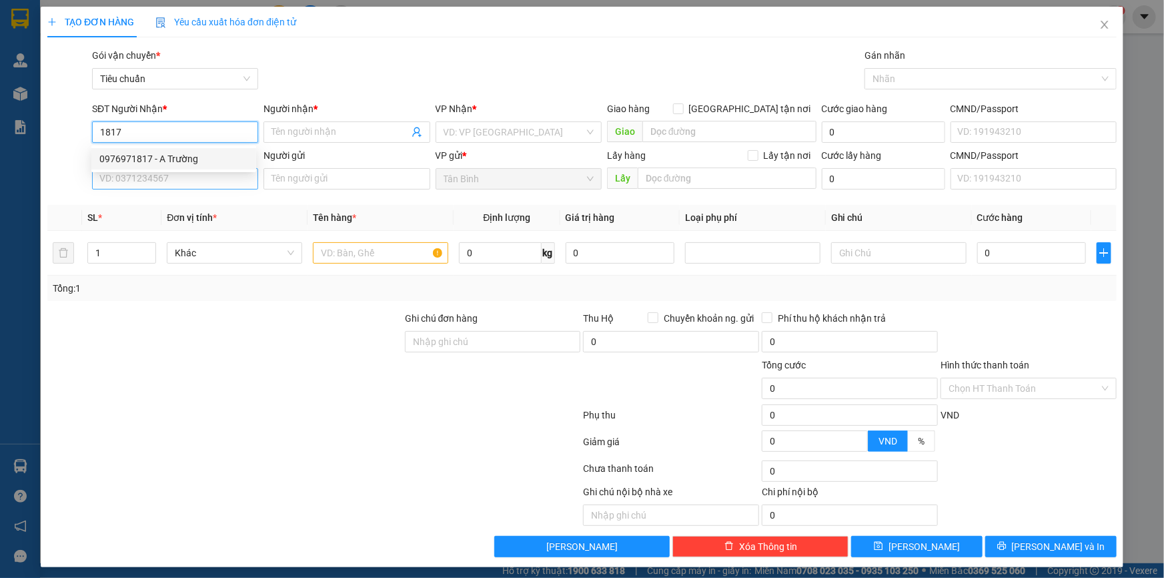
type input "0976971817"
type input "A Trường"
type input "0976971817"
click at [178, 178] on input "SĐT Người Gửi" at bounding box center [175, 178] width 166 height 21
type input "40.000"
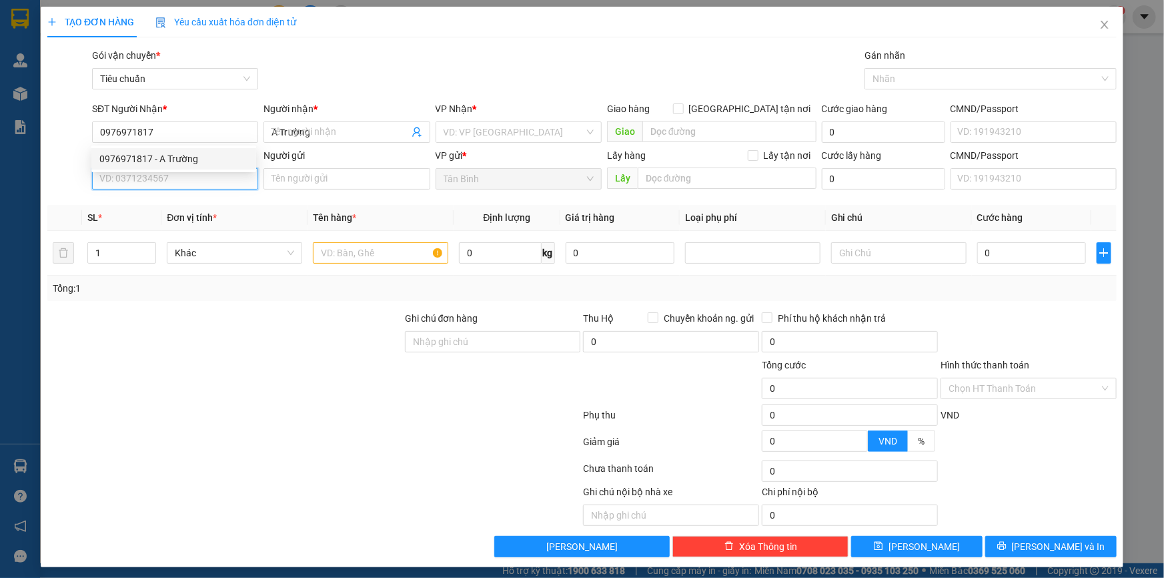
type input "40.000"
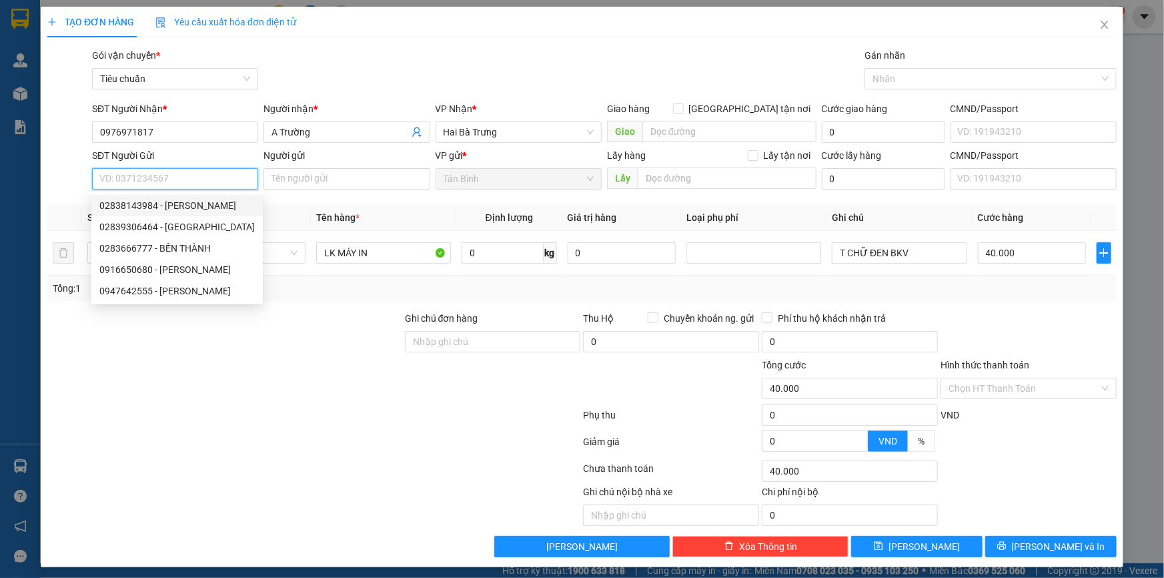
click at [177, 173] on input "SĐT Người Gửi" at bounding box center [175, 178] width 166 height 21
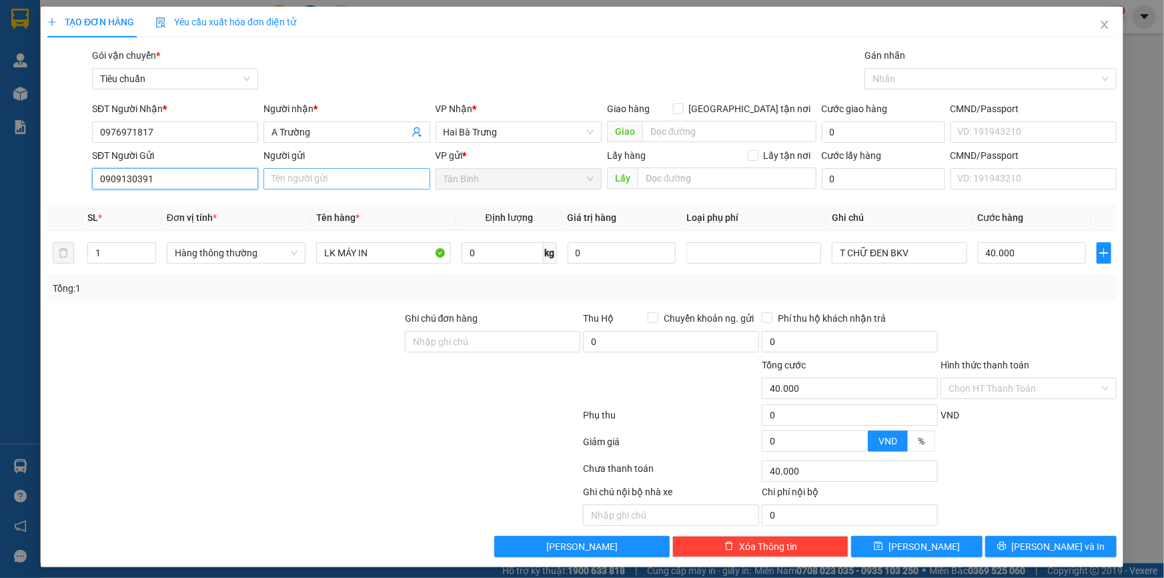
type input "0909130391"
click at [313, 173] on input "Người gửi" at bounding box center [347, 178] width 166 height 21
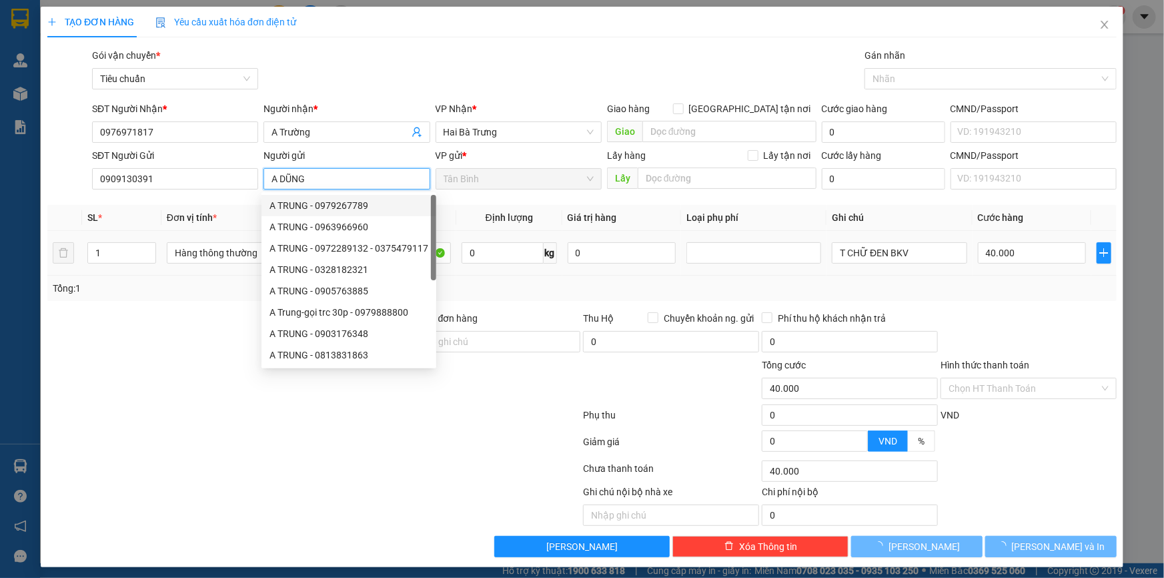
type input "A DŨNG"
click at [132, 257] on div "Tổng: 1" at bounding box center [251, 288] width 397 height 15
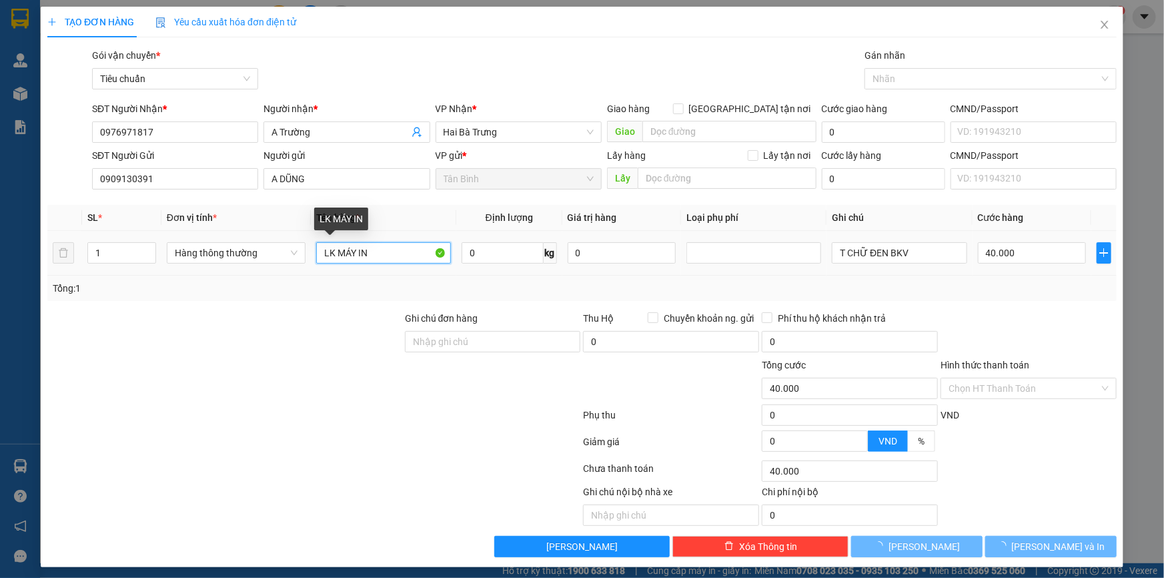
drag, startPoint x: 374, startPoint y: 254, endPoint x: 230, endPoint y: 263, distance: 144.4
click at [264, 256] on tr "1 Hàng thông thường LK MÁY IN 0 kg 0 T CHỮ ĐEN BKV 40.000" at bounding box center [582, 253] width 1070 height 45
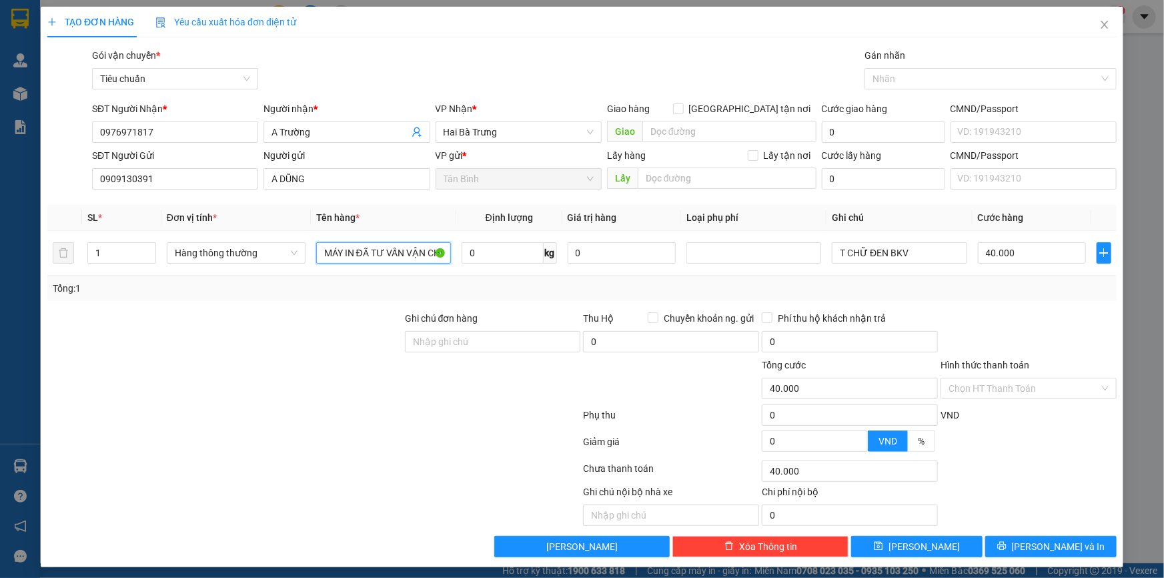
type input "MÁY IN ĐÃ TƯ VẤN VẬN CHUYỂN"
click at [168, 257] on div at bounding box center [225, 334] width 358 height 47
drag, startPoint x: 119, startPoint y: 252, endPoint x: 61, endPoint y: 262, distance: 58.8
click at [77, 257] on tr "1 Hàng thông thường MÁY IN ĐÃ TƯ VẤN VẬN CHUYỂN 0 kg 0 T CHỮ ĐEN BKV 40.000" at bounding box center [582, 253] width 1070 height 45
type input "2"
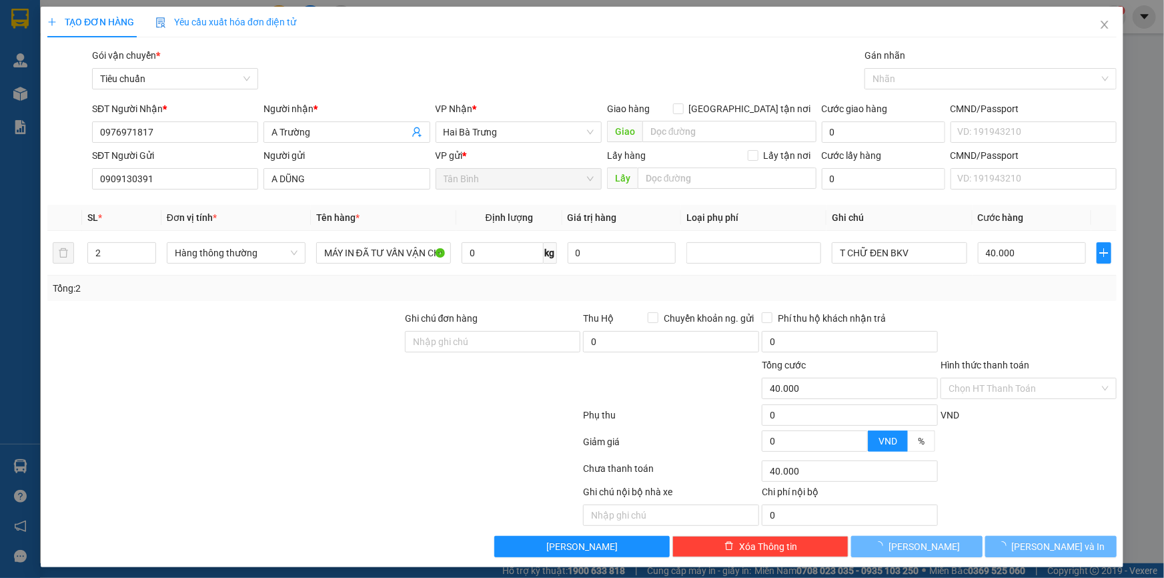
click at [191, 257] on div at bounding box center [225, 381] width 358 height 47
type input "0"
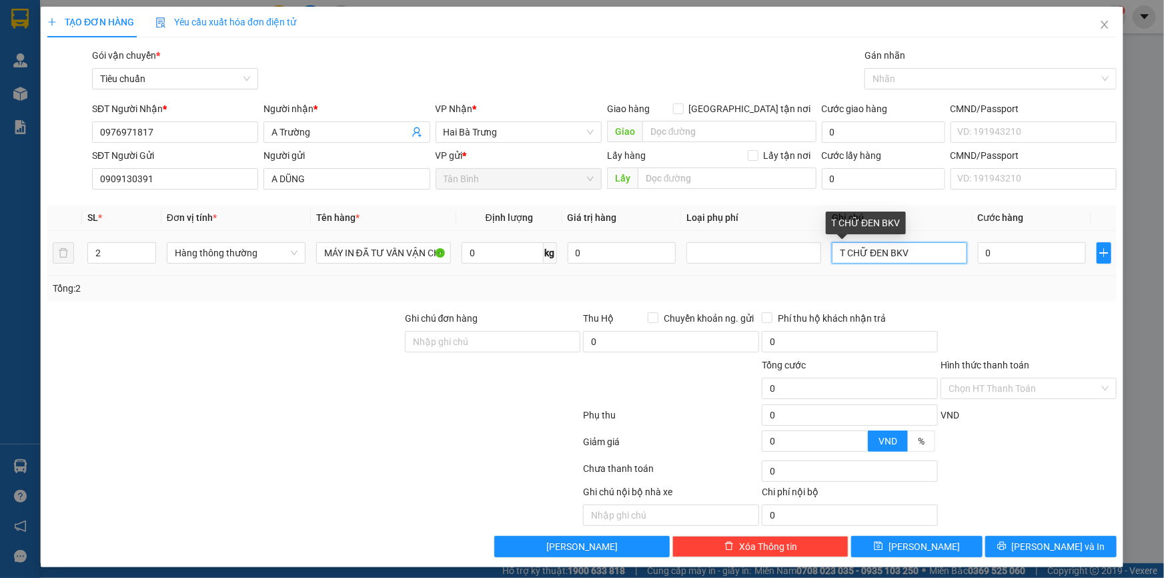
click at [572, 256] on input "T CHỮ ĐEN BKV" at bounding box center [899, 252] width 135 height 21
drag, startPoint x: 881, startPoint y: 261, endPoint x: 923, endPoint y: 259, distance: 42.8
click at [572, 257] on input "T CHỮ ĐEN BKV" at bounding box center [899, 252] width 135 height 21
type input "T CHỮ ĐEN + T CHỮ ĐEN DC"
click at [572, 257] on div "Tổng: 2" at bounding box center [582, 288] width 1070 height 25
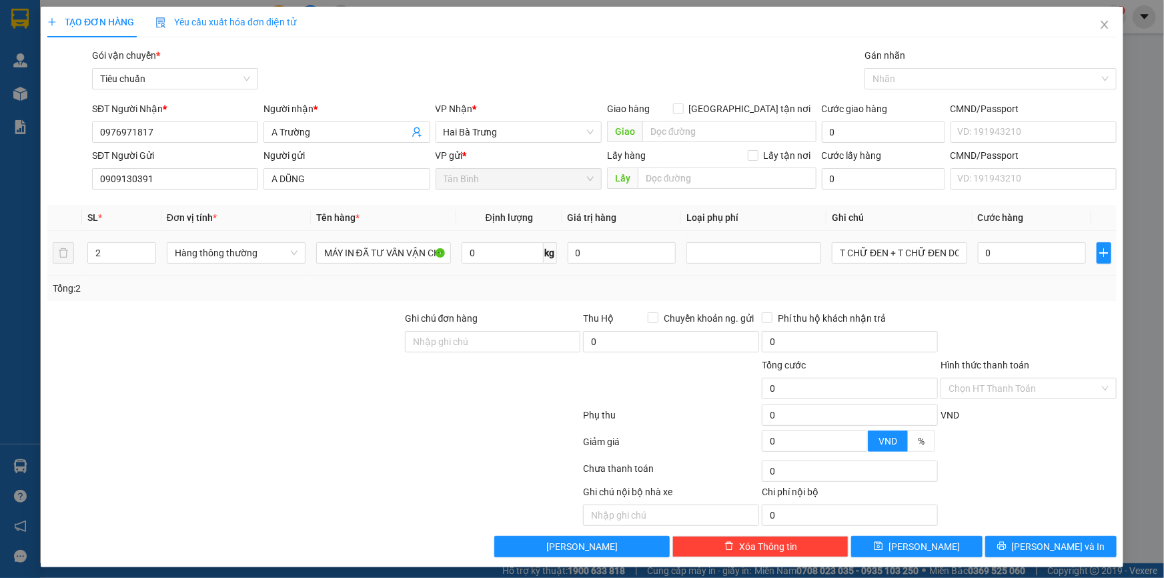
click at [572, 257] on div "0" at bounding box center [1032, 253] width 109 height 27
click at [572, 256] on input "0" at bounding box center [1032, 252] width 109 height 21
type input "1"
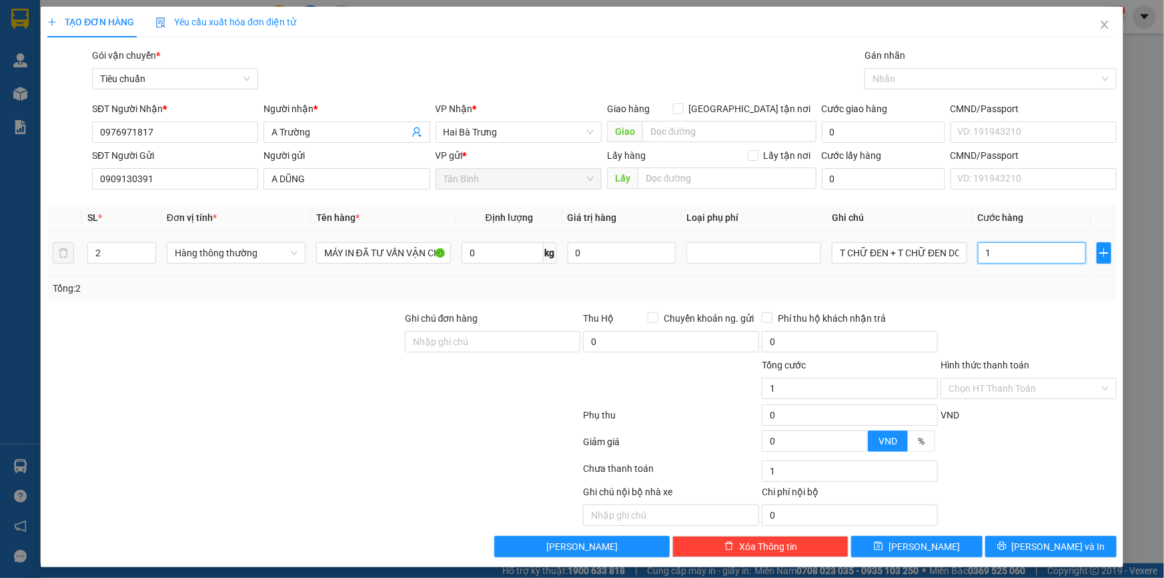
type input "12"
type input "120"
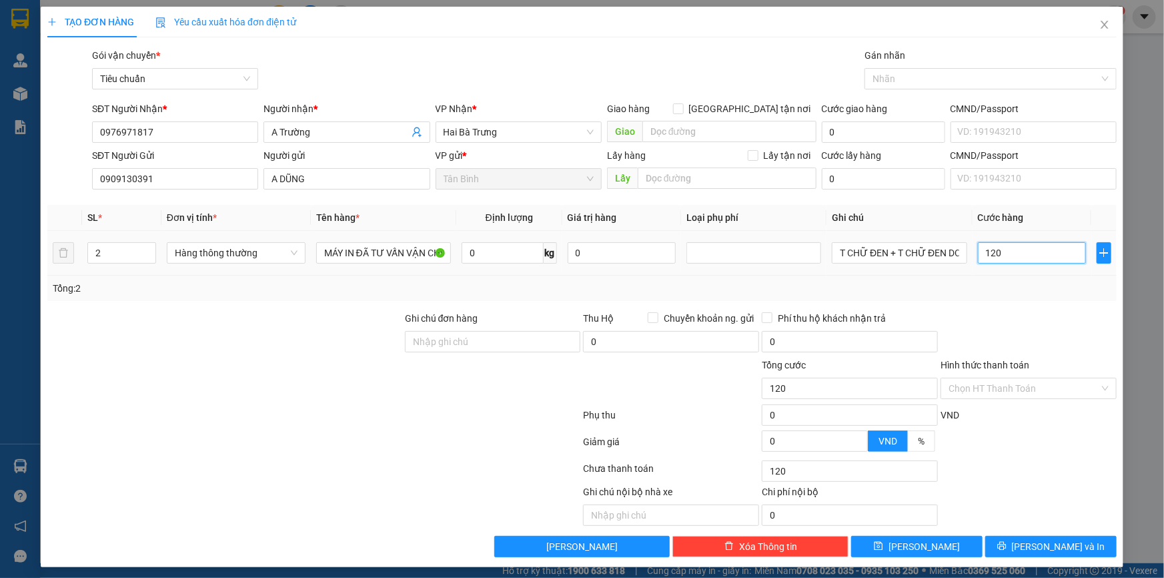
type input "120"
type input "120.000"
click at [572, 257] on div "Transit Pickup Surcharge Ids Transit Deliver Surcharge Ids Transit Deliver Surc…" at bounding box center [582, 302] width 1070 height 509
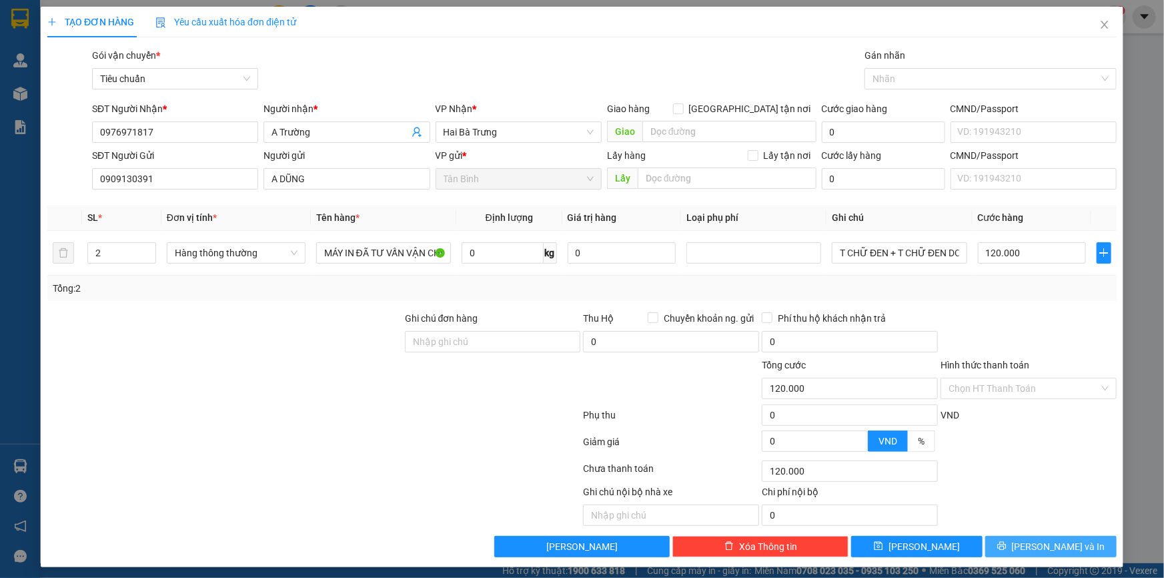
click at [572, 257] on span "Lưu và In" at bounding box center [1058, 546] width 93 height 15
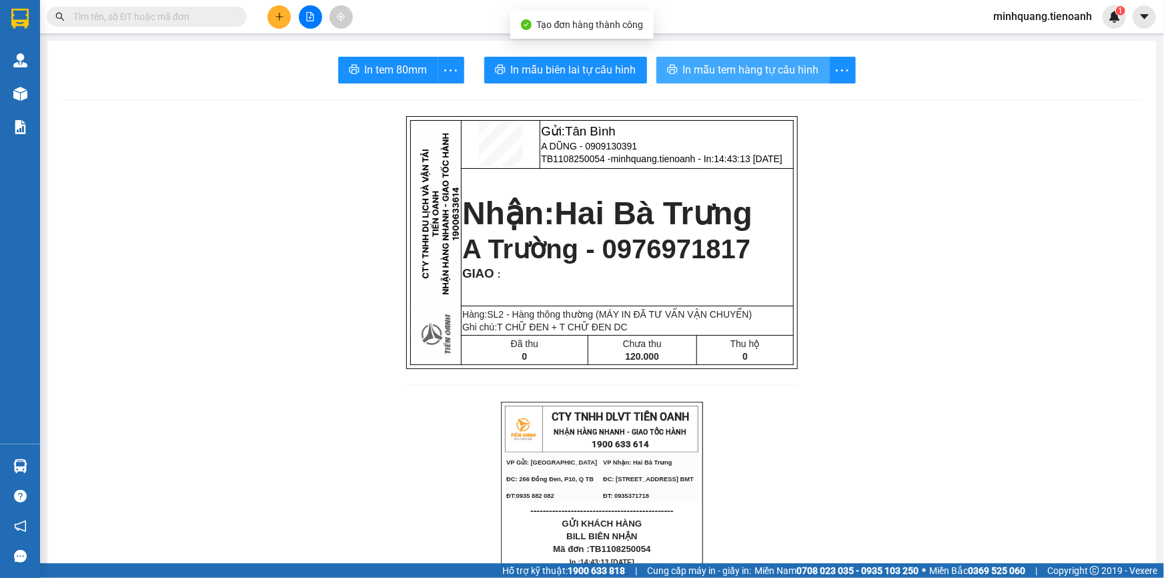
click at [572, 66] on span "In mẫu tem hàng tự cấu hình" at bounding box center [751, 69] width 136 height 17
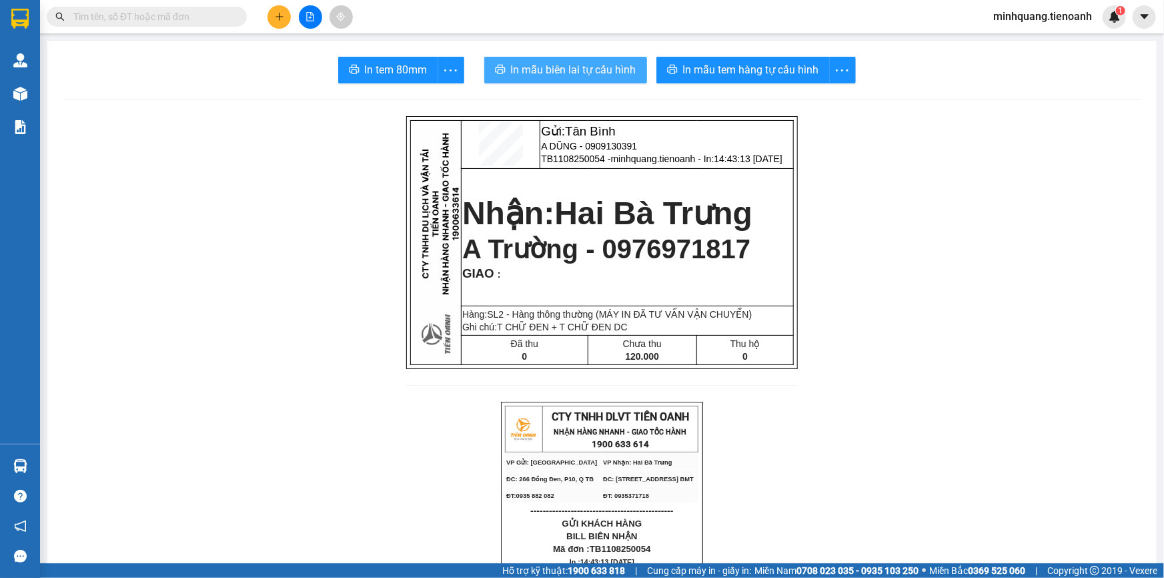
click at [559, 63] on span "In mẫu biên lai tự cấu hình" at bounding box center [573, 69] width 125 height 17
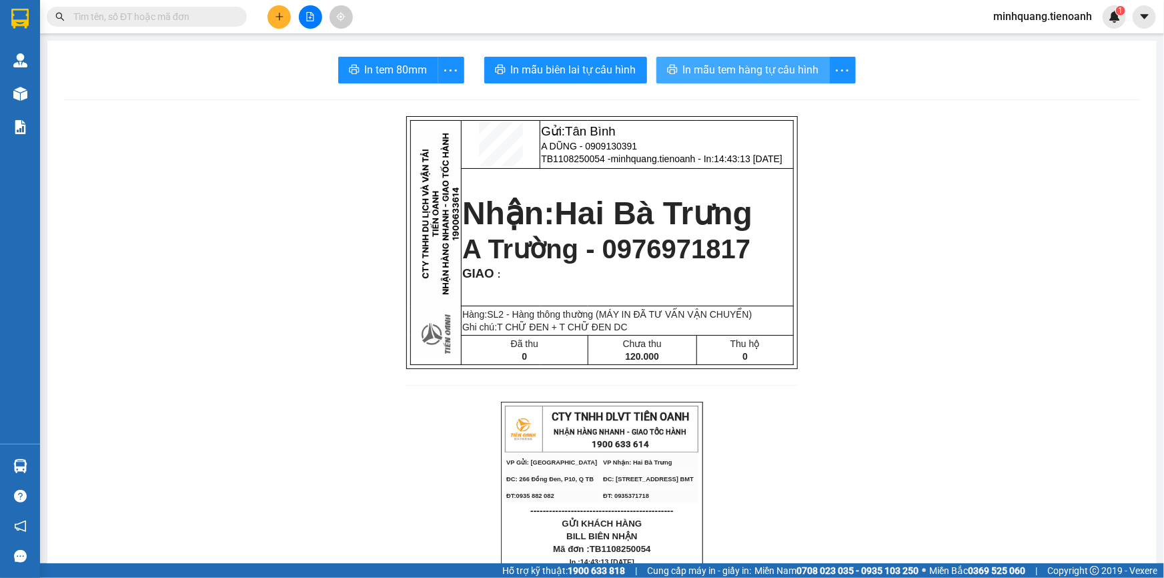
click at [572, 67] on span "In mẫu tem hàng tự cấu hình" at bounding box center [751, 69] width 136 height 17
click at [201, 25] on span at bounding box center [147, 17] width 200 height 20
click at [200, 17] on input "text" at bounding box center [151, 16] width 157 height 15
click at [200, 16] on input "text" at bounding box center [151, 16] width 157 height 15
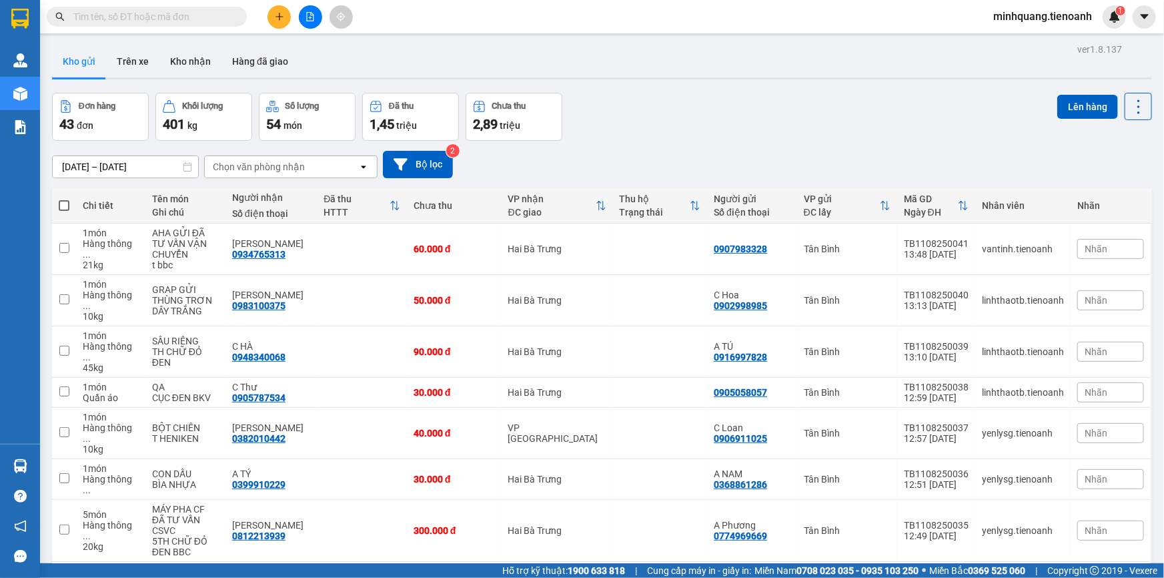
click at [215, 9] on input "text" at bounding box center [151, 16] width 157 height 15
click at [211, 16] on input "text" at bounding box center [151, 16] width 157 height 15
click at [282, 17] on icon "plus" at bounding box center [279, 16] width 9 height 9
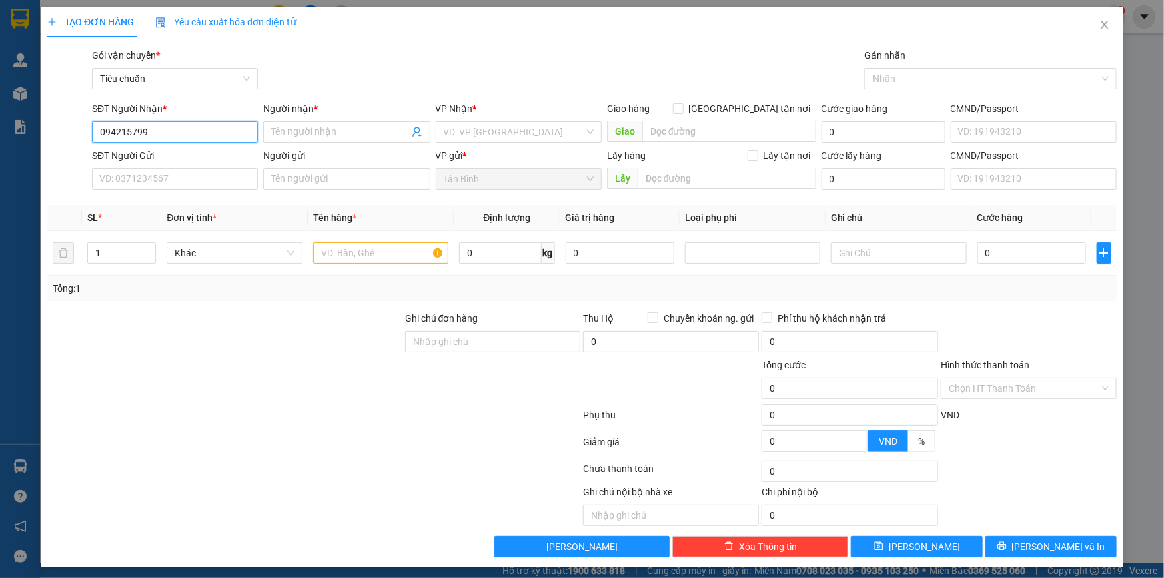
type input "0942157997"
click at [200, 163] on div "0942157997 - C LUÂN" at bounding box center [173, 158] width 149 height 15
type input "C LUÂN"
checkbox input "true"
type input "309 Ngô Quyền, Tân An, Buôn Ma Thuột, Đắk Lắk"
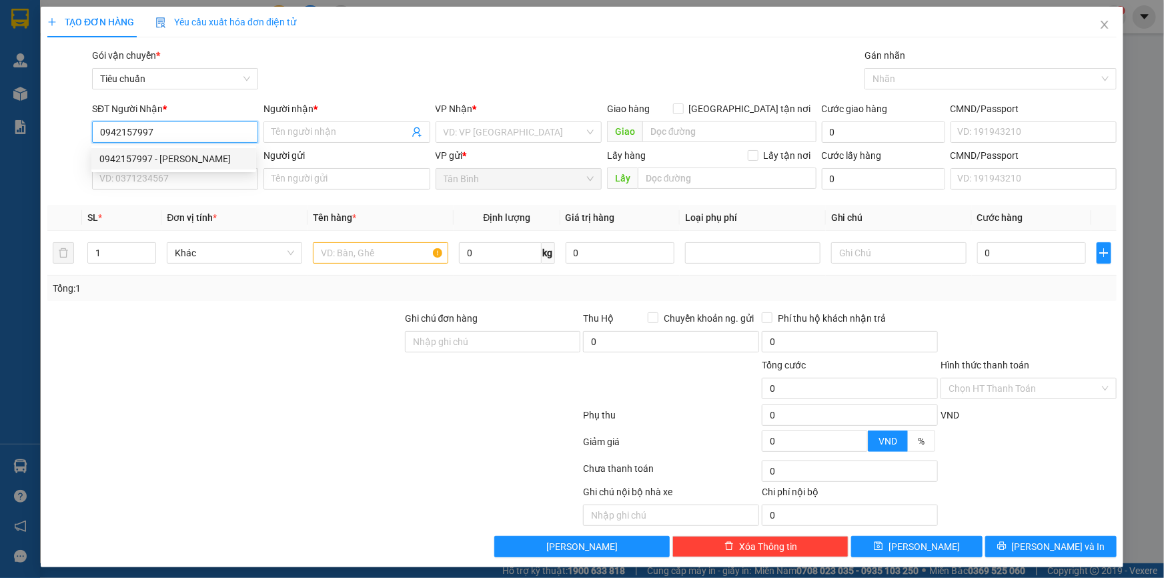
type input "100.000"
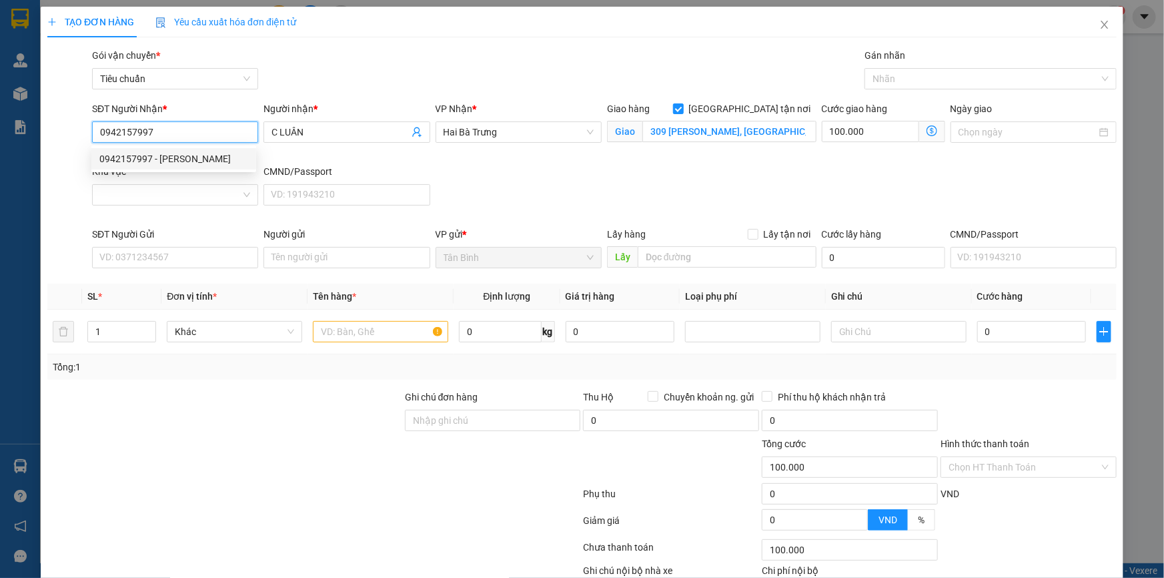
type input "0942157997"
click at [186, 183] on div "Khu vực" at bounding box center [175, 174] width 166 height 20
type input "130.000"
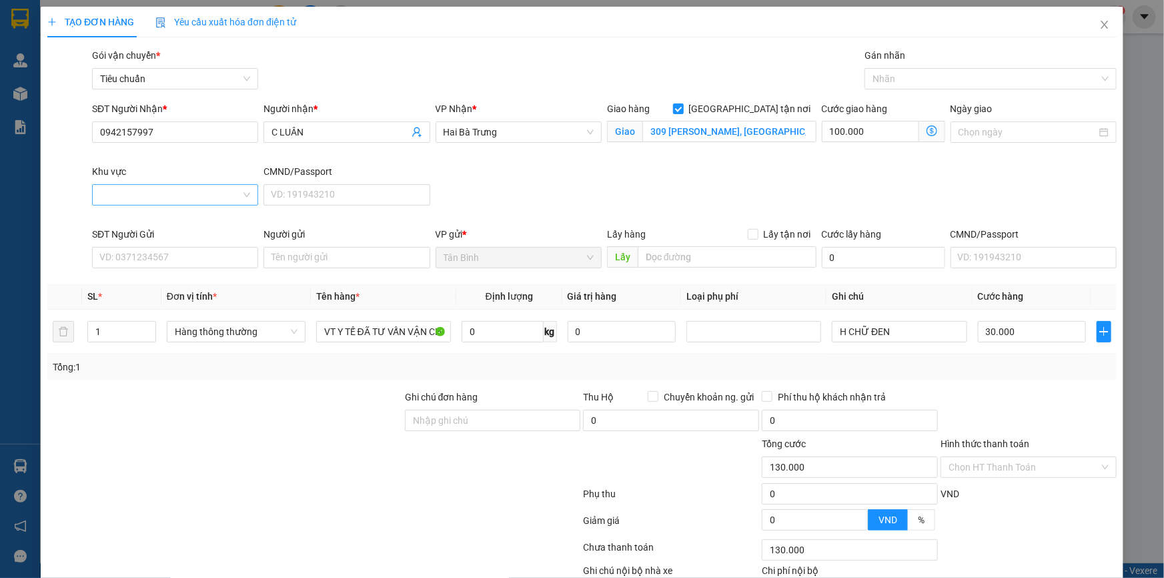
click at [190, 191] on input "Khu vực" at bounding box center [170, 195] width 141 height 20
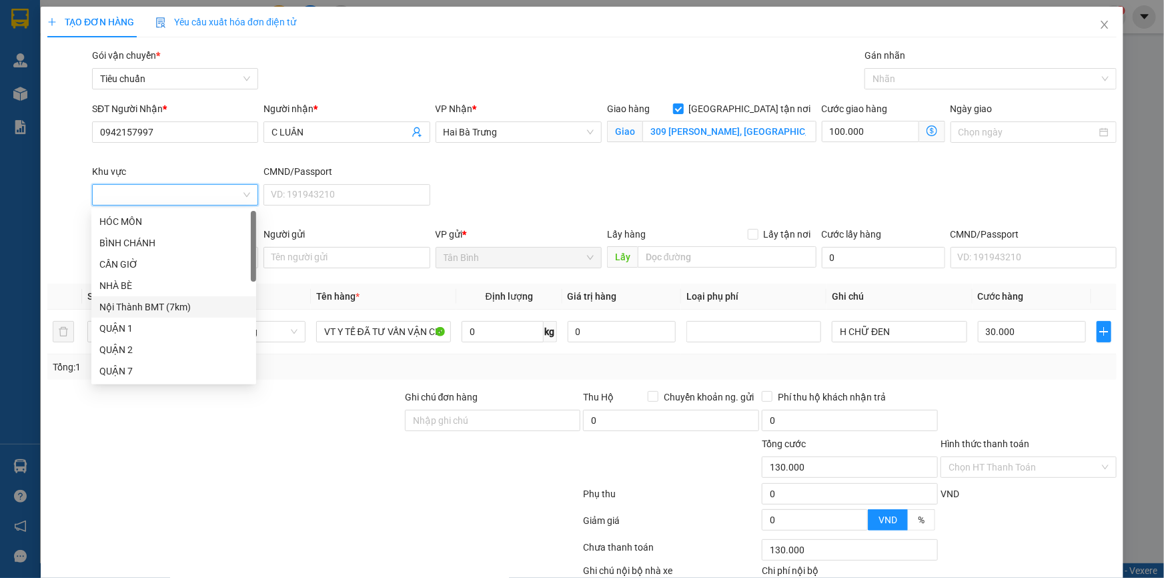
click at [170, 304] on div "Nội Thành BMT (7km)" at bounding box center [173, 307] width 149 height 15
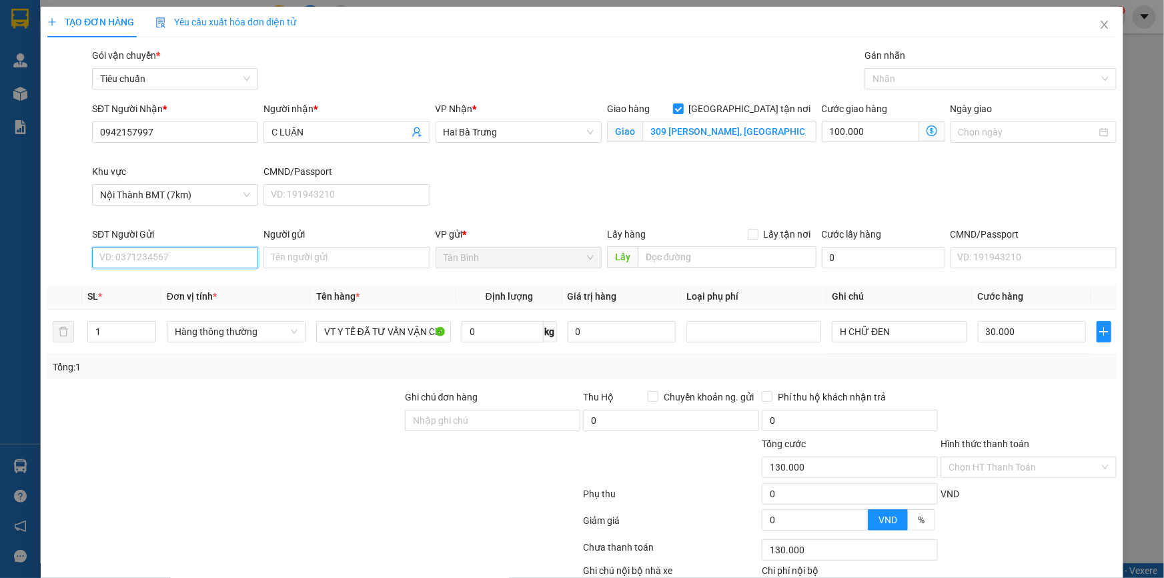
click at [147, 265] on input "SĐT Người Gửi" at bounding box center [175, 257] width 166 height 21
type input "80.000"
type input "50.000"
type input "02862643658"
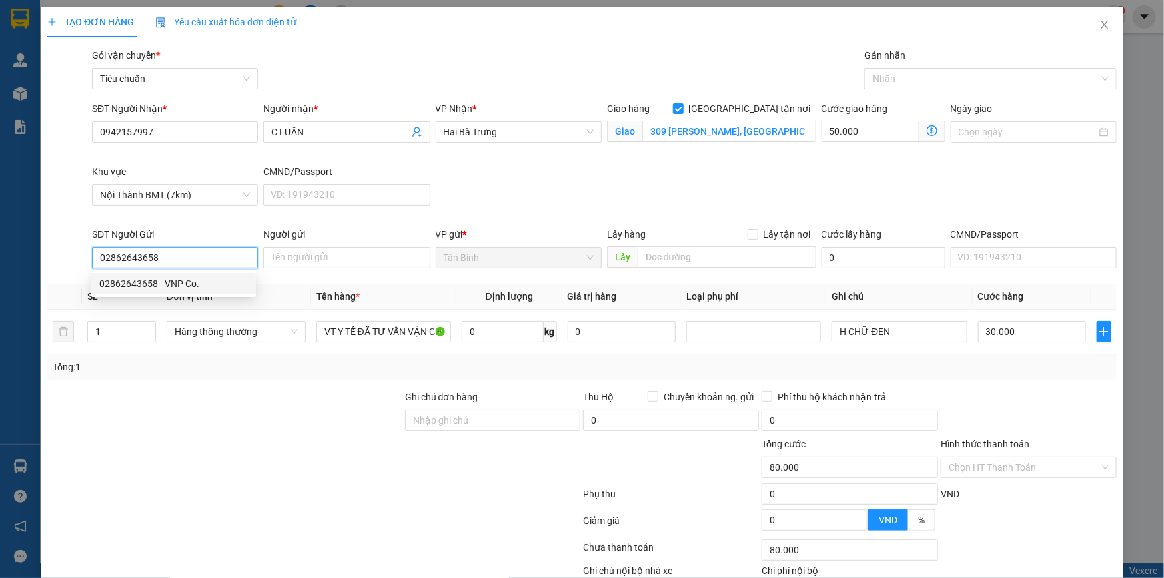
click at [169, 278] on div "02862643658 - VNP Co." at bounding box center [173, 283] width 149 height 15
type input "VNP Co."
type input "02862643658"
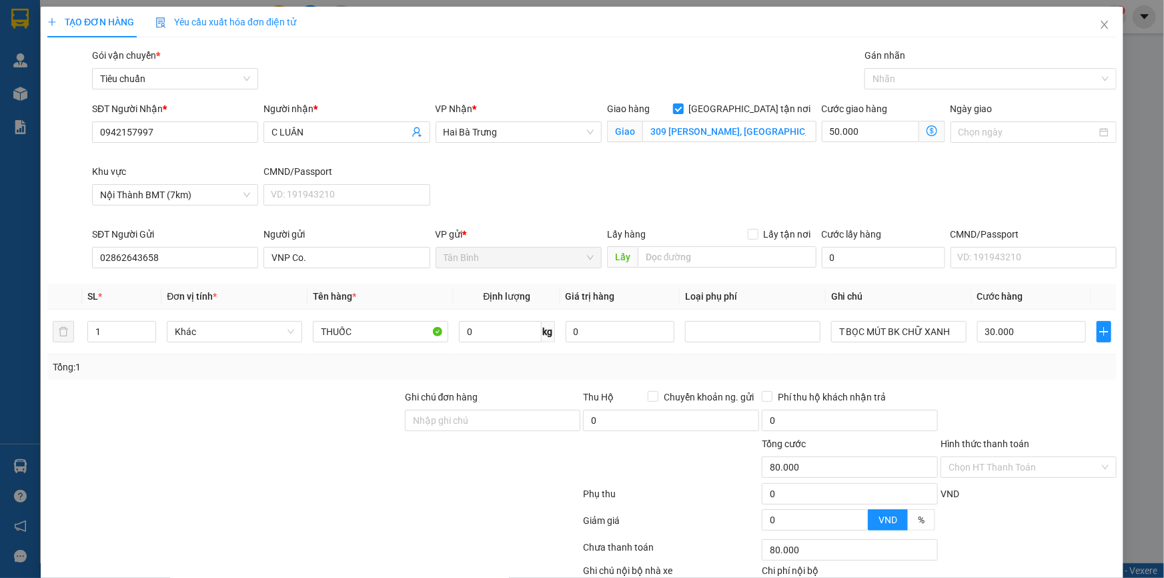
click at [233, 398] on div at bounding box center [225, 413] width 358 height 47
click at [520, 340] on input "0" at bounding box center [503, 331] width 82 height 21
type input "10"
click at [125, 390] on div at bounding box center [225, 413] width 358 height 47
type input "90.000"
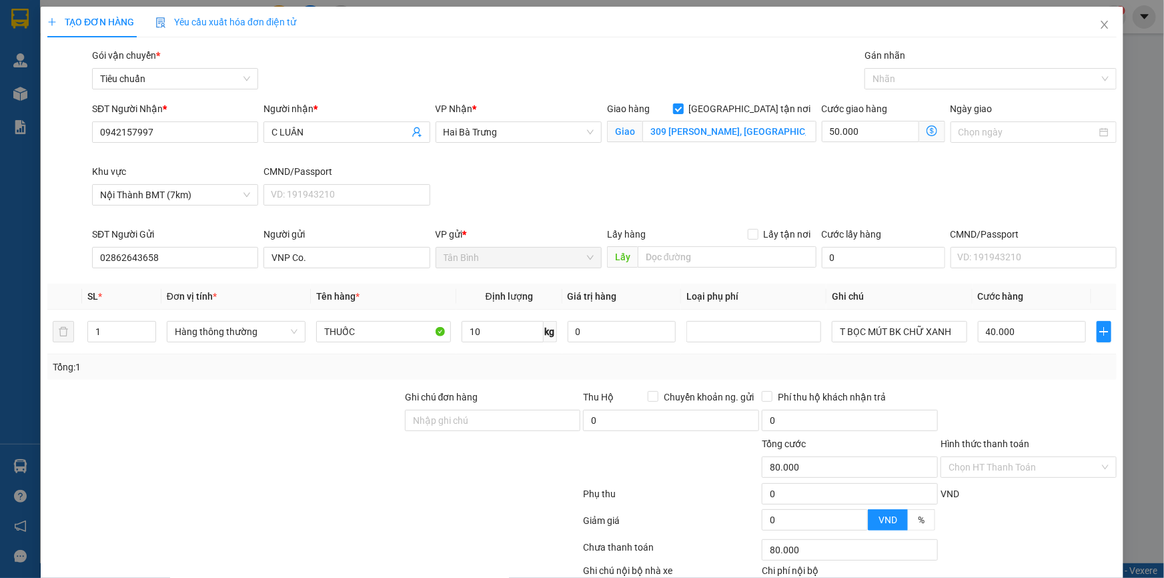
type input "90.000"
type input "40.000"
click at [996, 333] on input "40.000" at bounding box center [1032, 331] width 109 height 21
type input "50.005"
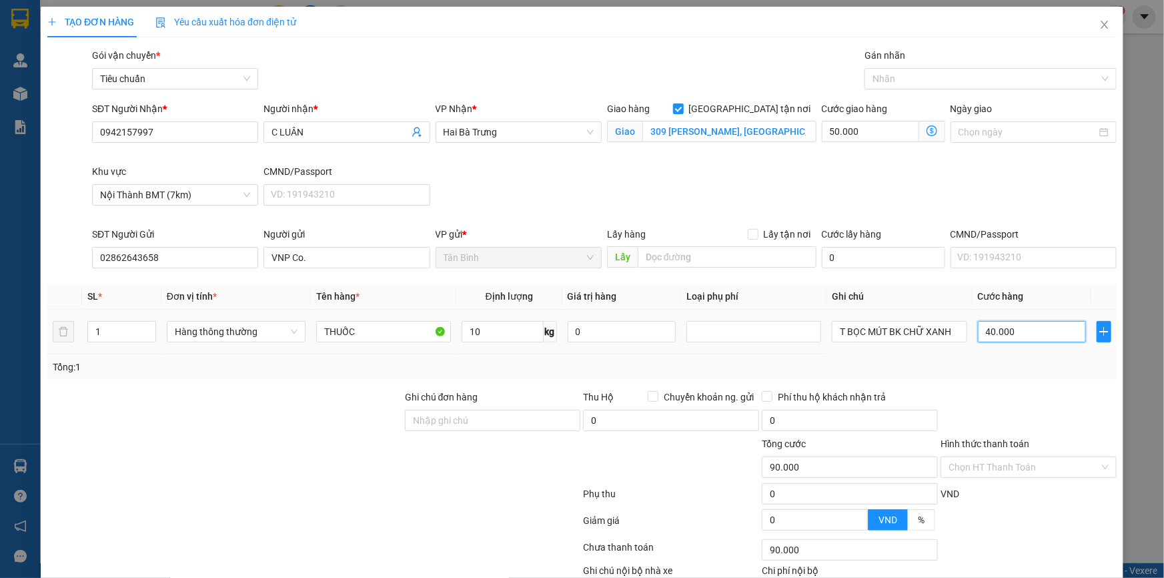
type input "5"
type input "50.050"
type input "50"
type input "100.000"
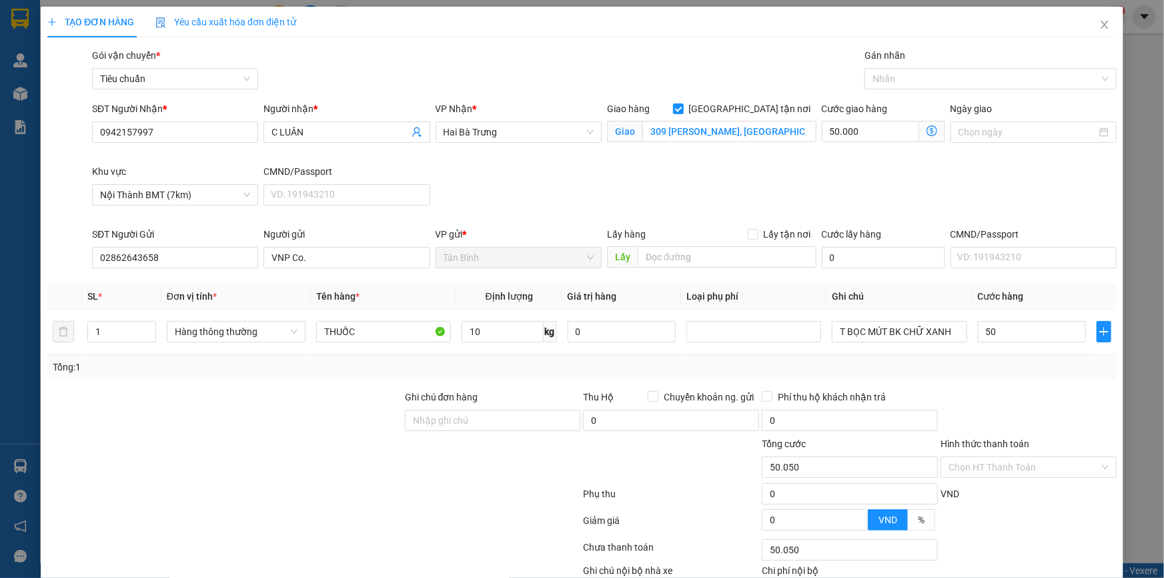
type input "100.000"
type input "50.000"
click at [939, 364] on div "Tổng: 1" at bounding box center [582, 367] width 1059 height 15
click at [827, 135] on input "50.000" at bounding box center [870, 131] width 97 height 21
type input "50.001"
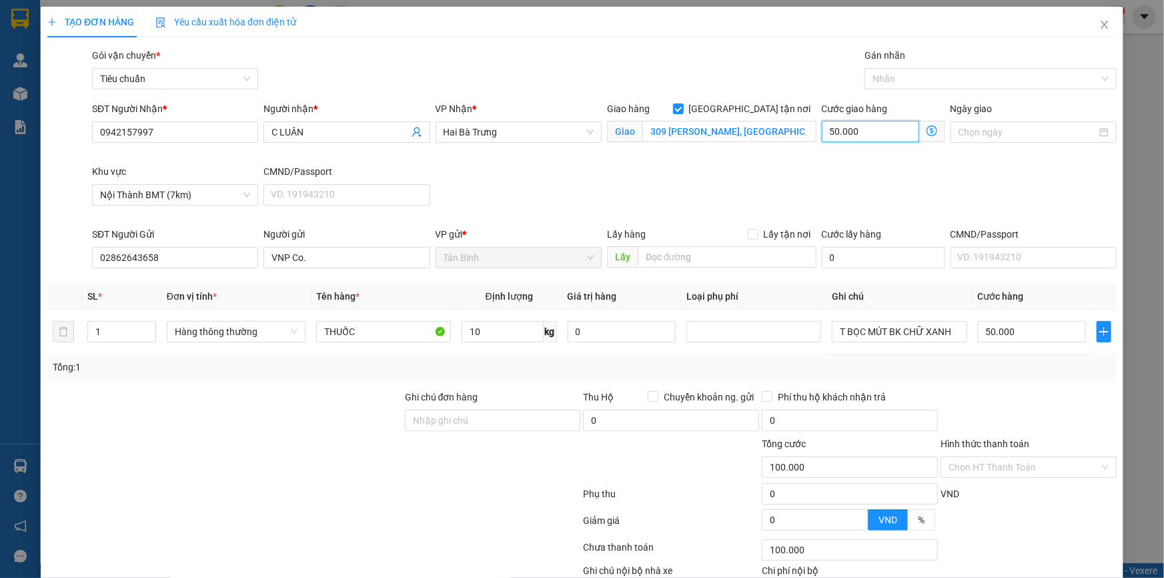
type input "50.001"
type input "1"
type input "50.010"
type input "10"
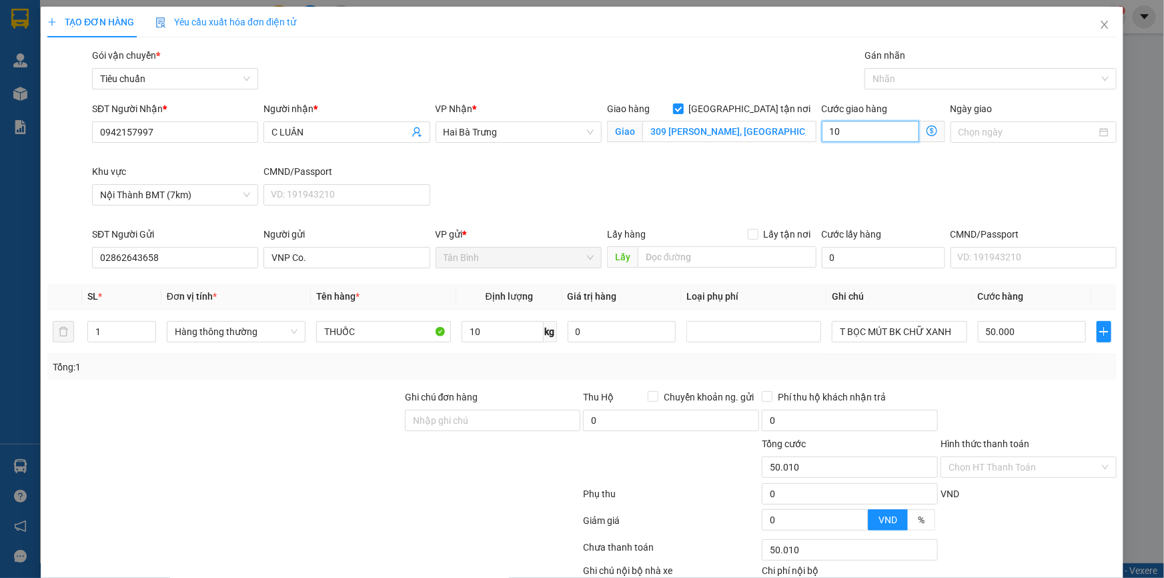
type input "50.100"
type input "100"
type input "150.000"
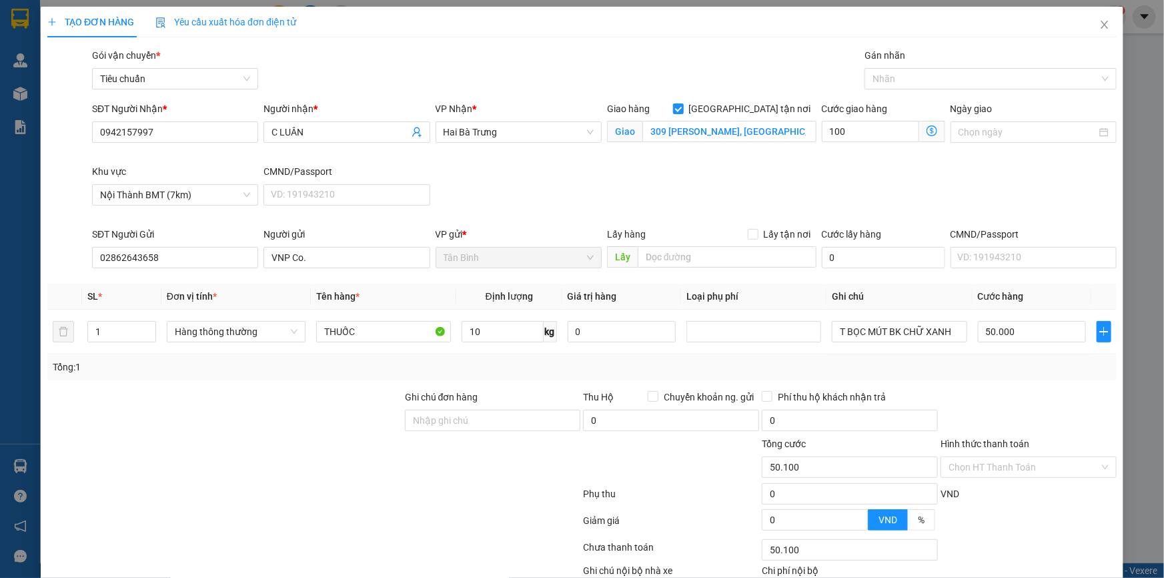
type input "100.000"
click at [774, 175] on div "SĐT Người Nhận * 0942157997 Người nhận * C LUÂN VP Nhận * Hai Bà Trưng Giao hàn…" at bounding box center [604, 163] width 1030 height 125
click at [888, 65] on div "Gán nhãn" at bounding box center [991, 58] width 252 height 20
click at [891, 71] on div "Nhãn" at bounding box center [991, 78] width 252 height 21
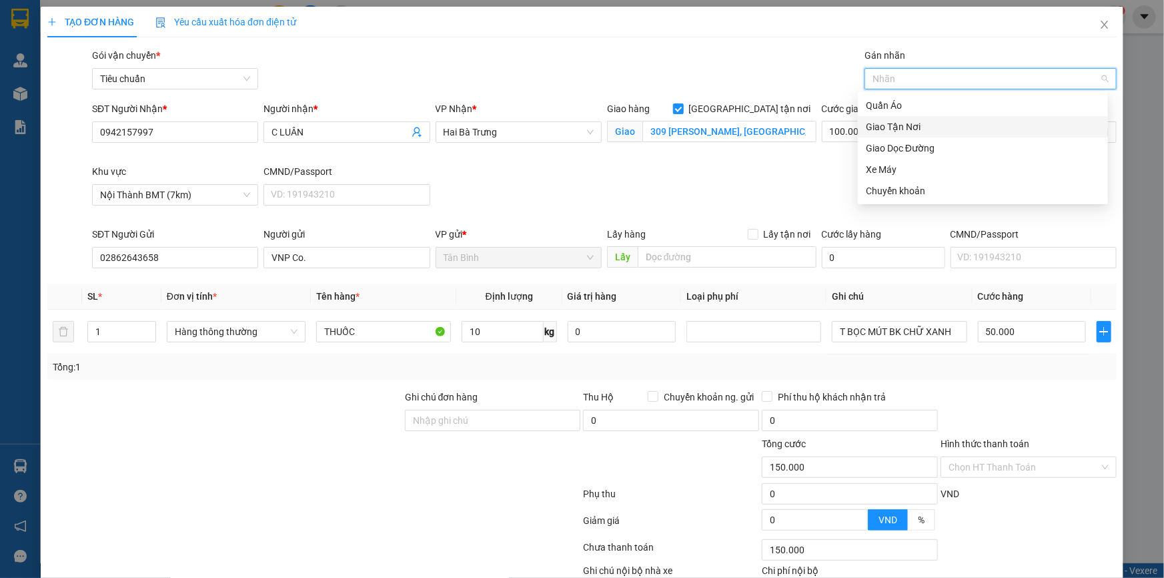
click at [909, 124] on div "Giao Tận Nơi" at bounding box center [983, 126] width 234 height 15
click at [787, 194] on div "SĐT Người Nhận * 0942157997 Người nhận * C LUÂN VP Nhận * Hai Bà Trưng Giao hàn…" at bounding box center [604, 163] width 1030 height 125
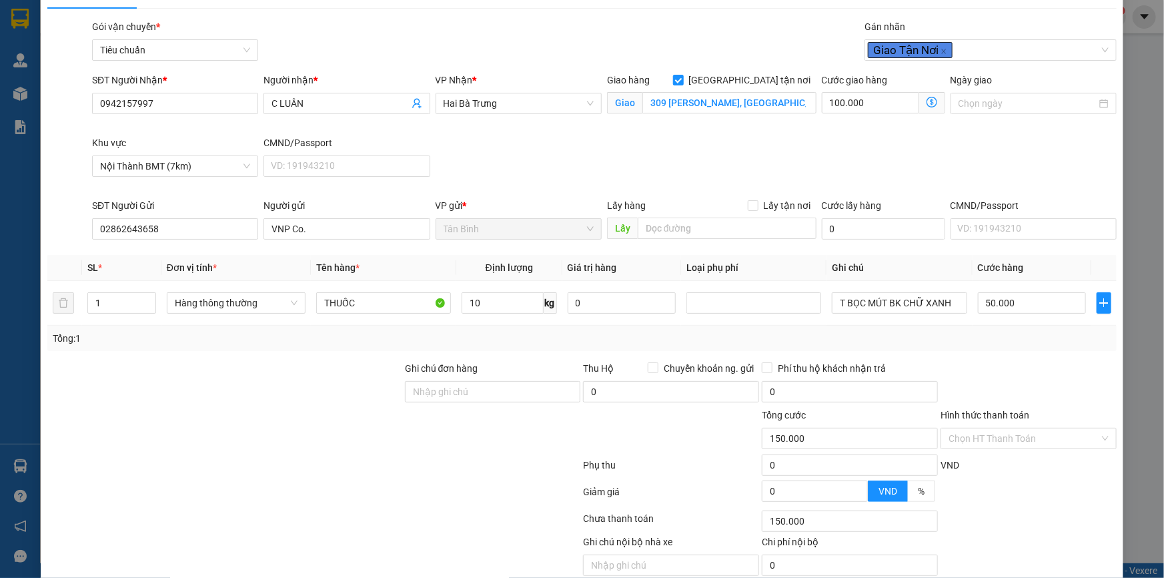
scroll to position [82, 0]
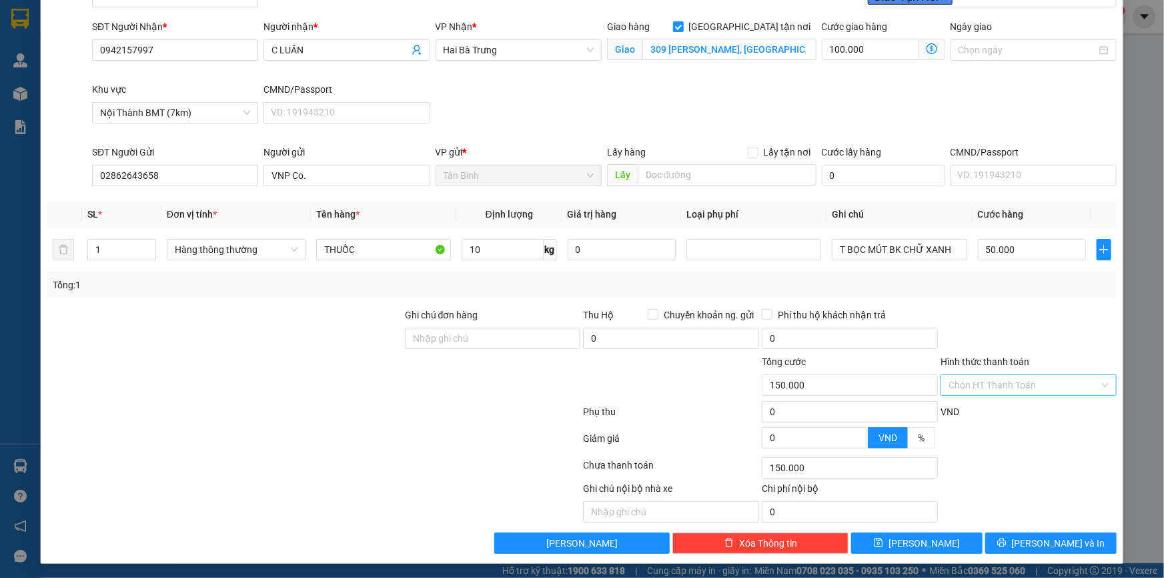
click at [980, 384] on input "Hình thức thanh toán" at bounding box center [1024, 385] width 151 height 20
click at [989, 407] on div "Tại văn phòng" at bounding box center [1020, 411] width 159 height 15
type input "0"
click at [1006, 541] on icon "printer" at bounding box center [1002, 542] width 9 height 9
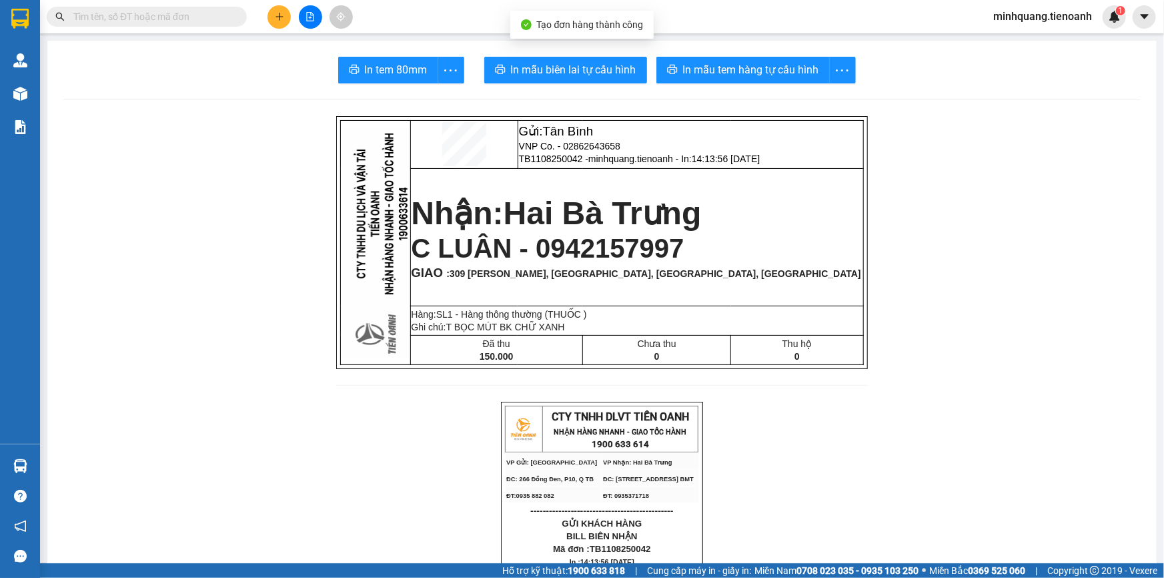
click at [562, 61] on span "In mẫu biên lai tự cấu hình" at bounding box center [573, 69] width 125 height 17
click at [737, 81] on button "In mẫu tem hàng tự cấu hình" at bounding box center [743, 70] width 173 height 27
click at [735, 72] on span "In mẫu tem hàng tự cấu hình" at bounding box center [751, 69] width 136 height 17
click at [275, 17] on icon "plus" at bounding box center [279, 16] width 9 height 9
